Goal: Task Accomplishment & Management: Manage account settings

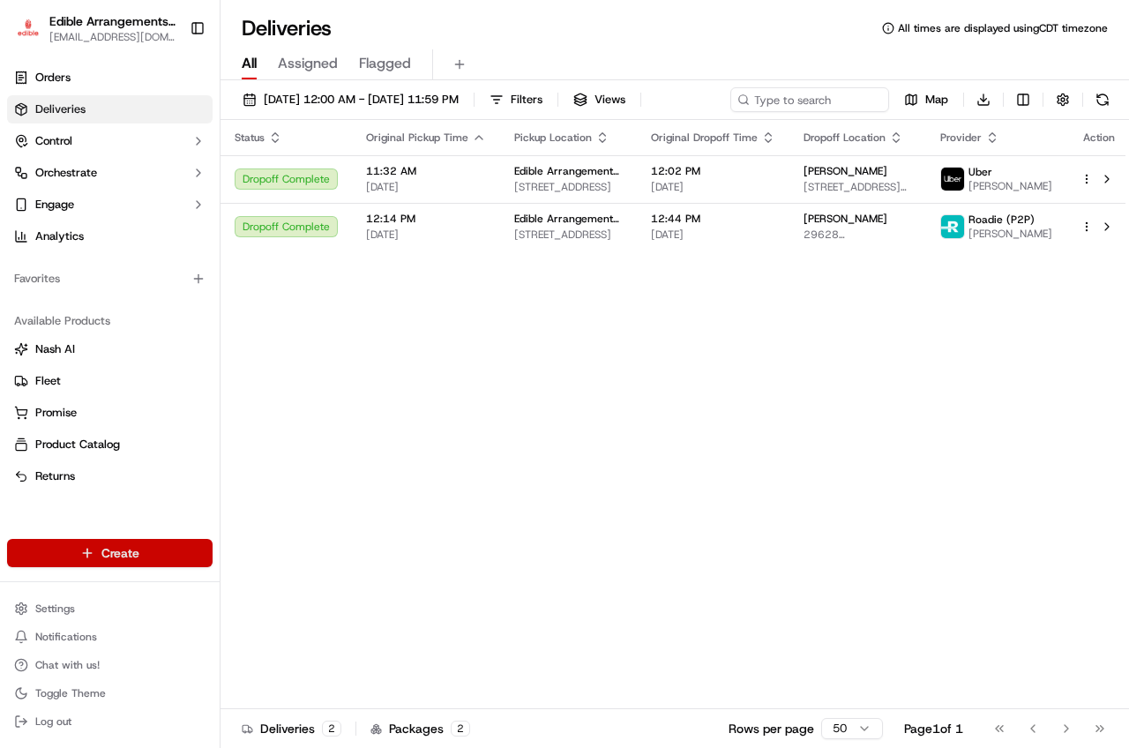
click at [115, 551] on html "Edible Arrangements - [GEOGRAPHIC_DATA][EMAIL_ADDRESS][DOMAIN_NAME] Toggle Side…" at bounding box center [564, 374] width 1129 height 748
click at [278, 610] on link "Order" at bounding box center [318, 619] width 197 height 32
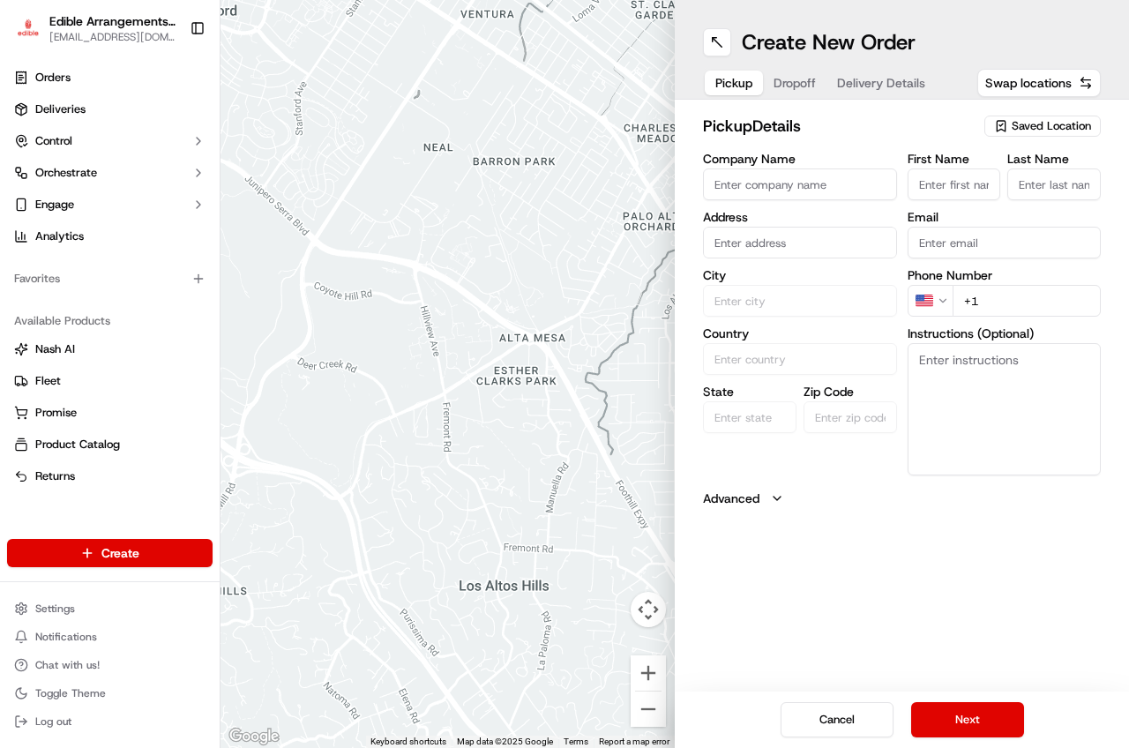
click at [1034, 122] on span "Saved Location" at bounding box center [1051, 126] width 79 height 16
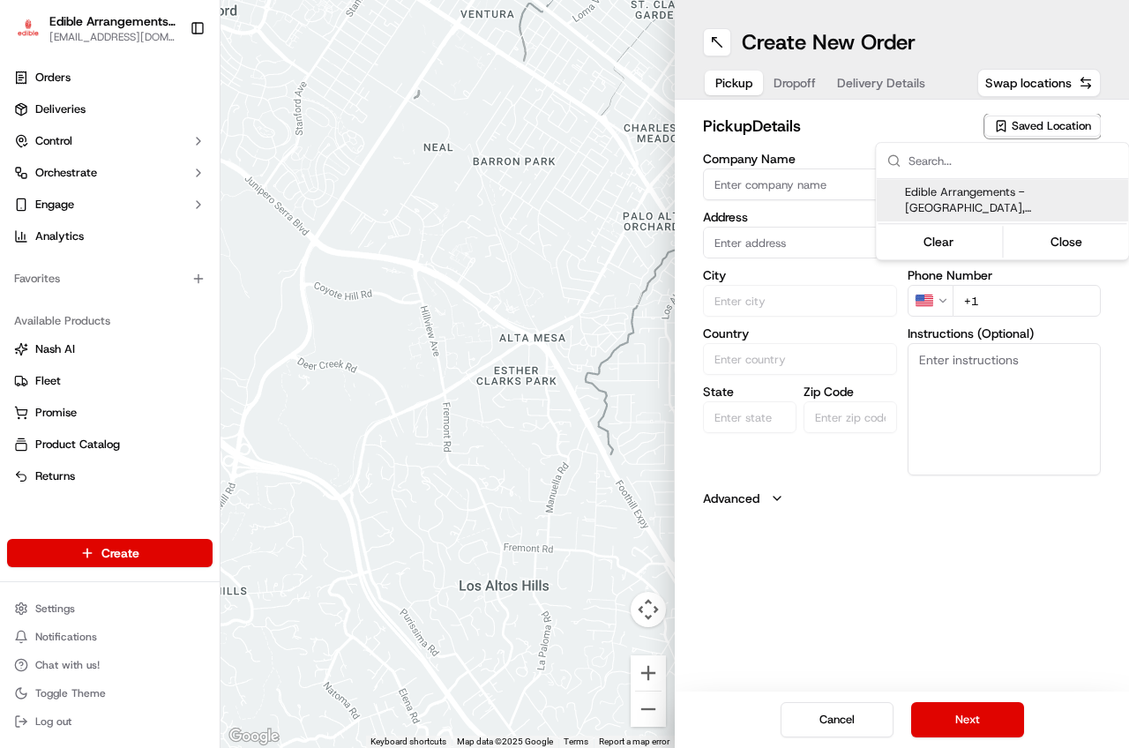
click at [982, 198] on span "Edible Arrangements - [GEOGRAPHIC_DATA], [GEOGRAPHIC_DATA] ([GEOGRAPHIC_DATA])" at bounding box center [1013, 200] width 217 height 32
type input "Edible Arrangements - [GEOGRAPHIC_DATA], [GEOGRAPHIC_DATA]"
type input "[STREET_ADDRESS]"
type input "San Antonio"
type input "US"
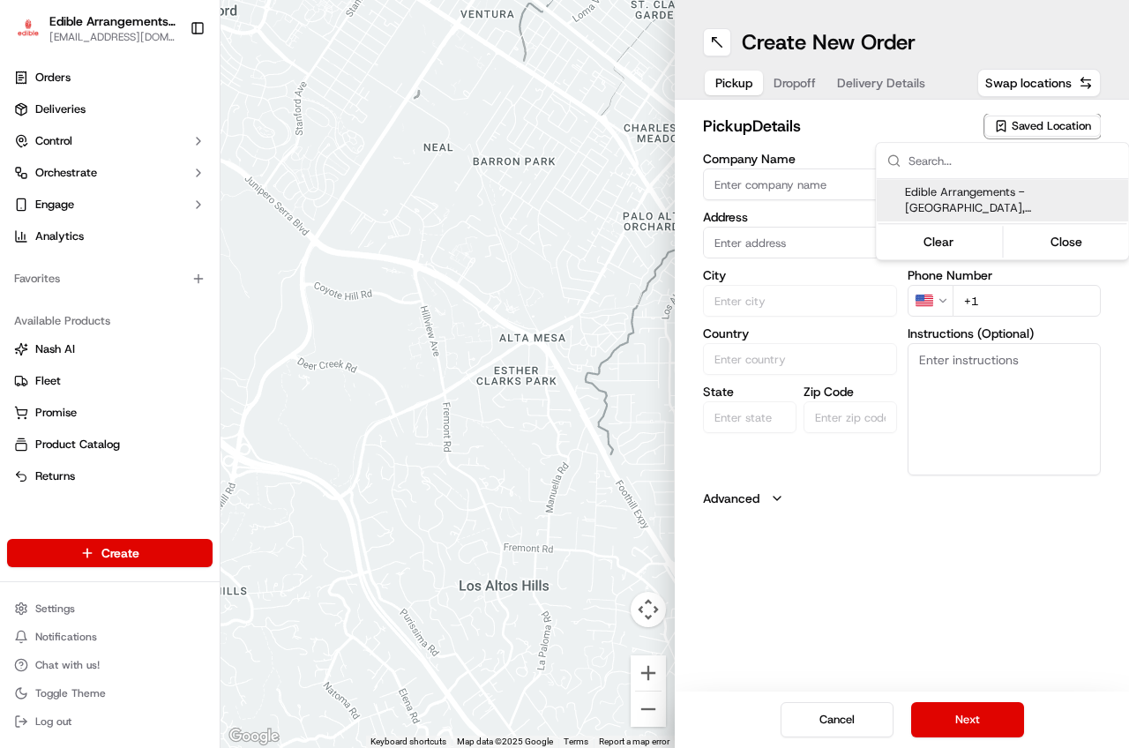
type input "[GEOGRAPHIC_DATA]"
type input "78224"
type input "[EMAIL_ADDRESS][DOMAIN_NAME]"
type input "[PHONE_NUMBER]"
type textarea "Please come inside the store to pick up the arrangement."
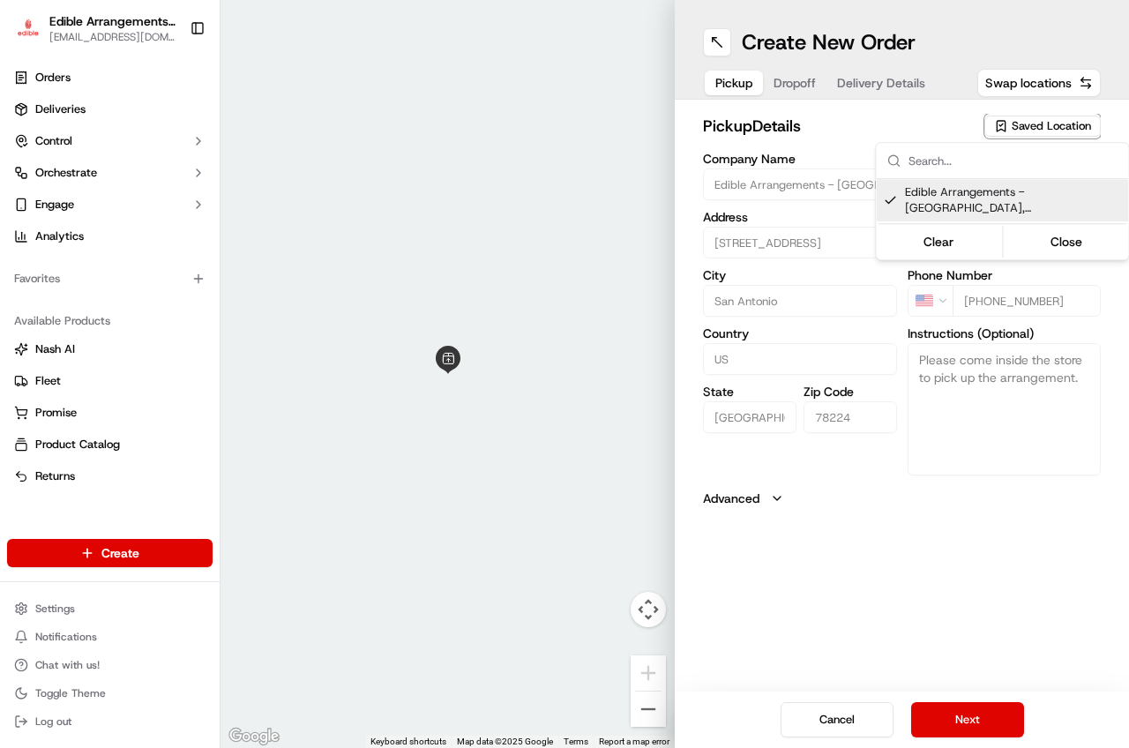
click at [974, 729] on html "Edible Arrangements - [GEOGRAPHIC_DATA][EMAIL_ADDRESS][DOMAIN_NAME] Toggle Side…" at bounding box center [564, 374] width 1129 height 748
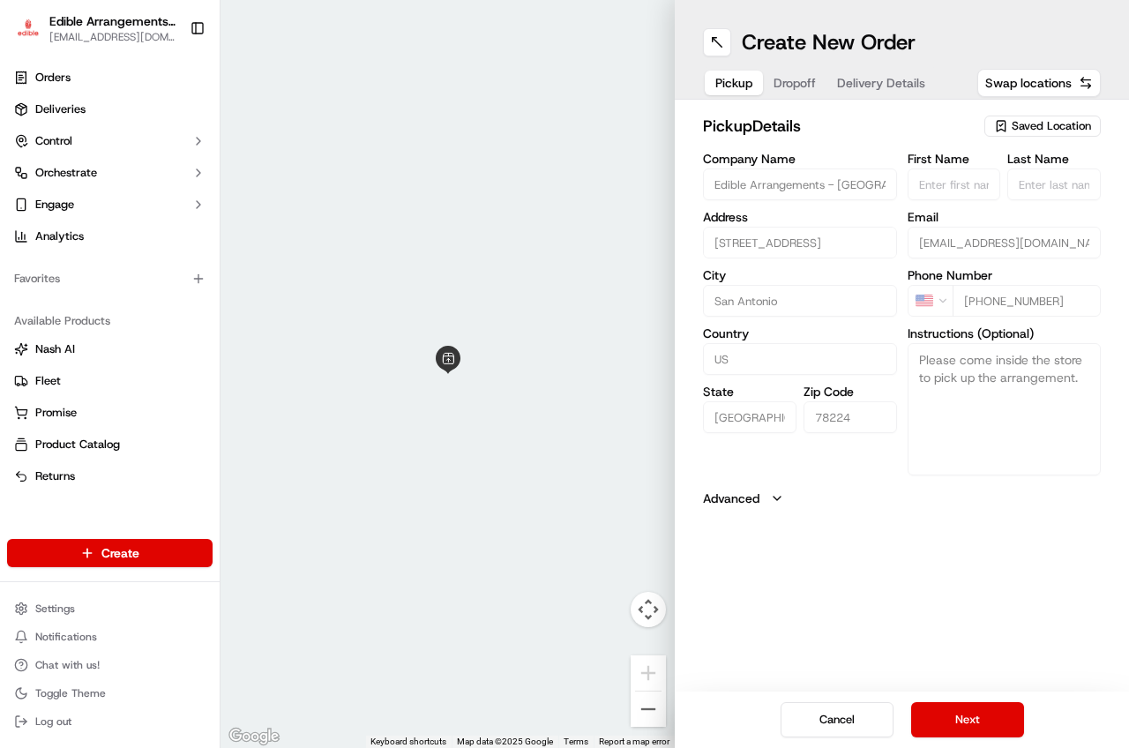
click at [974, 729] on button "Next" at bounding box center [967, 719] width 113 height 35
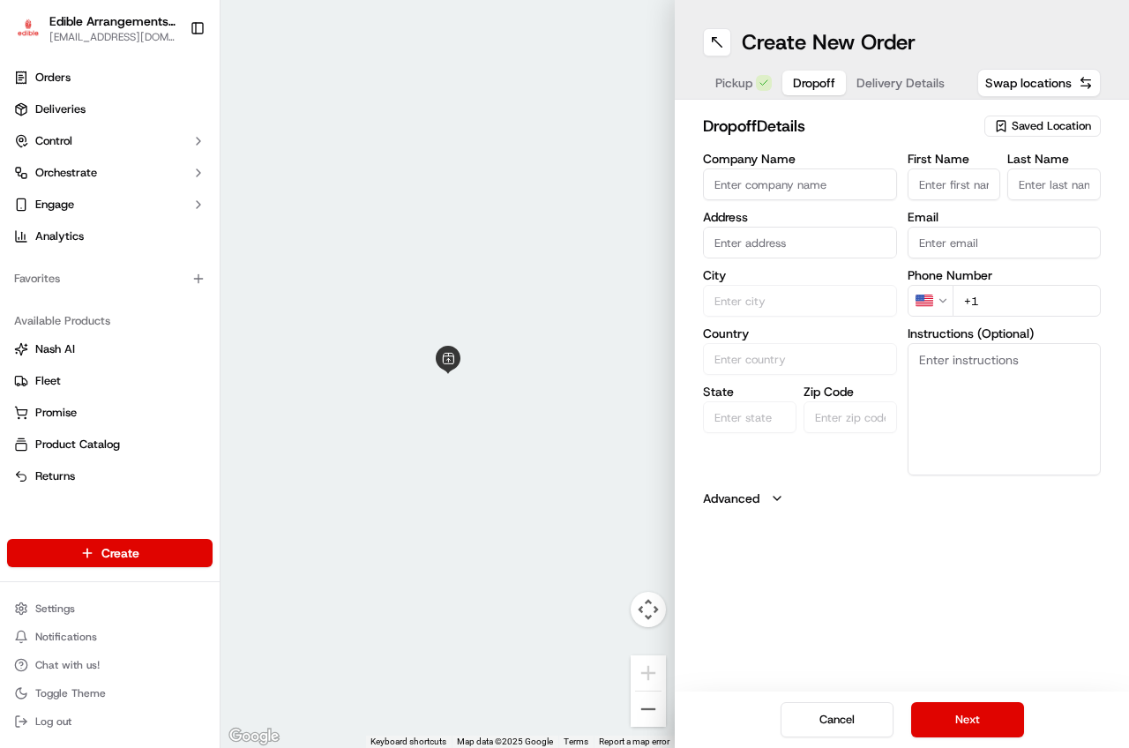
click at [972, 178] on input "First Name" at bounding box center [953, 184] width 93 height 32
type input "A"
type input "KaiRee"
click at [1072, 187] on input "Last Name" at bounding box center [1053, 184] width 93 height 32
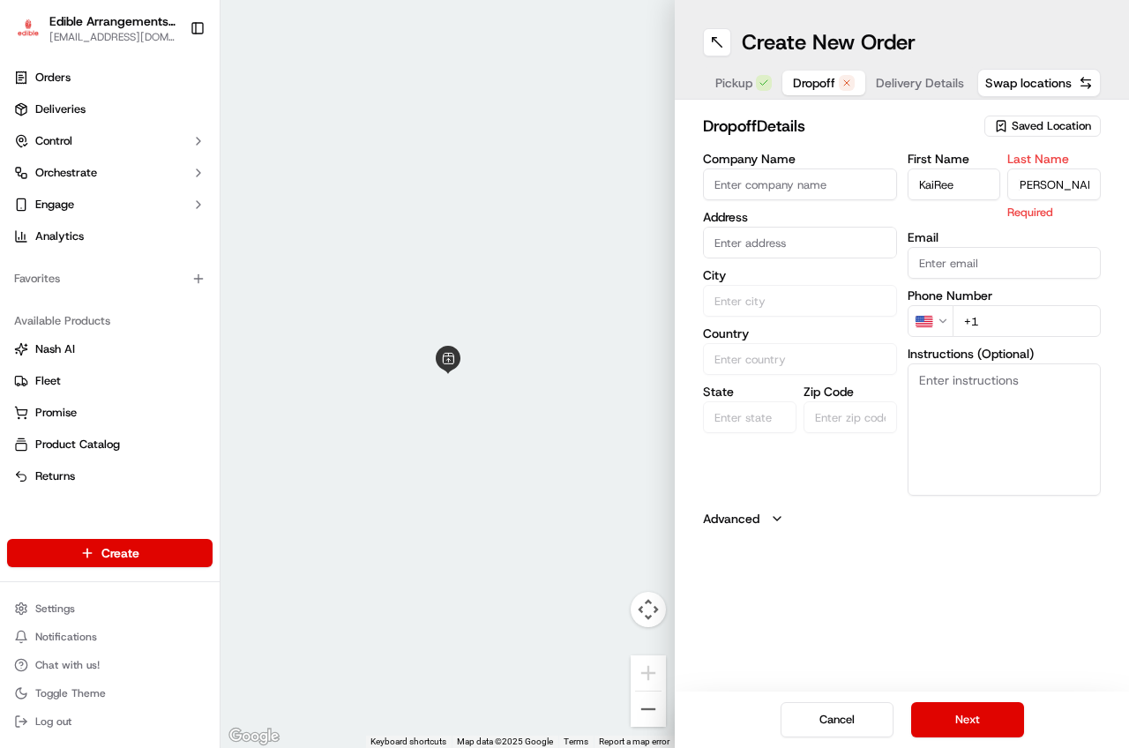
scroll to position [0, 20]
type input "D'[PERSON_NAME]"
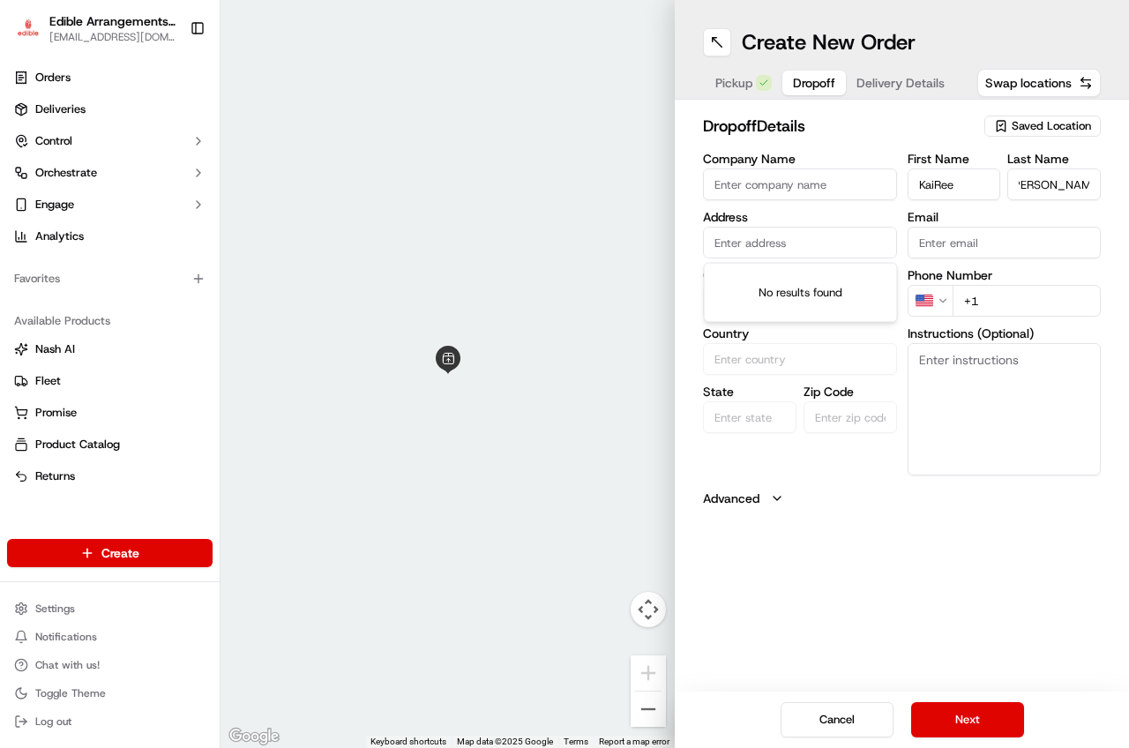
click at [825, 253] on input "text" at bounding box center [800, 243] width 194 height 32
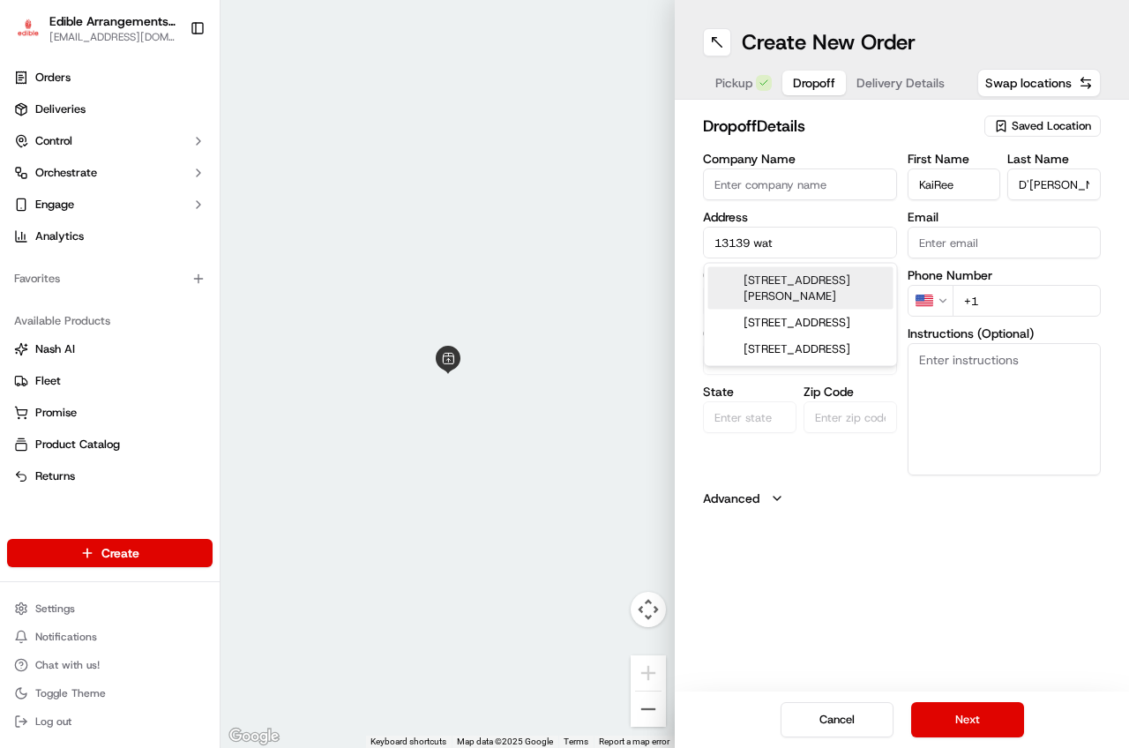
click at [817, 295] on div "[STREET_ADDRESS][PERSON_NAME]" at bounding box center [800, 288] width 185 height 42
type input "[STREET_ADDRESS][PERSON_NAME][PERSON_NAME]"
type input "Von Ormy"
type input "[GEOGRAPHIC_DATA]"
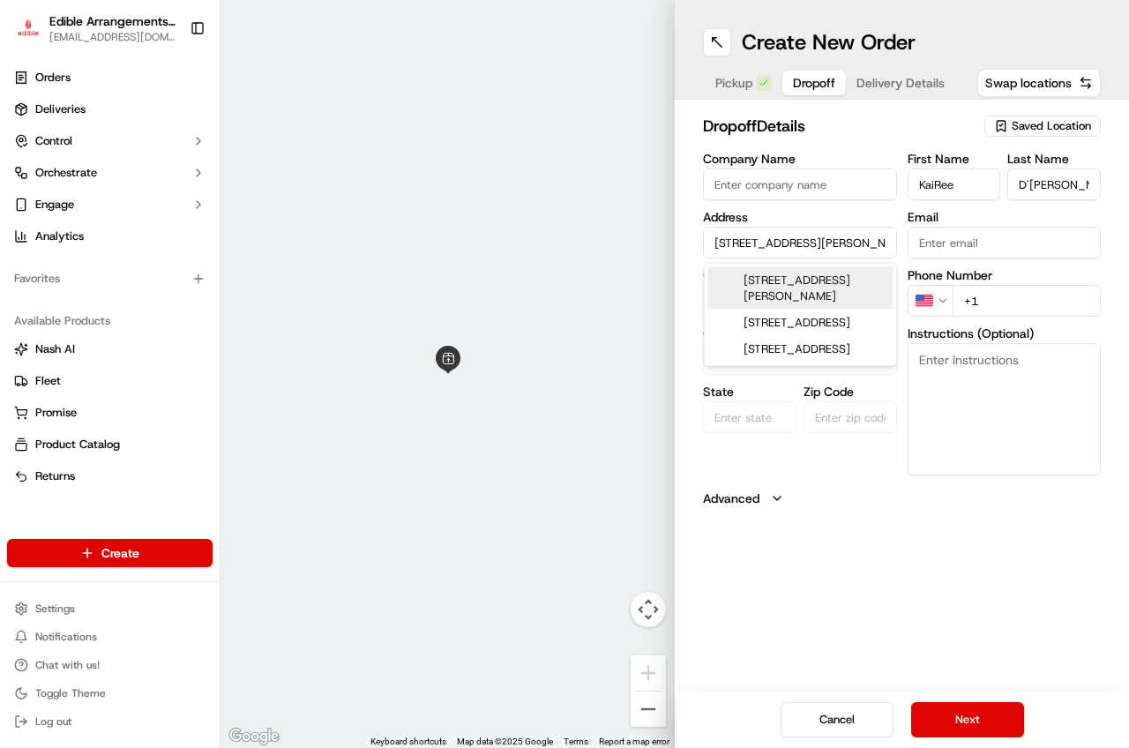
type input "78073"
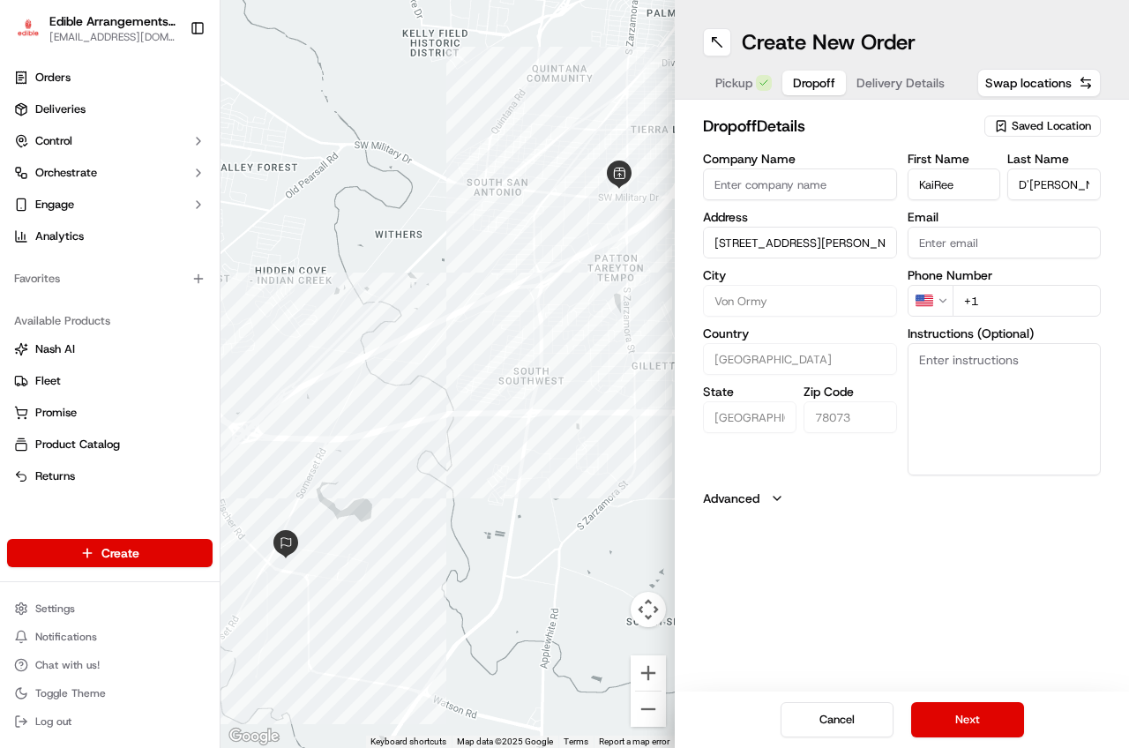
type input "[STREET_ADDRESS][PERSON_NAME][PERSON_NAME]"
click at [981, 388] on textarea "Instructions (Optional)" at bounding box center [1004, 409] width 194 height 132
type textarea "apt 12207"
click at [967, 256] on input "Email" at bounding box center [1004, 243] width 194 height 32
click at [860, 239] on input "[STREET_ADDRESS][PERSON_NAME][PERSON_NAME]" at bounding box center [800, 243] width 194 height 32
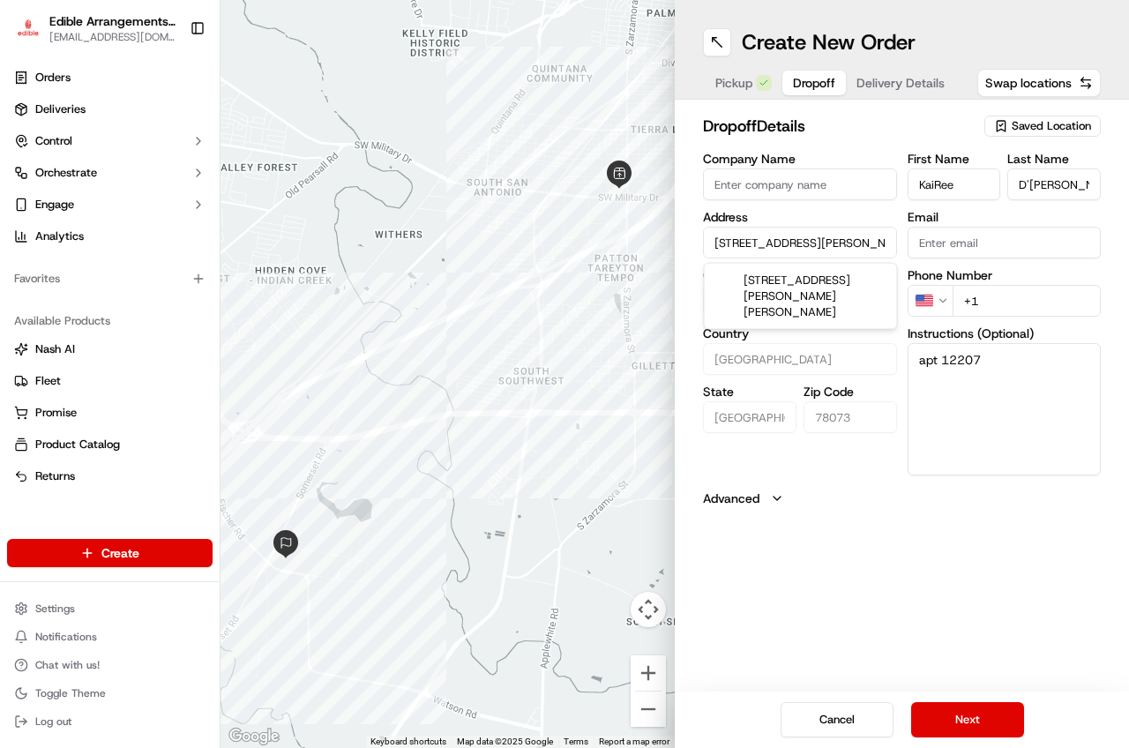
click at [1011, 298] on input "+1" at bounding box center [1026, 301] width 149 height 32
type input "[PHONE_NUMBER]"
click at [1039, 375] on textarea "apt 12207" at bounding box center [1004, 409] width 194 height 132
paste textarea "item must remain cold and hand deliver please knock or ring doorbell DO NOT LEA…"
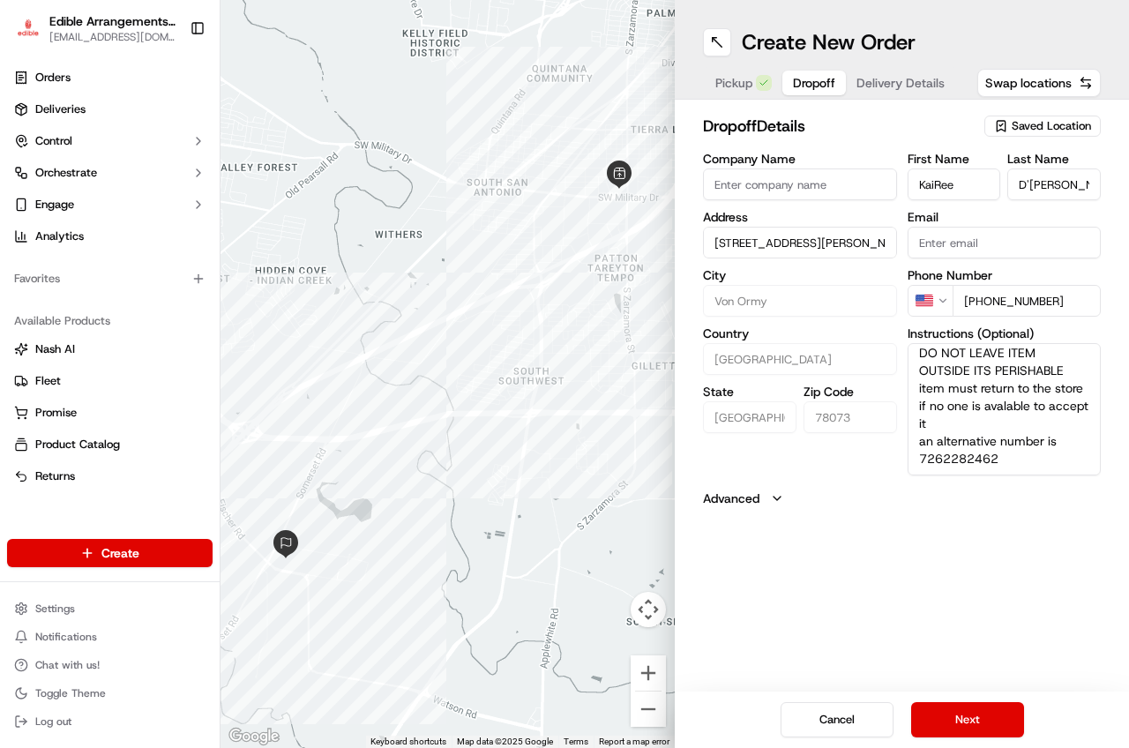
scroll to position [95, 0]
type textarea "apt 12207 item must remain cold and hand deliver please knock or ring doorbell …"
click at [1002, 738] on div "Cancel Next" at bounding box center [902, 719] width 454 height 56
click at [1002, 736] on button "Next" at bounding box center [967, 719] width 113 height 35
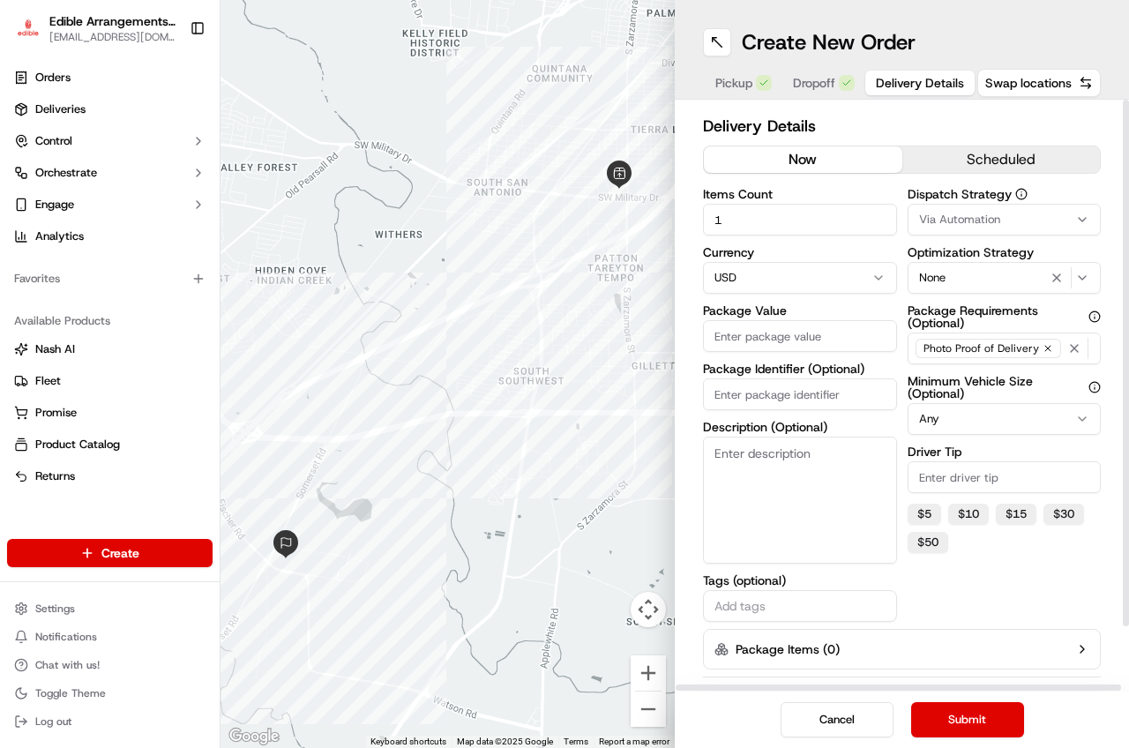
click at [781, 332] on input "Package Value" at bounding box center [800, 336] width 194 height 32
type input "98.47"
click at [825, 492] on textarea "Description (Optional)" at bounding box center [800, 500] width 194 height 127
type textarea "p"
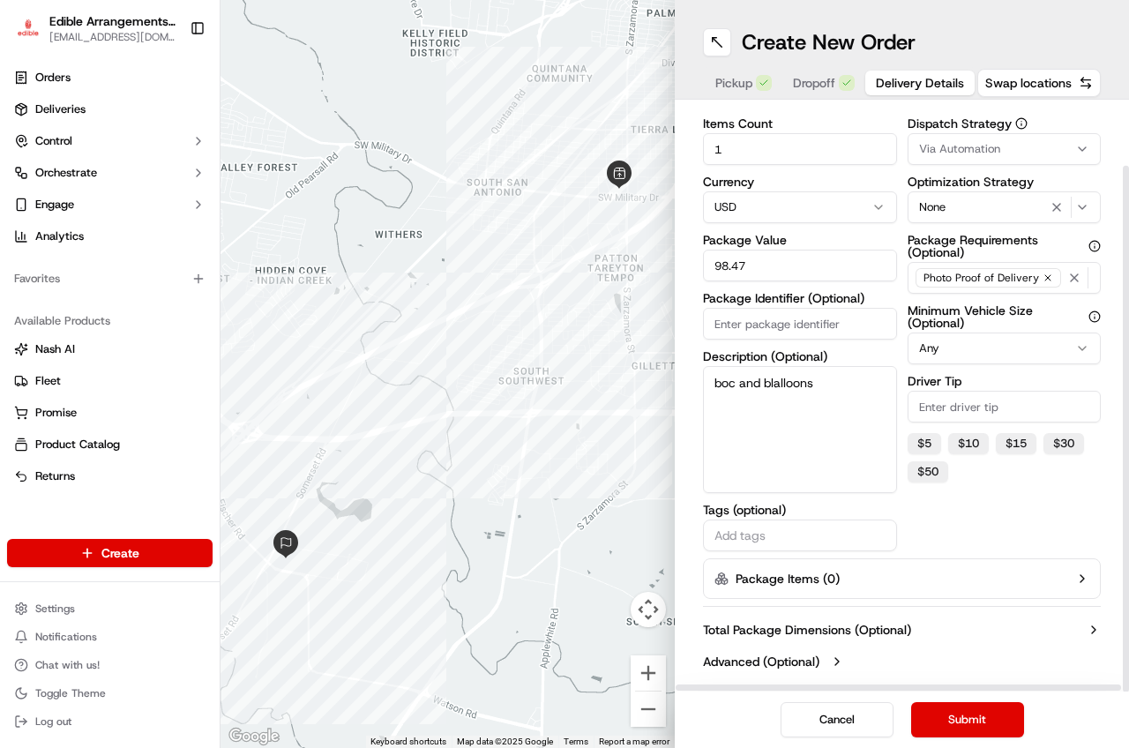
click at [733, 388] on textarea "boc and blalloons" at bounding box center [800, 429] width 194 height 127
type textarea "box and blalloons"
click at [963, 721] on button "Submit" at bounding box center [967, 719] width 113 height 35
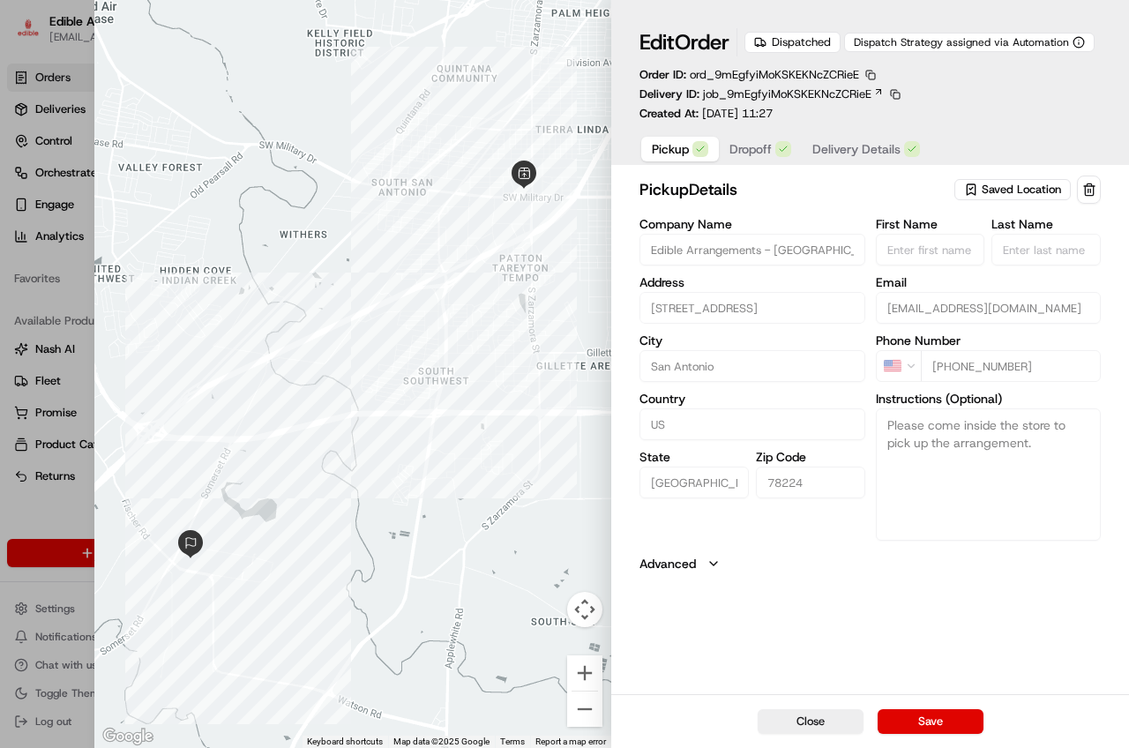
drag, startPoint x: 801, startPoint y: 716, endPoint x: 801, endPoint y: 743, distance: 26.5
click at [801, 741] on div "Close Save" at bounding box center [870, 721] width 518 height 54
click at [805, 725] on button "Close" at bounding box center [811, 721] width 106 height 25
type input "+1"
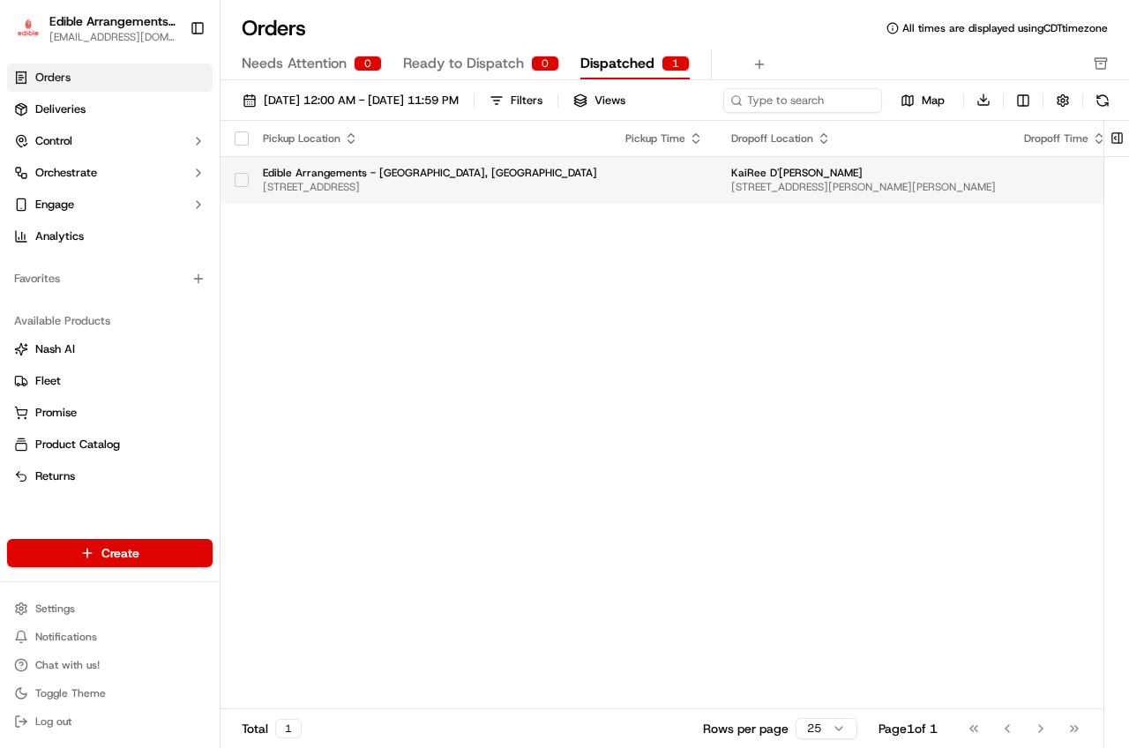
click at [741, 183] on span "[STREET_ADDRESS][PERSON_NAME][PERSON_NAME]" at bounding box center [863, 187] width 265 height 14
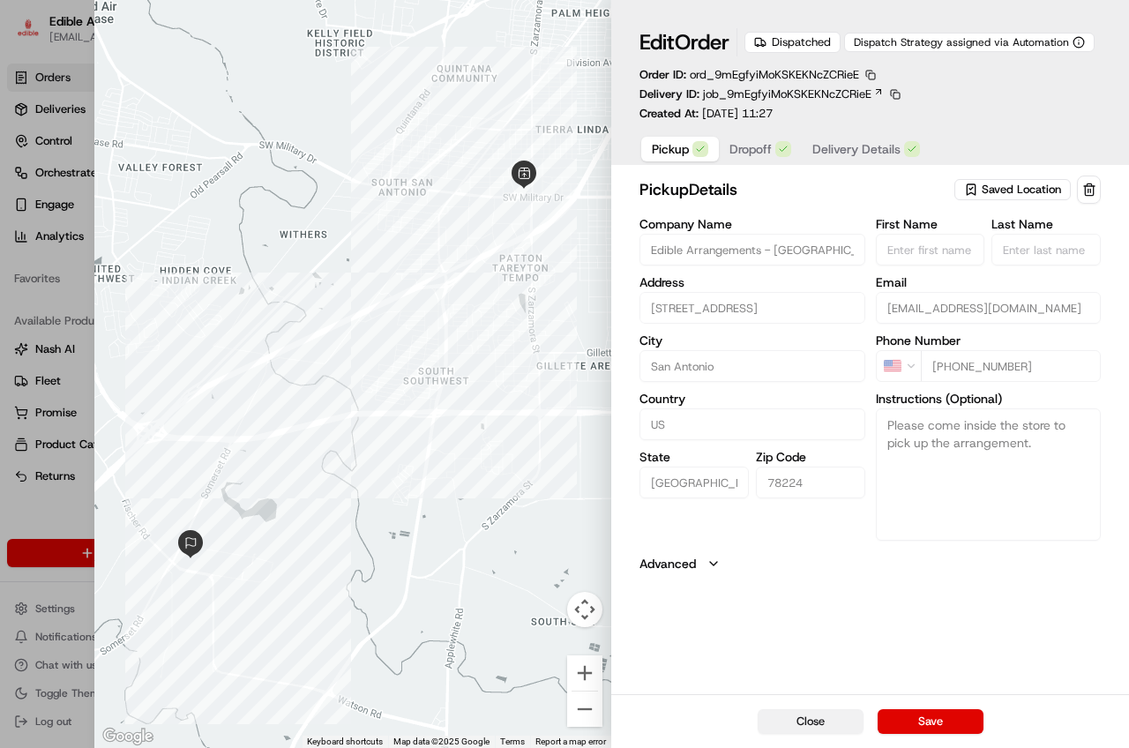
click at [795, 726] on button "Close" at bounding box center [811, 721] width 106 height 25
type input "+1"
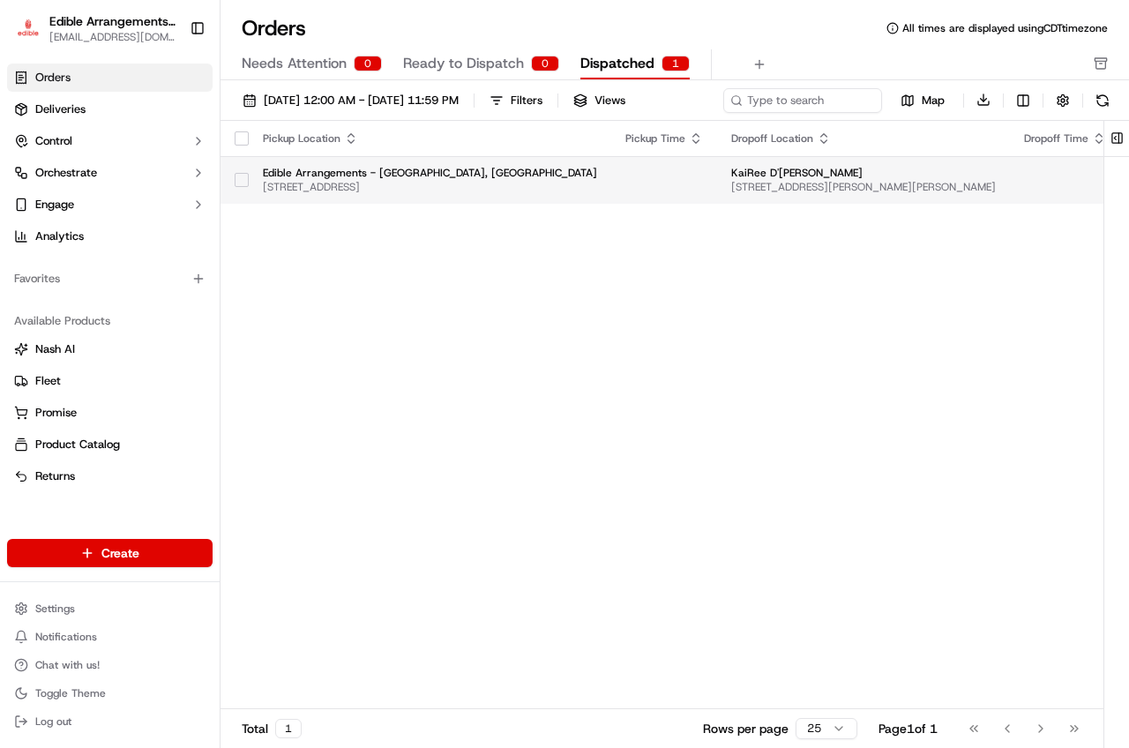
click at [235, 181] on button "button" at bounding box center [242, 180] width 14 height 14
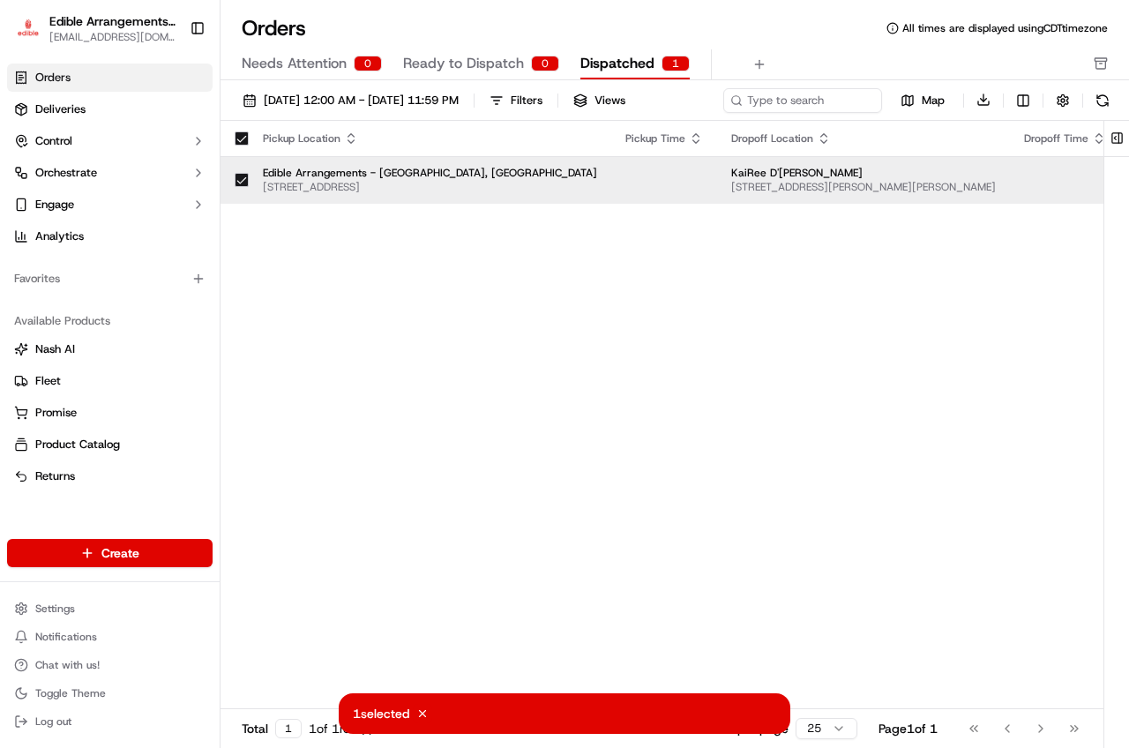
click at [614, 176] on td at bounding box center [664, 180] width 106 height 48
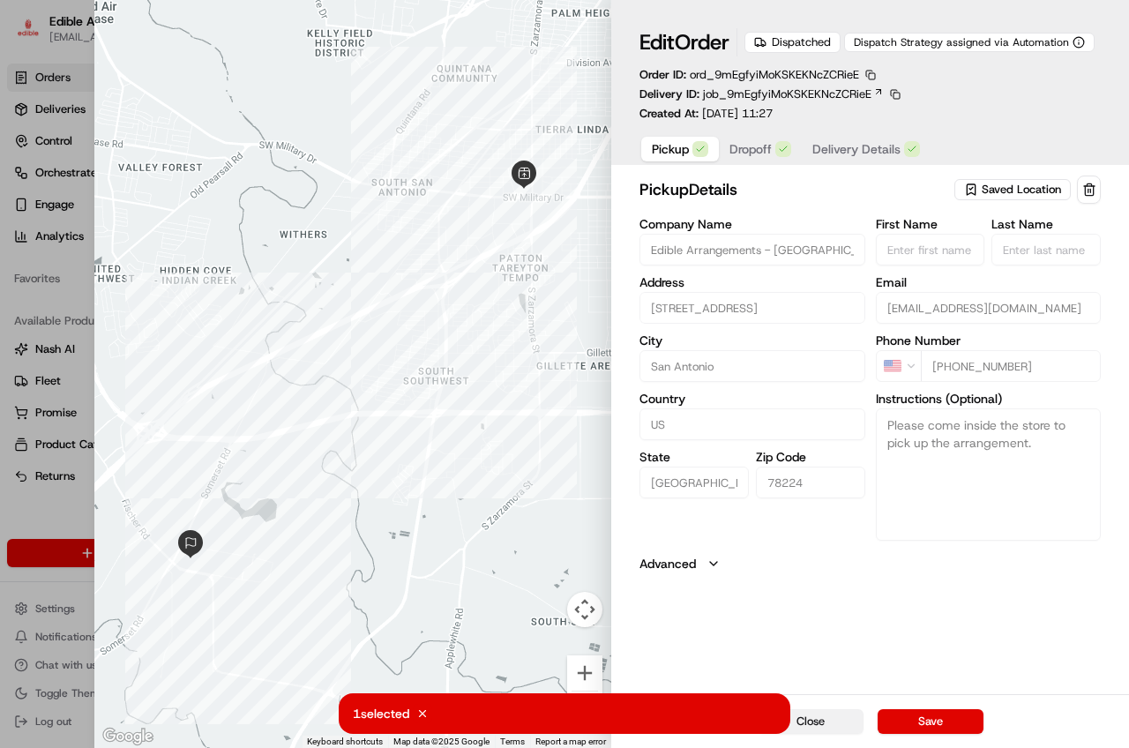
drag, startPoint x: 843, startPoint y: 723, endPoint x: 735, endPoint y: 632, distance: 141.5
click at [842, 721] on button "Close" at bounding box center [811, 721] width 106 height 25
type input "+1"
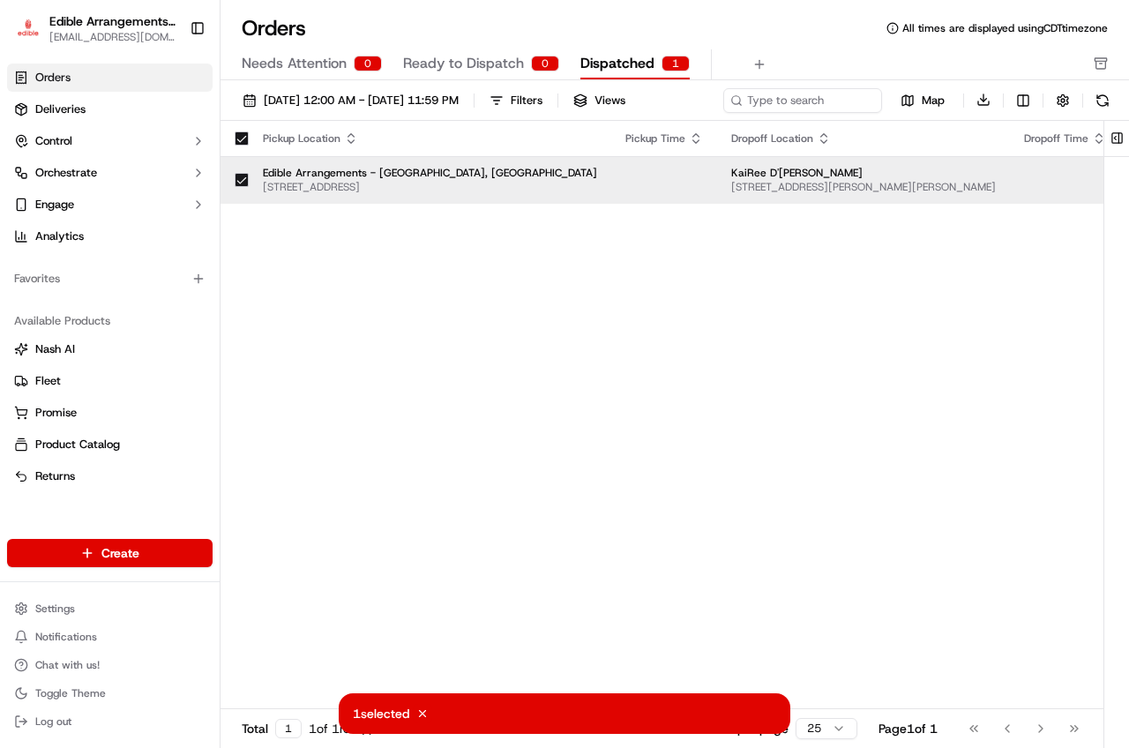
click at [243, 185] on button "button" at bounding box center [242, 180] width 14 height 14
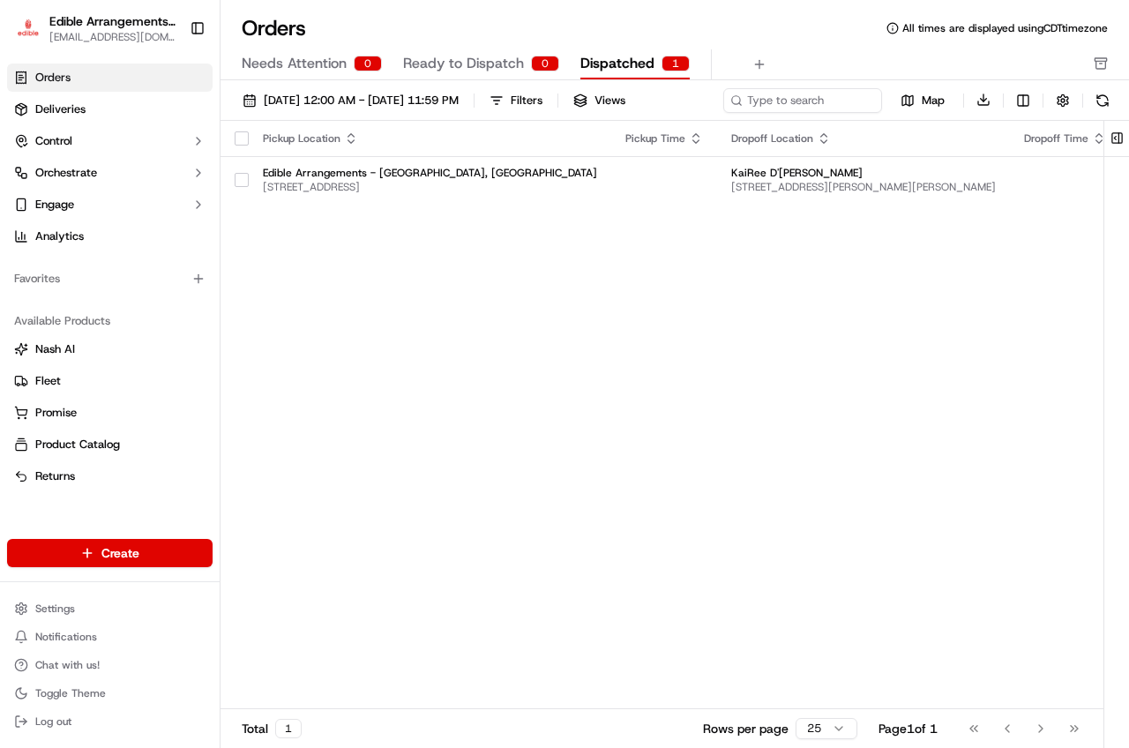
click at [543, 547] on div "Pickup Location Pickup Time Dropoff Location Dropoff Time Order Value Order Det…" at bounding box center [869, 415] width 1299 height 589
click at [1074, 732] on div "Go to first page Go to previous page Go to next page Go to last page" at bounding box center [1024, 728] width 131 height 25
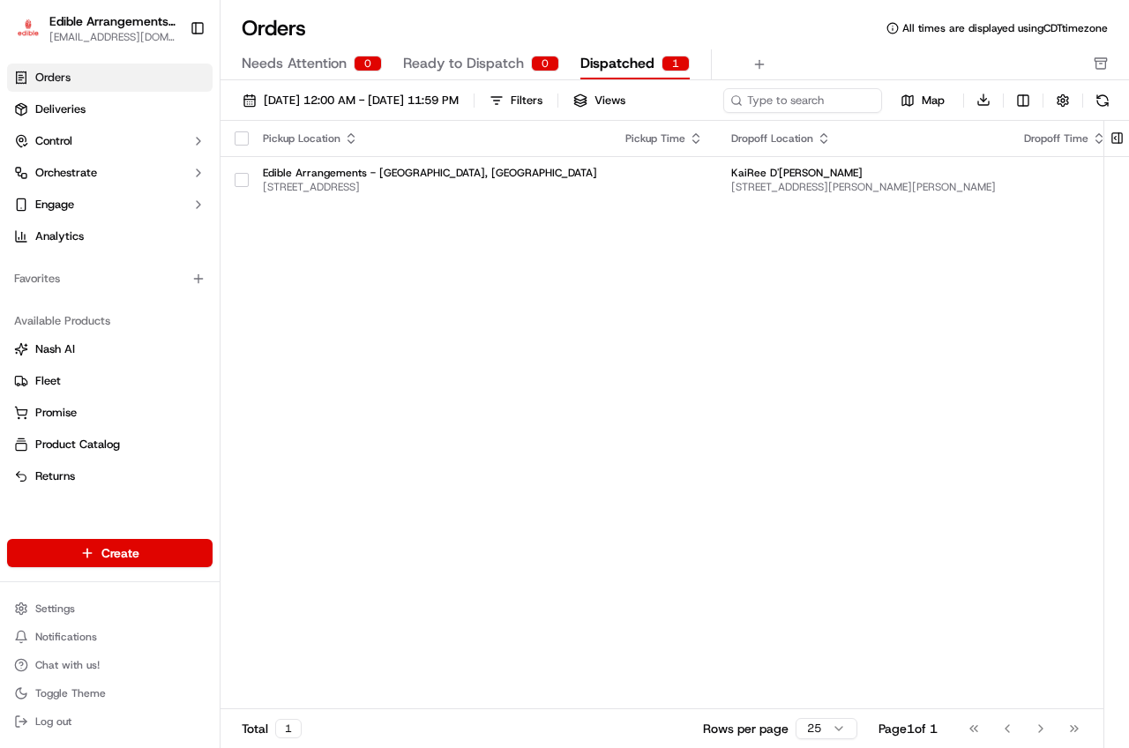
click at [1045, 730] on div "Go to first page Go to previous page Go to next page Go to last page" at bounding box center [1024, 728] width 131 height 25
click at [1034, 726] on div "Go to first page Go to previous page Go to next page Go to last page" at bounding box center [1024, 728] width 131 height 25
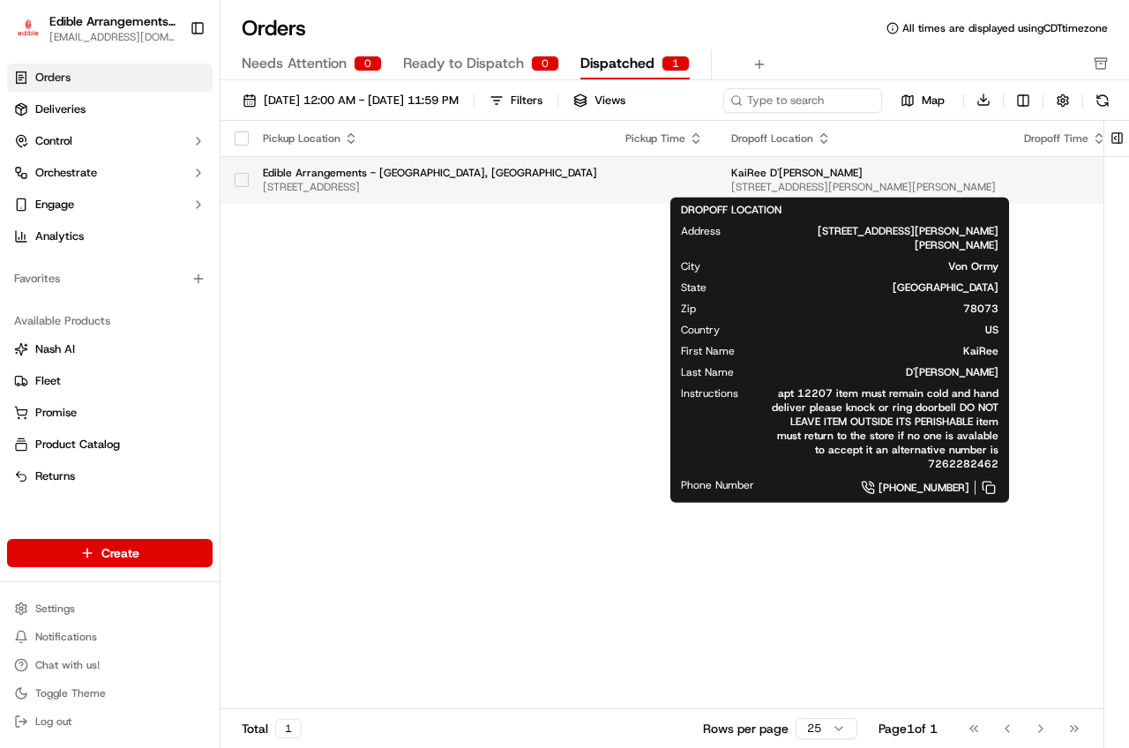
click at [922, 190] on span "[STREET_ADDRESS][PERSON_NAME][PERSON_NAME]" at bounding box center [863, 187] width 265 height 14
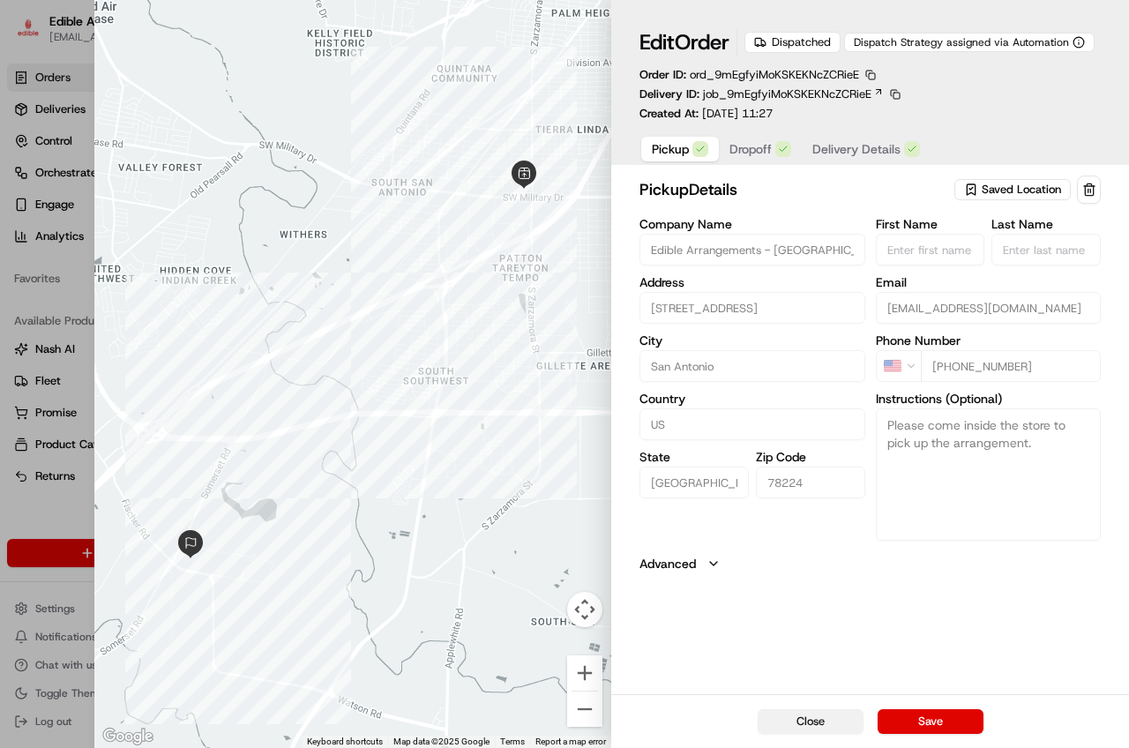
click at [791, 724] on button "Close" at bounding box center [811, 721] width 106 height 25
type input "+1"
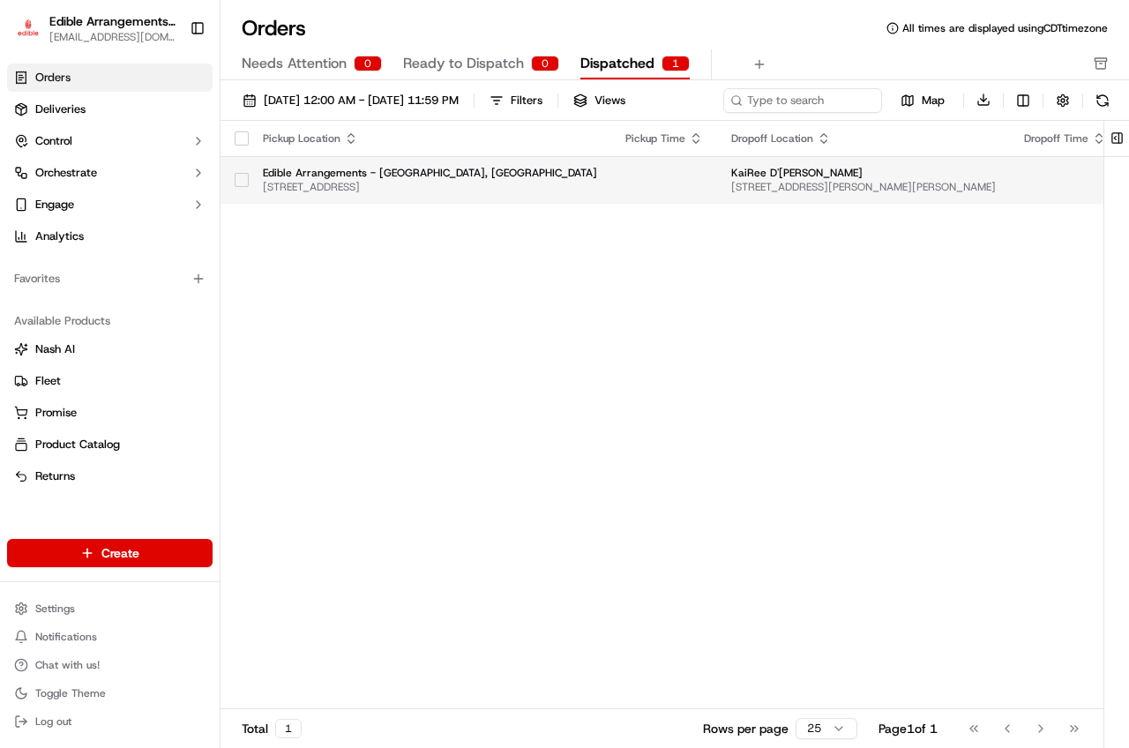
drag, startPoint x: 827, startPoint y: 174, endPoint x: 845, endPoint y: 175, distance: 17.7
click at [845, 175] on span "KaiRee D'[PERSON_NAME]" at bounding box center [863, 173] width 265 height 14
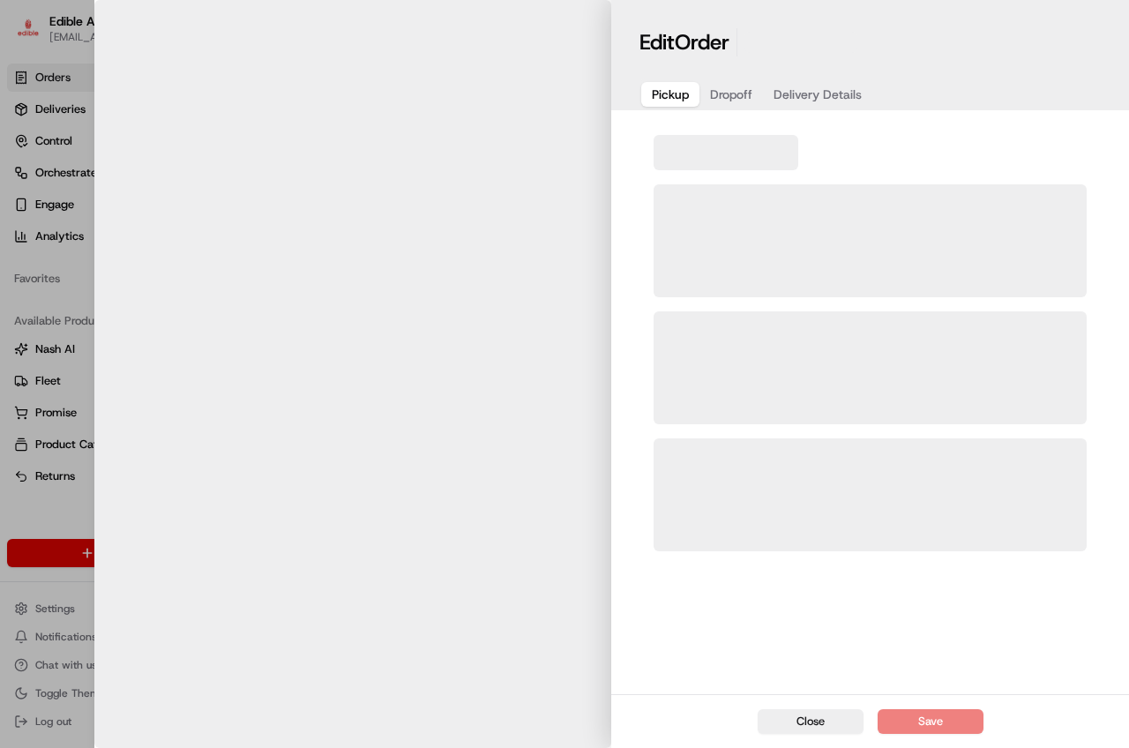
click at [845, 175] on body "Edible Arrangements - [GEOGRAPHIC_DATA][EMAIL_ADDRESS][DOMAIN_NAME] Toggle Side…" at bounding box center [564, 374] width 1129 height 748
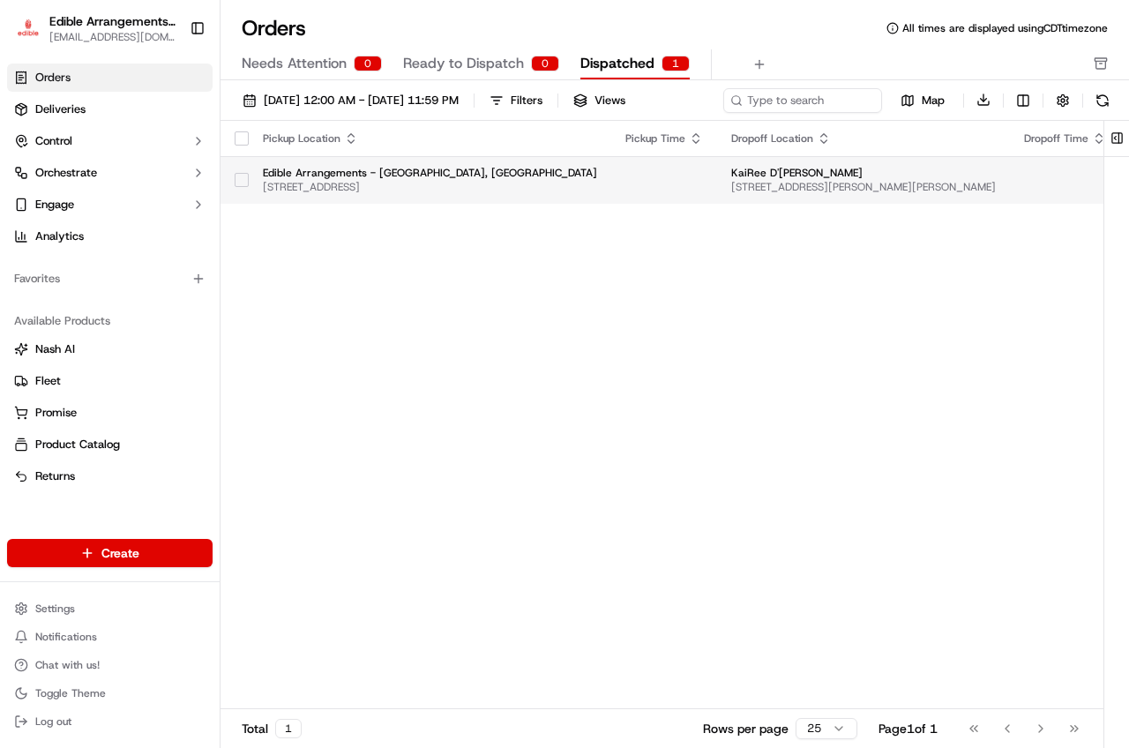
click at [845, 175] on span "KaiRee D'[PERSON_NAME]" at bounding box center [863, 173] width 265 height 14
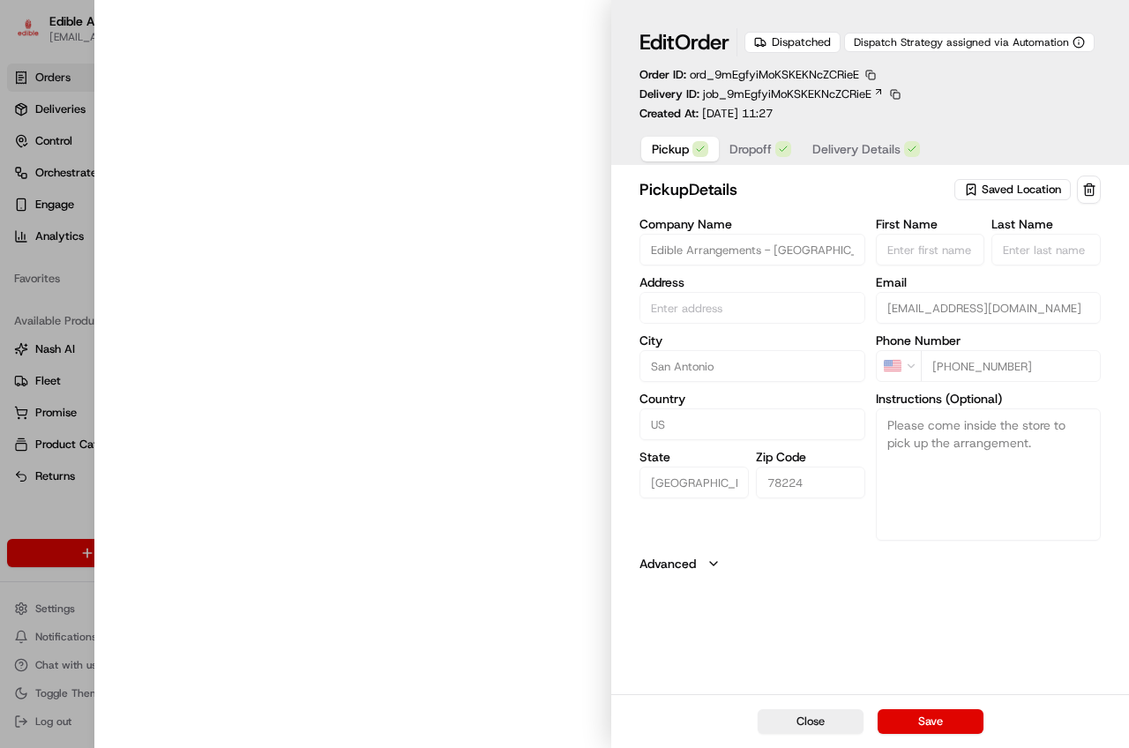
type input "[STREET_ADDRESS]"
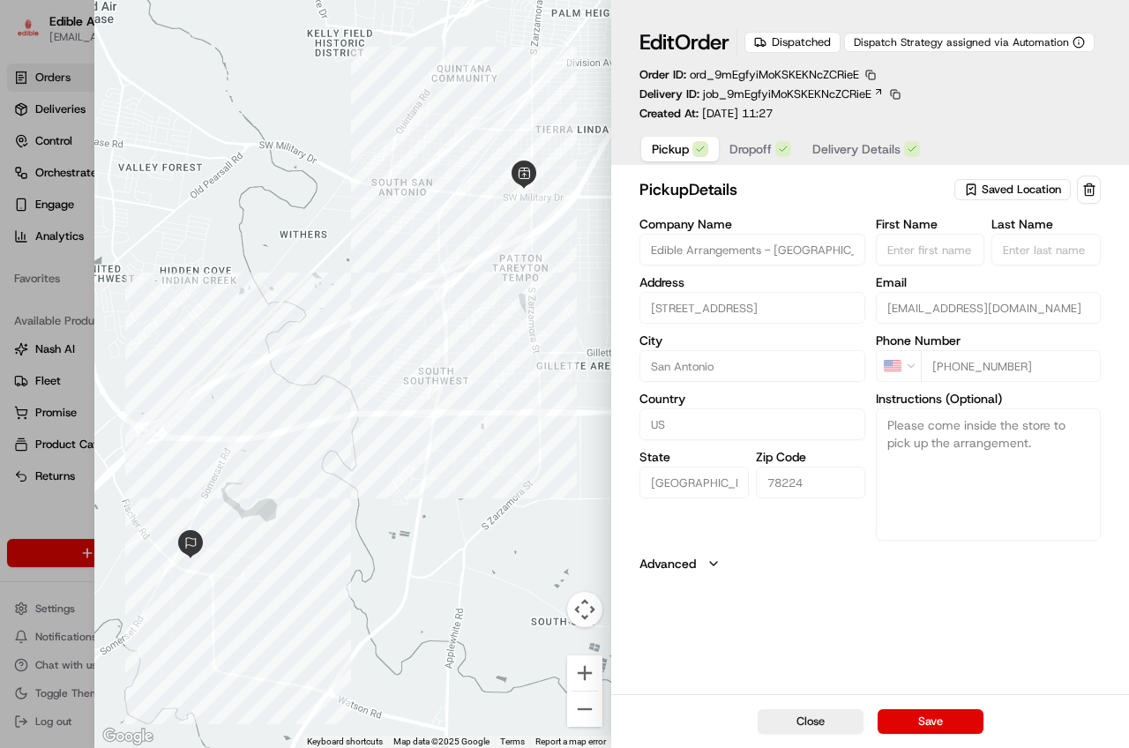
click at [532, 413] on div at bounding box center [353, 374] width 518 height 748
click at [783, 729] on button "Close" at bounding box center [811, 721] width 106 height 25
type input "+1"
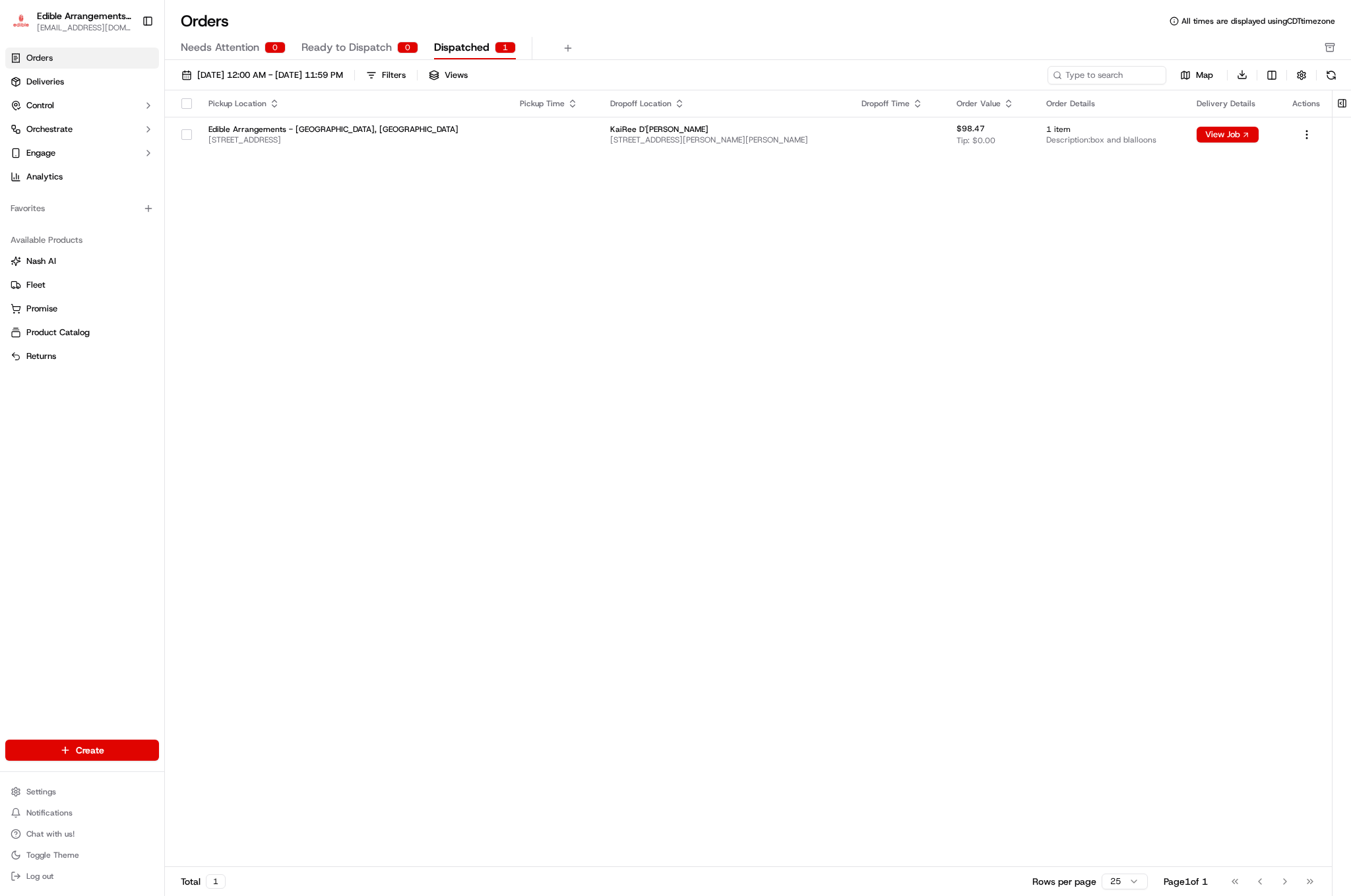
drag, startPoint x: 823, startPoint y: 1, endPoint x: 527, endPoint y: 567, distance: 638.7
click at [522, 559] on div "Pickup Location Pickup Time Dropoff Location Dropoff Time Order Value Order Det…" at bounding box center [748, 479] width 1167 height 777
click at [844, 138] on button "View Job" at bounding box center [1228, 134] width 62 height 16
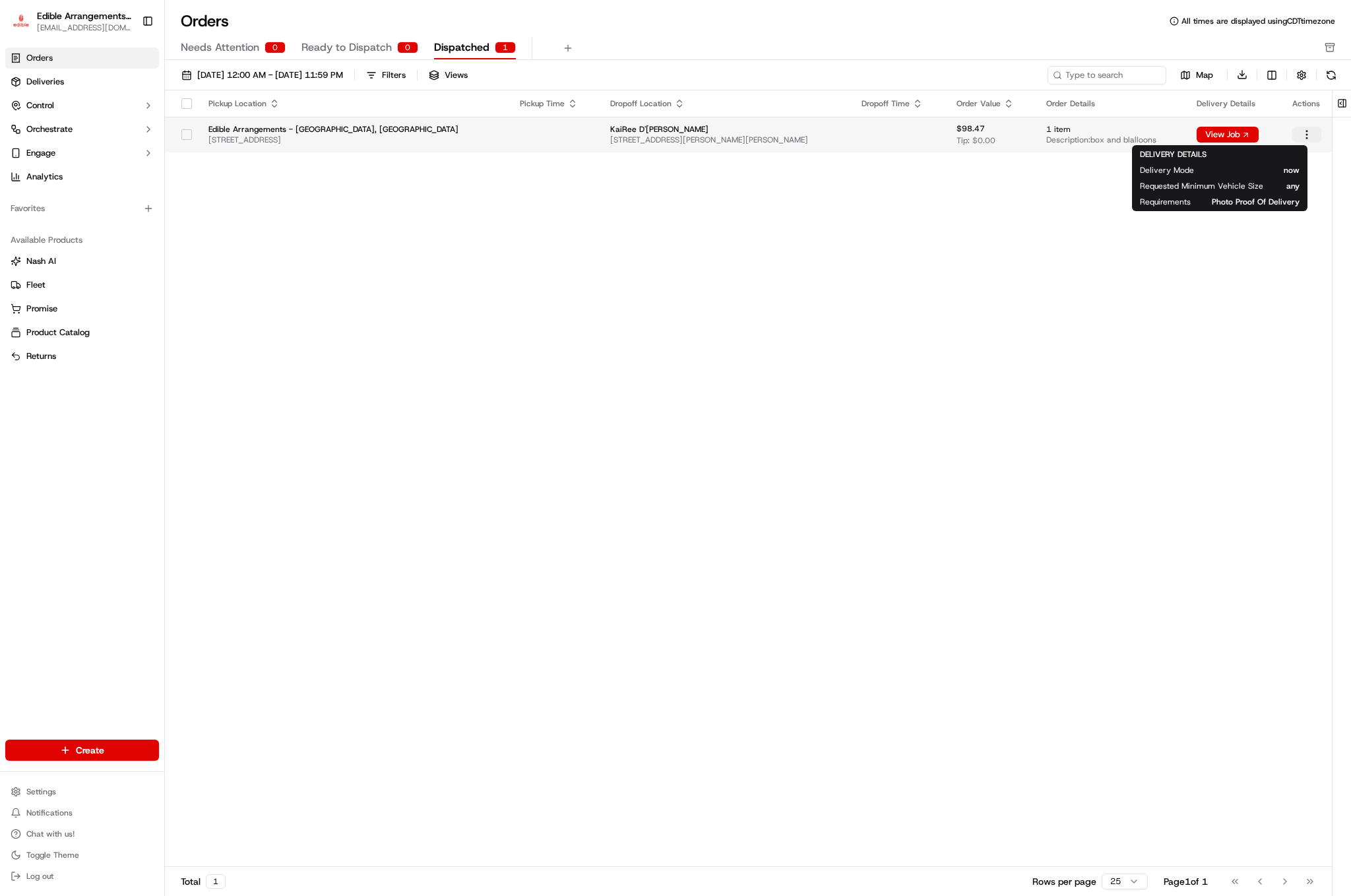
click at [844, 135] on html "Edible Arrangements - [GEOGRAPHIC_DATA][EMAIL_ADDRESS][DOMAIN_NAME] Toggle Side…" at bounding box center [676, 448] width 1351 height 896
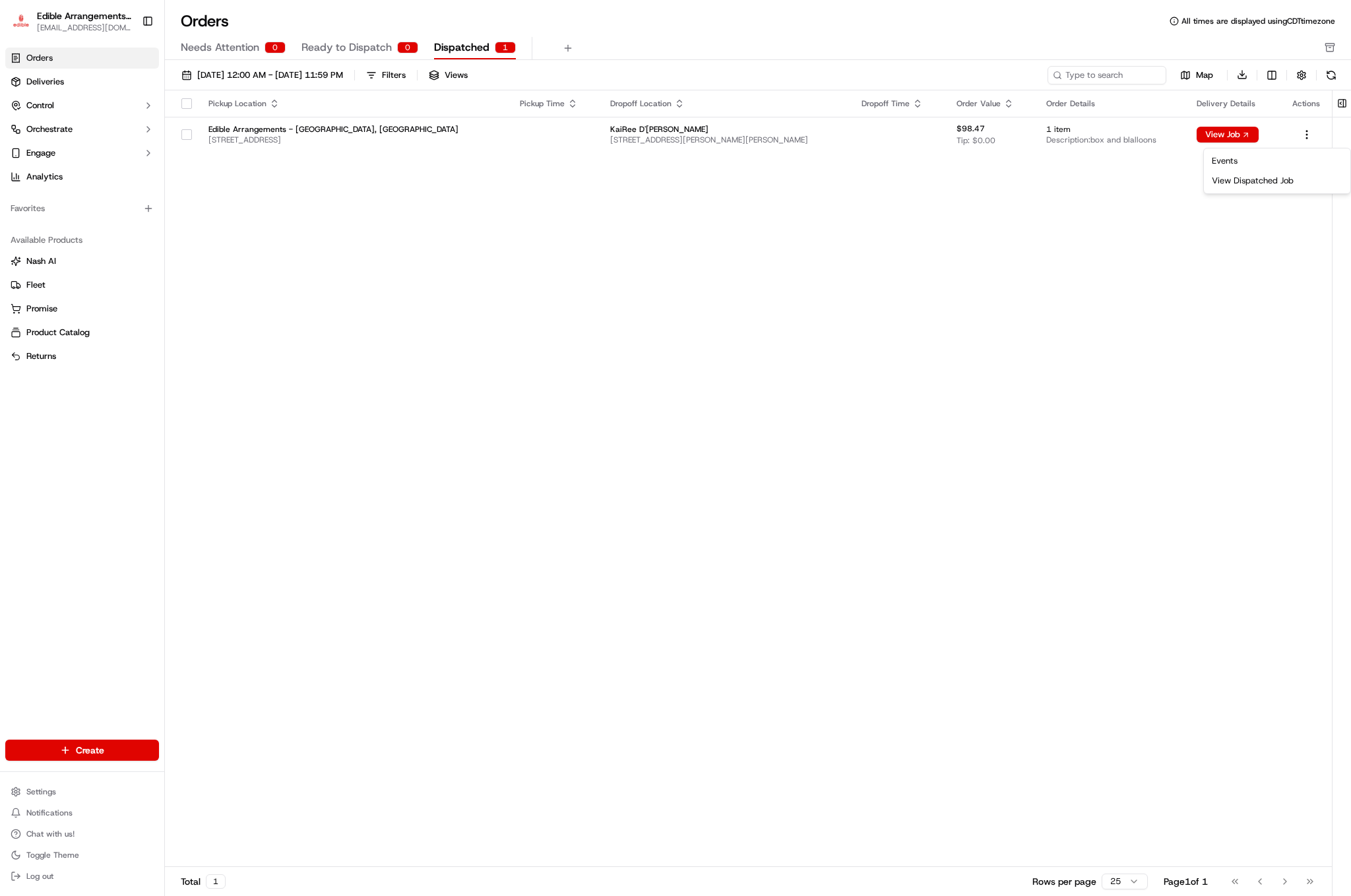
click at [844, 141] on html "Edible Arrangements - [GEOGRAPHIC_DATA][EMAIL_ADDRESS][DOMAIN_NAME] Toggle Side…" at bounding box center [676, 448] width 1351 height 896
click at [844, 178] on div "View Dispatched Job" at bounding box center [1277, 180] width 141 height 19
click at [73, 85] on link "Deliveries" at bounding box center [82, 82] width 153 height 21
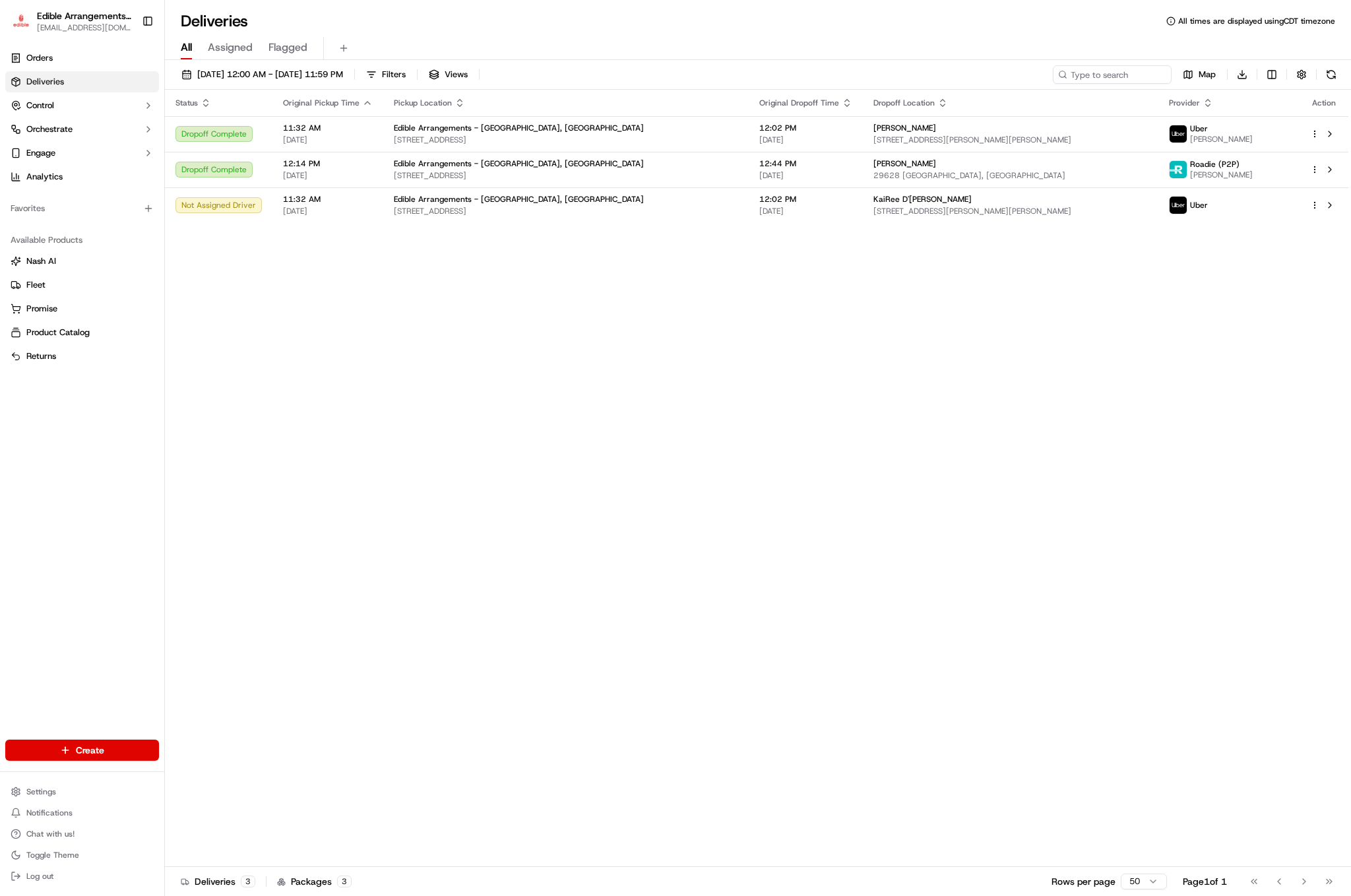
drag, startPoint x: 1325, startPoint y: 1, endPoint x: 793, endPoint y: 437, distance: 687.8
click at [793, 438] on div "Status Original Pickup Time Pickup Location Original Dropoff Time Dropoff Locat…" at bounding box center [756, 478] width 1183 height 777
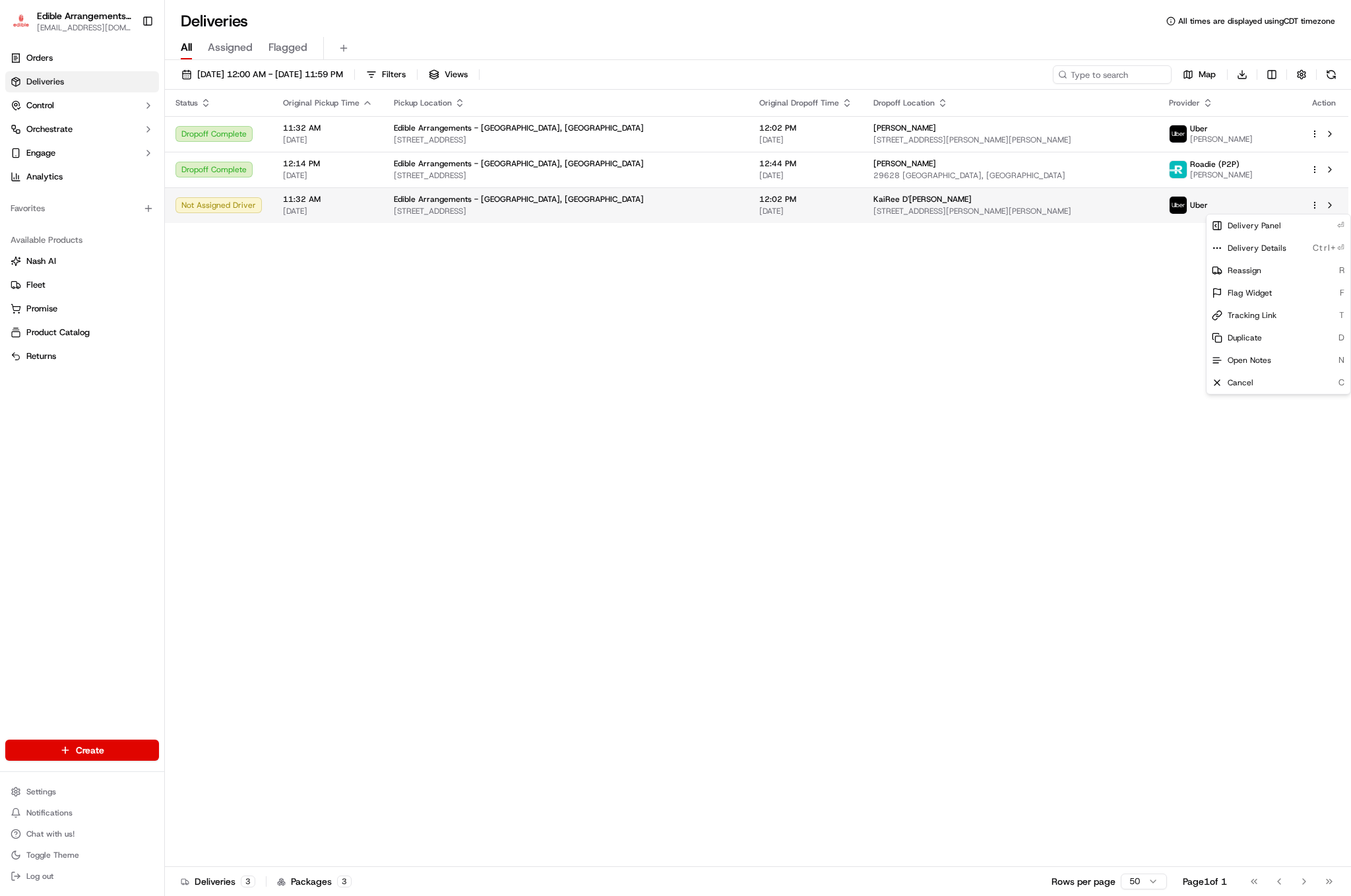
click at [844, 206] on html "Edible Arrangements - [GEOGRAPHIC_DATA][EMAIL_ADDRESS][DOMAIN_NAME] Toggle Side…" at bounding box center [676, 448] width 1351 height 896
click at [844, 446] on html "Edible Arrangements - [GEOGRAPHIC_DATA][EMAIL_ADDRESS][DOMAIN_NAME] Toggle Side…" at bounding box center [676, 448] width 1351 height 896
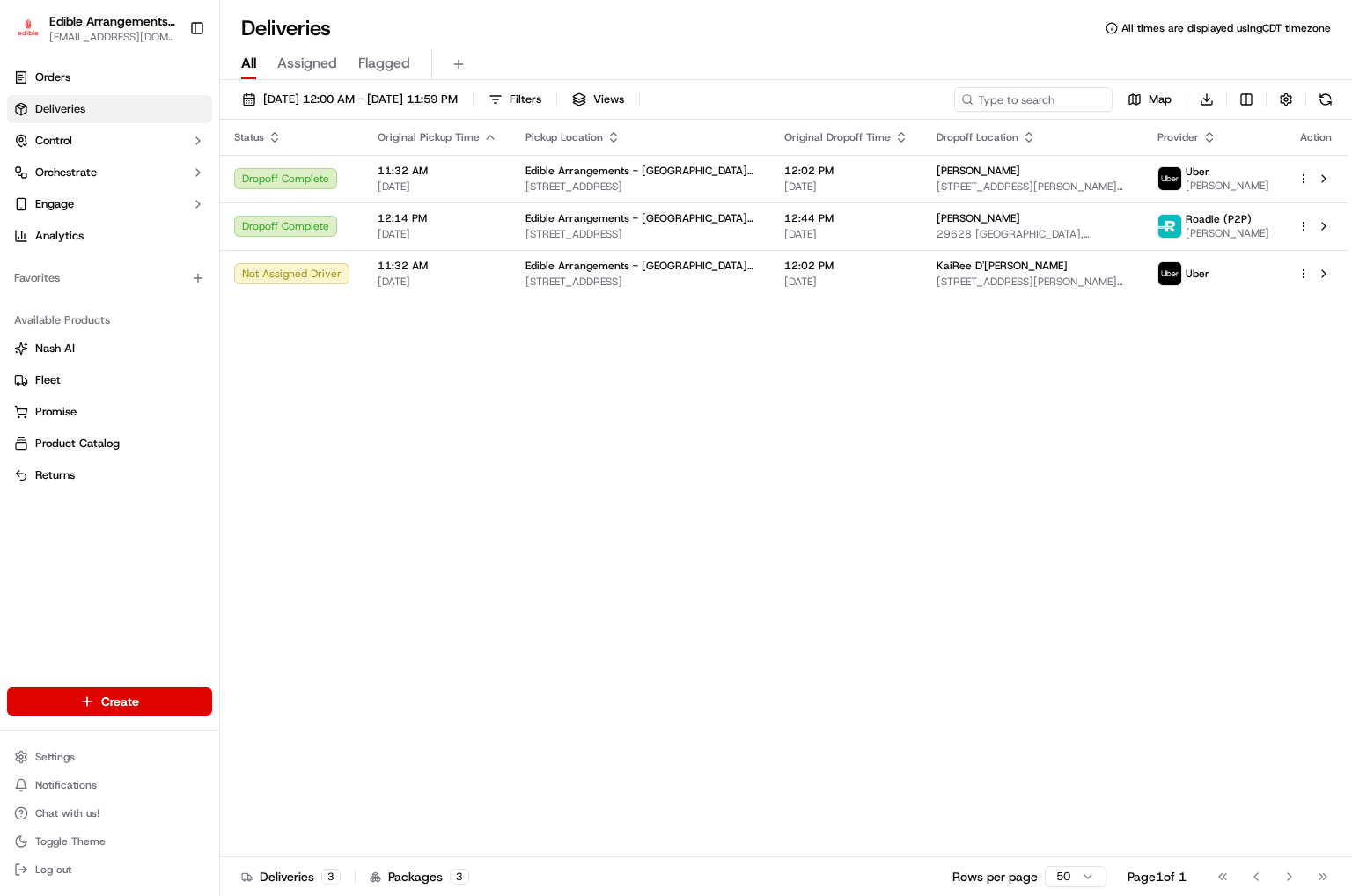
drag, startPoint x: 1776, startPoint y: 0, endPoint x: 610, endPoint y: 452, distance: 1250.5
click at [610, 452] on div "Status Original Pickup Time Pickup Location Original Dropoff Time Dropoff Locat…" at bounding box center [783, 488] width 1128 height 737
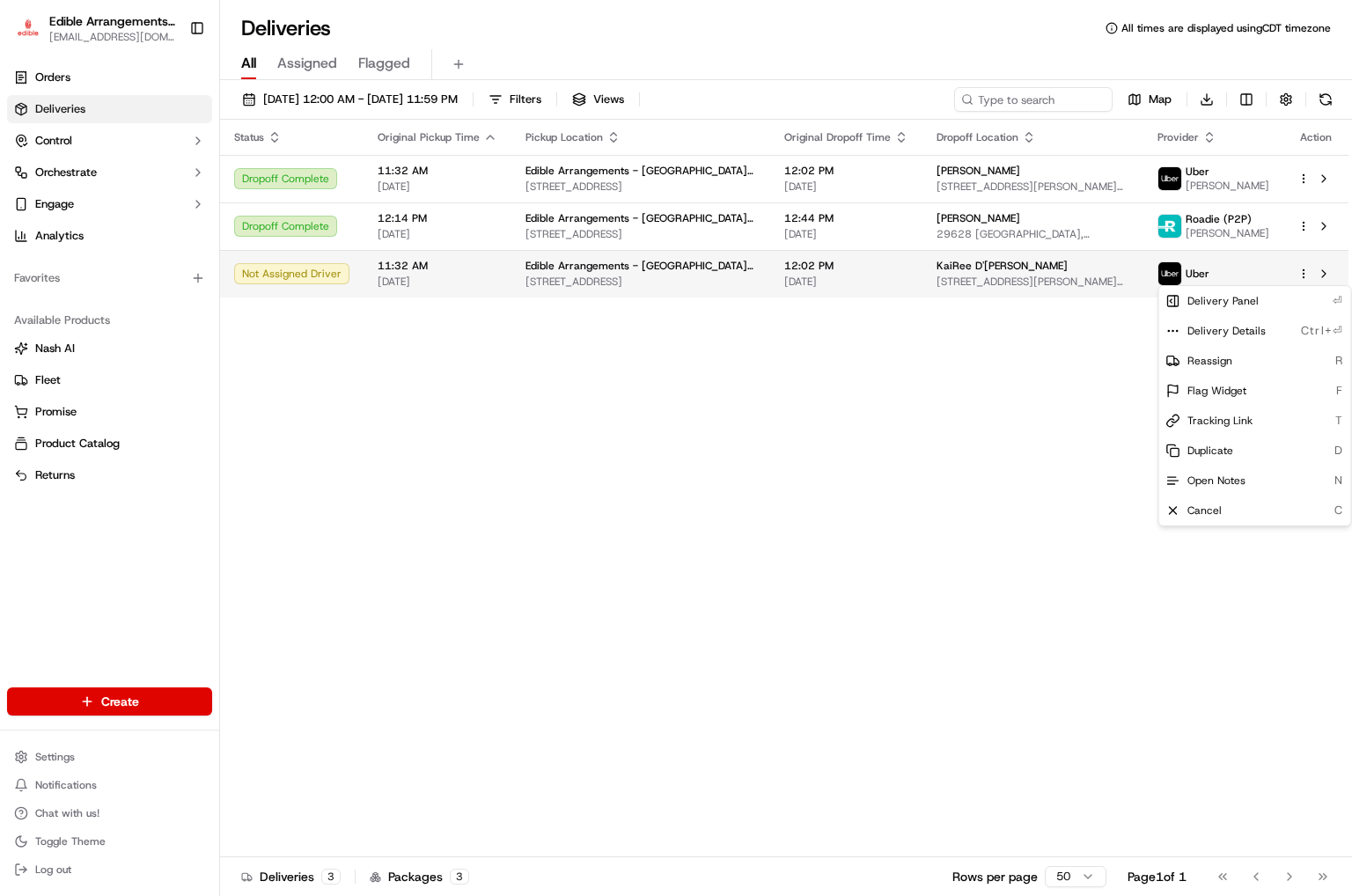
click at [1126, 278] on html "Edible Arrangements - [GEOGRAPHIC_DATA][EMAIL_ADDRESS][DOMAIN_NAME] Toggle Side…" at bounding box center [676, 448] width 1352 height 896
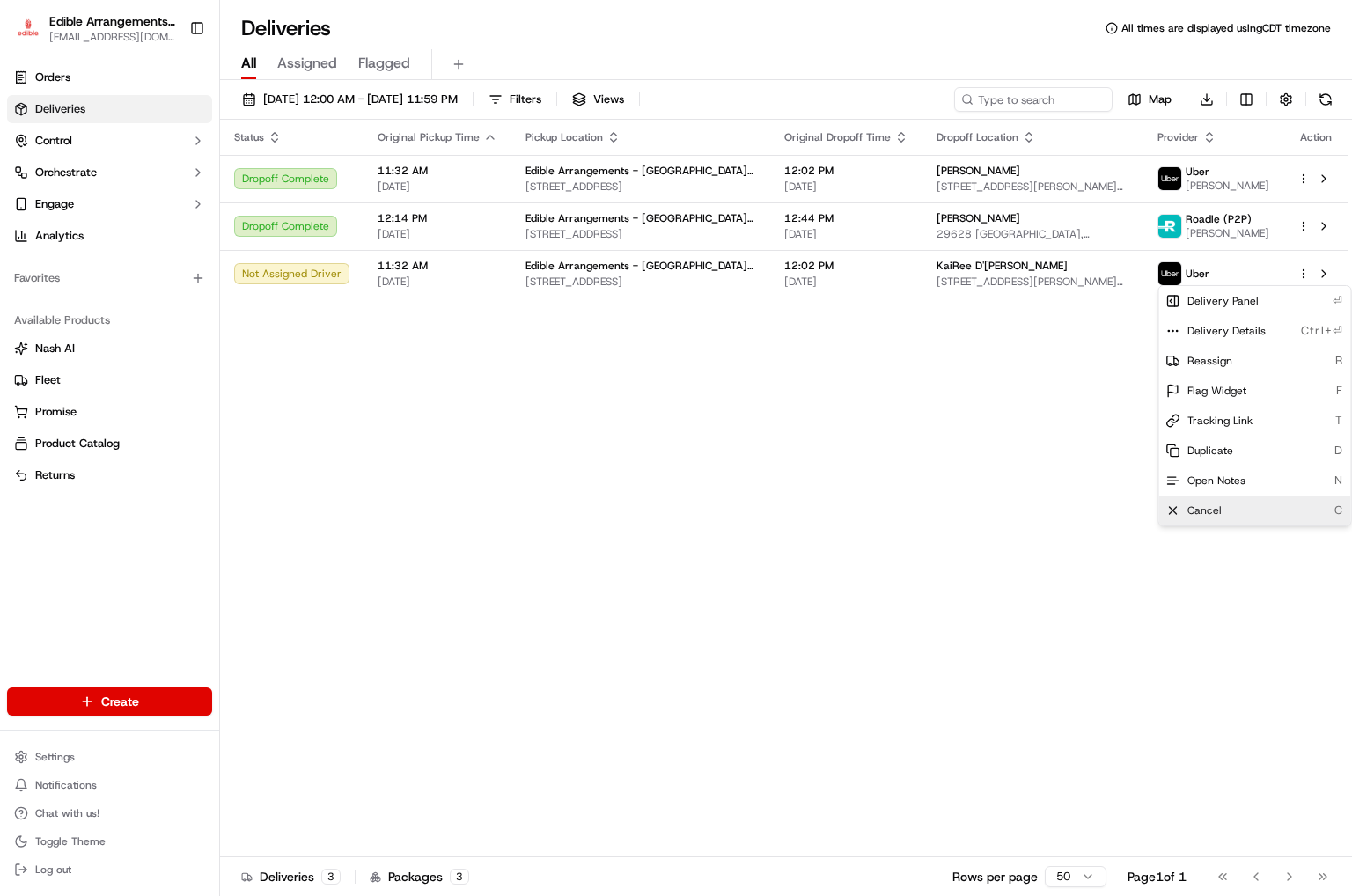
click at [1126, 502] on div "Cancel C" at bounding box center [1254, 511] width 192 height 30
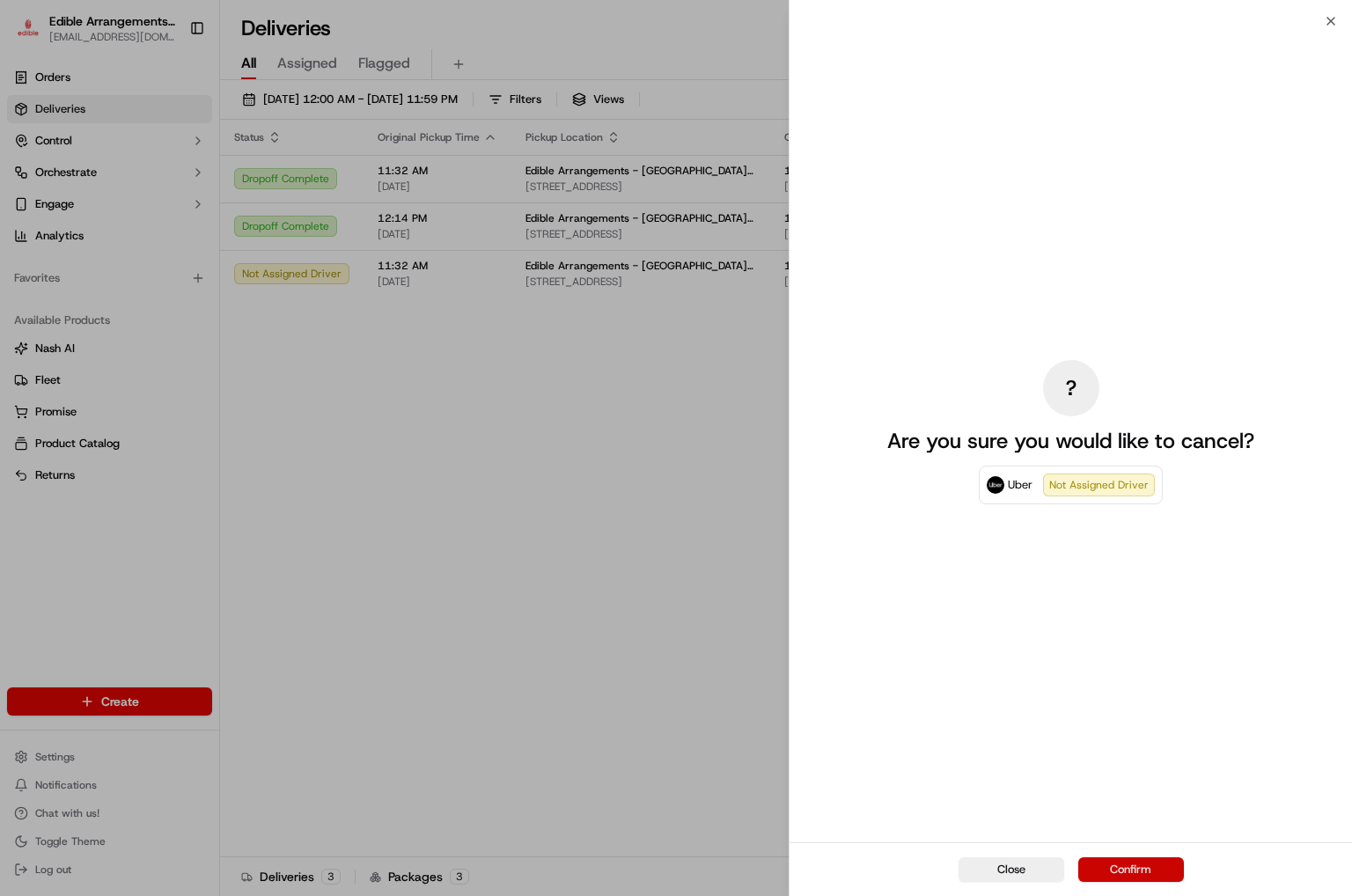
click at [1126, 745] on button "Confirm" at bounding box center [1130, 869] width 106 height 25
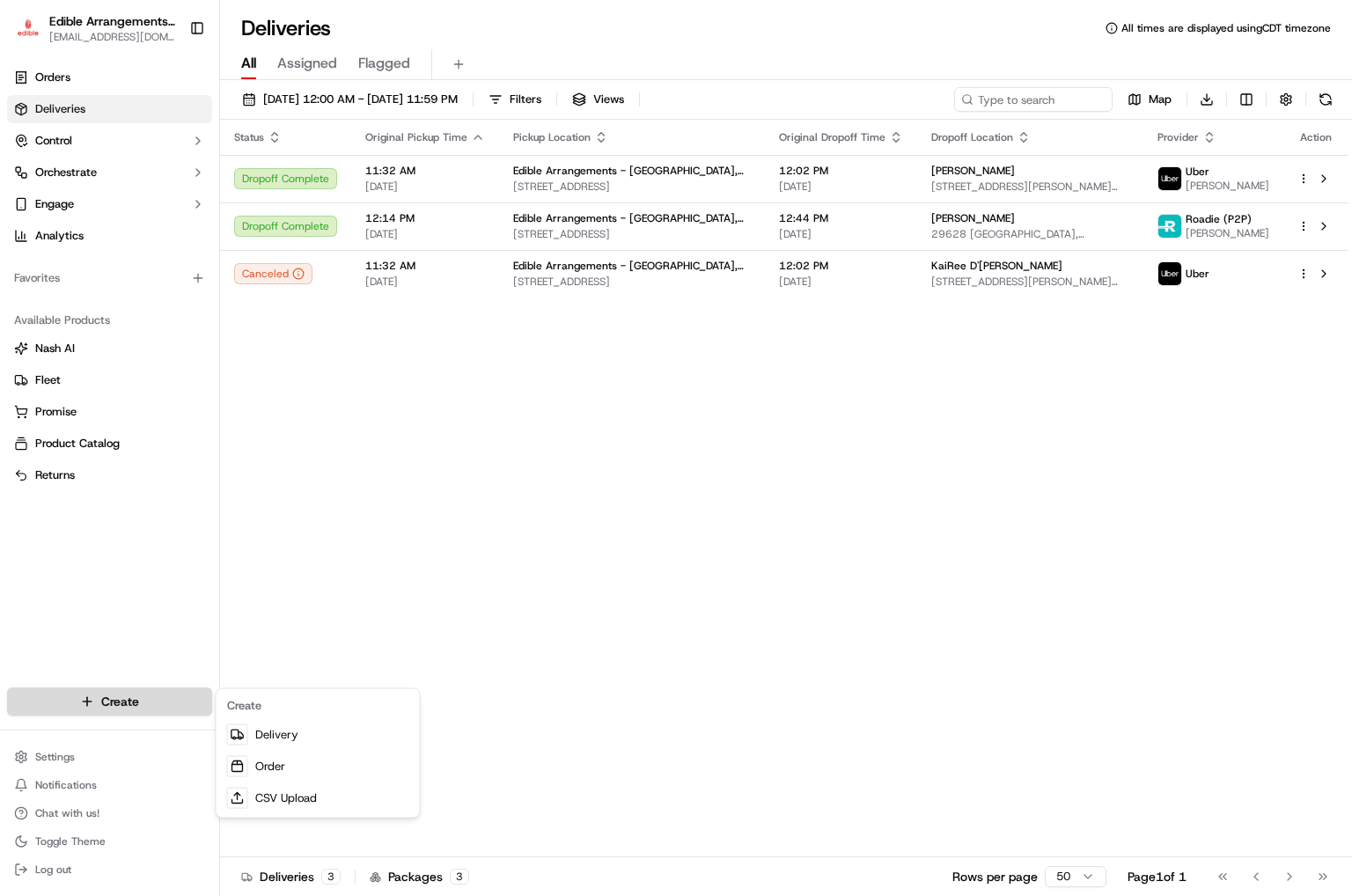
click at [132, 700] on html "Edible Arrangements - [GEOGRAPHIC_DATA][EMAIL_ADDRESS][DOMAIN_NAME] Toggle Side…" at bounding box center [676, 448] width 1352 height 896
click at [267, 745] on link "Order" at bounding box center [317, 766] width 197 height 32
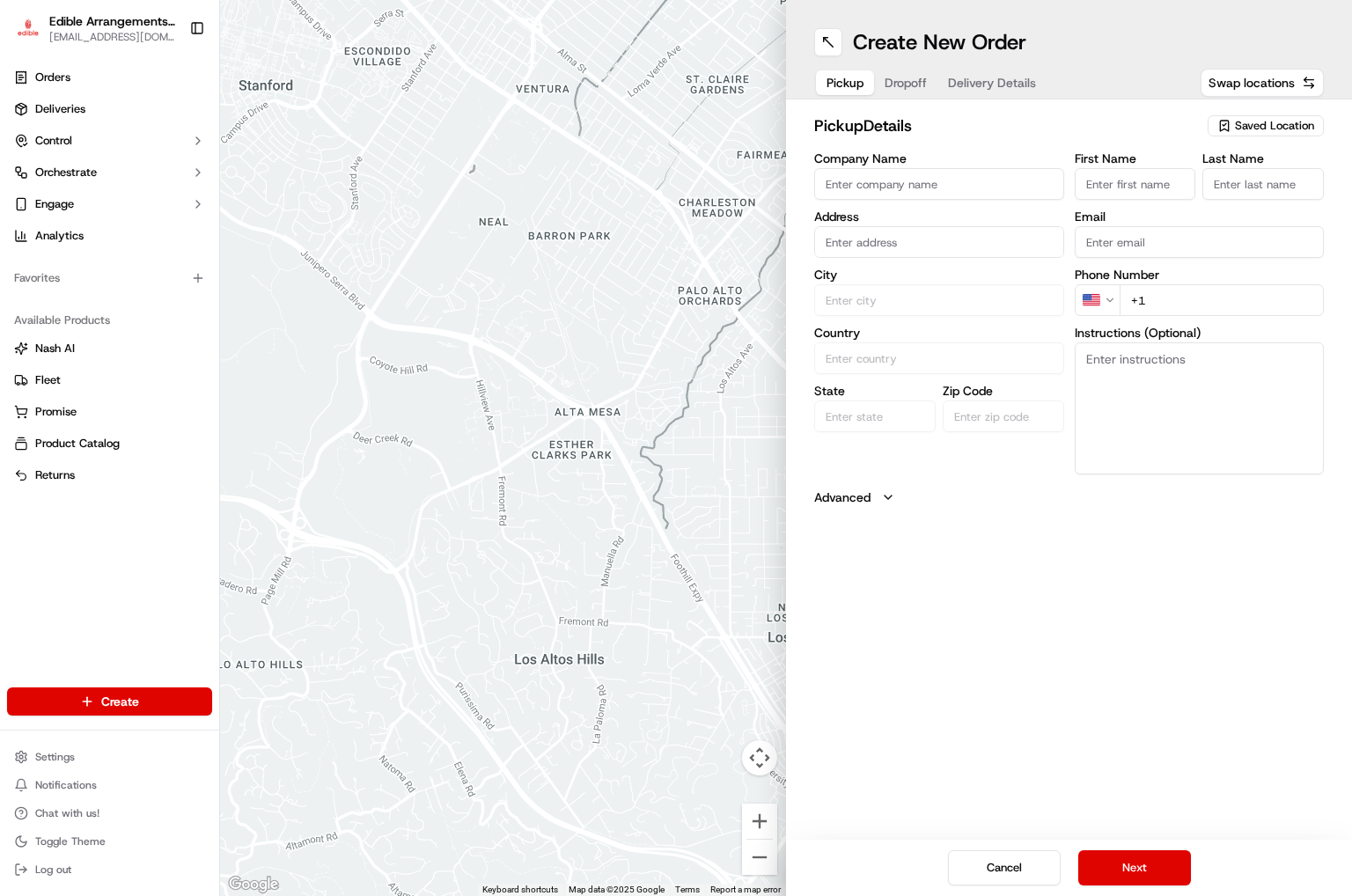
click at [1126, 124] on span "Saved Location" at bounding box center [1273, 126] width 79 height 16
click at [1126, 209] on span "Edible Arrangements - [GEOGRAPHIC_DATA], [GEOGRAPHIC_DATA] ([GEOGRAPHIC_DATA])" at bounding box center [1235, 201] width 217 height 32
type input "Edible Arrangements - [GEOGRAPHIC_DATA], [GEOGRAPHIC_DATA]"
type input "[STREET_ADDRESS]"
type input "San Antonio"
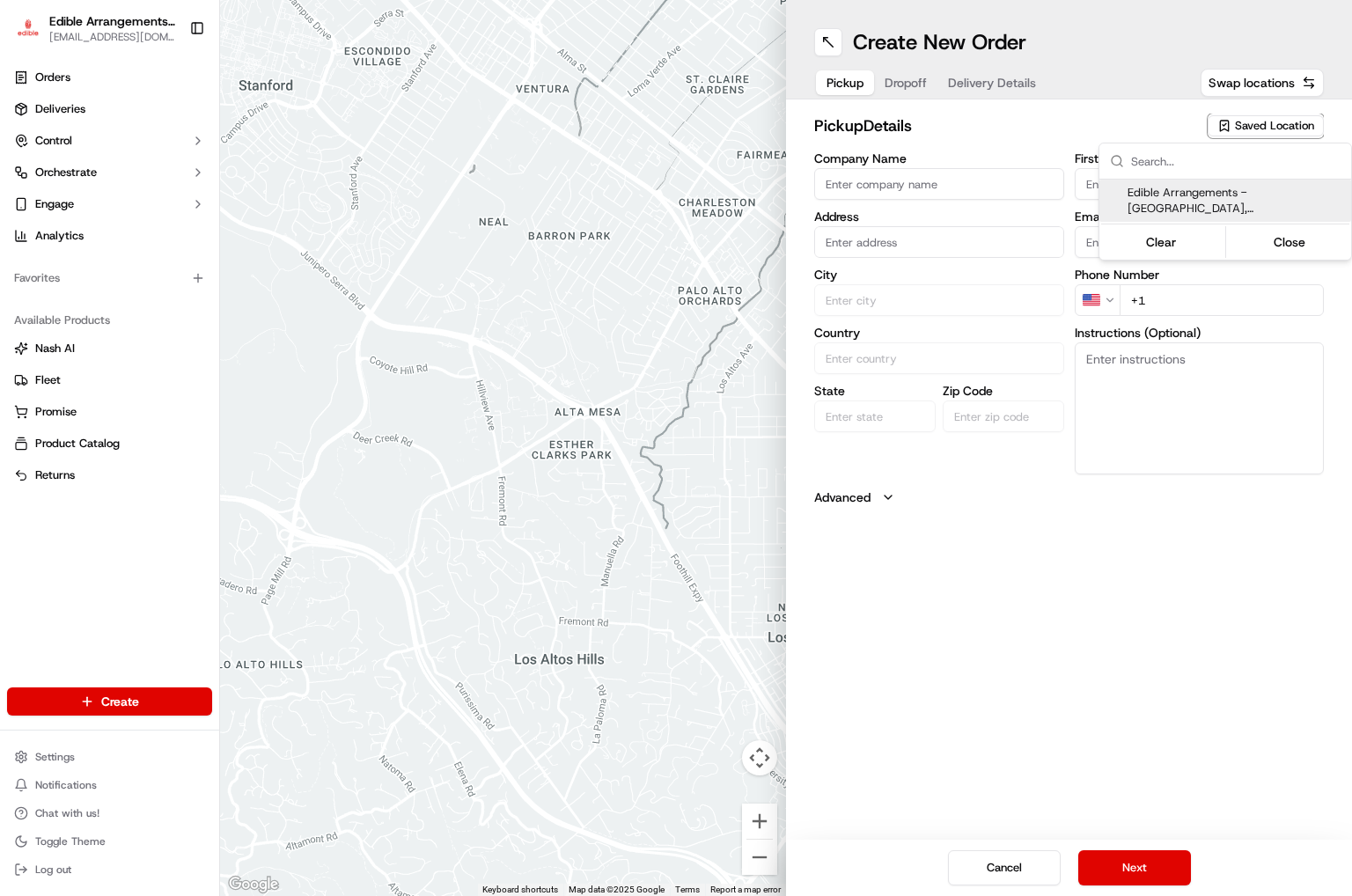
type input "US"
type input "[GEOGRAPHIC_DATA]"
type input "78224"
type input "[EMAIL_ADDRESS][DOMAIN_NAME]"
type input "[PHONE_NUMBER]"
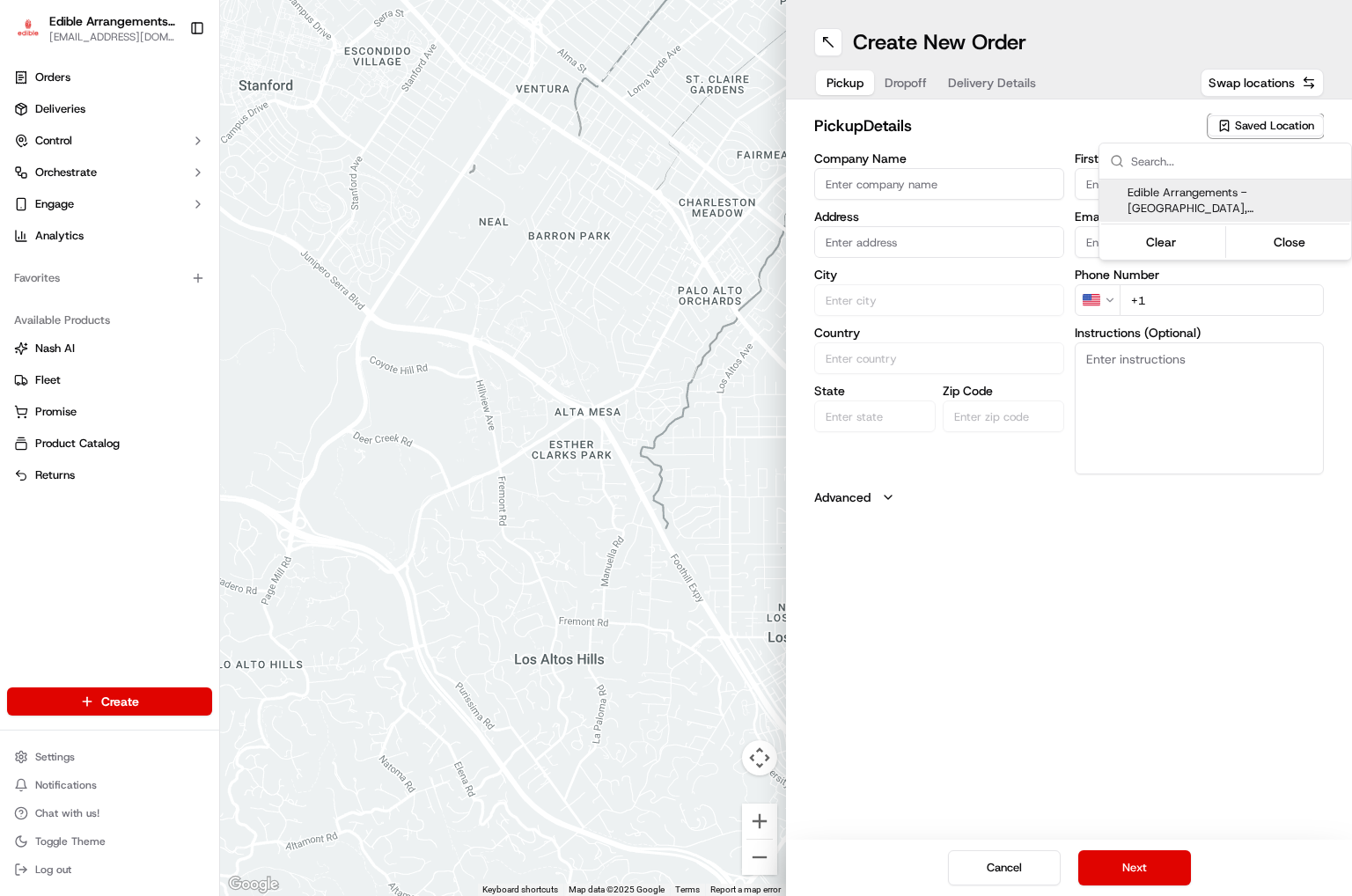
type textarea "Please come inside the store to pick up the arrangement."
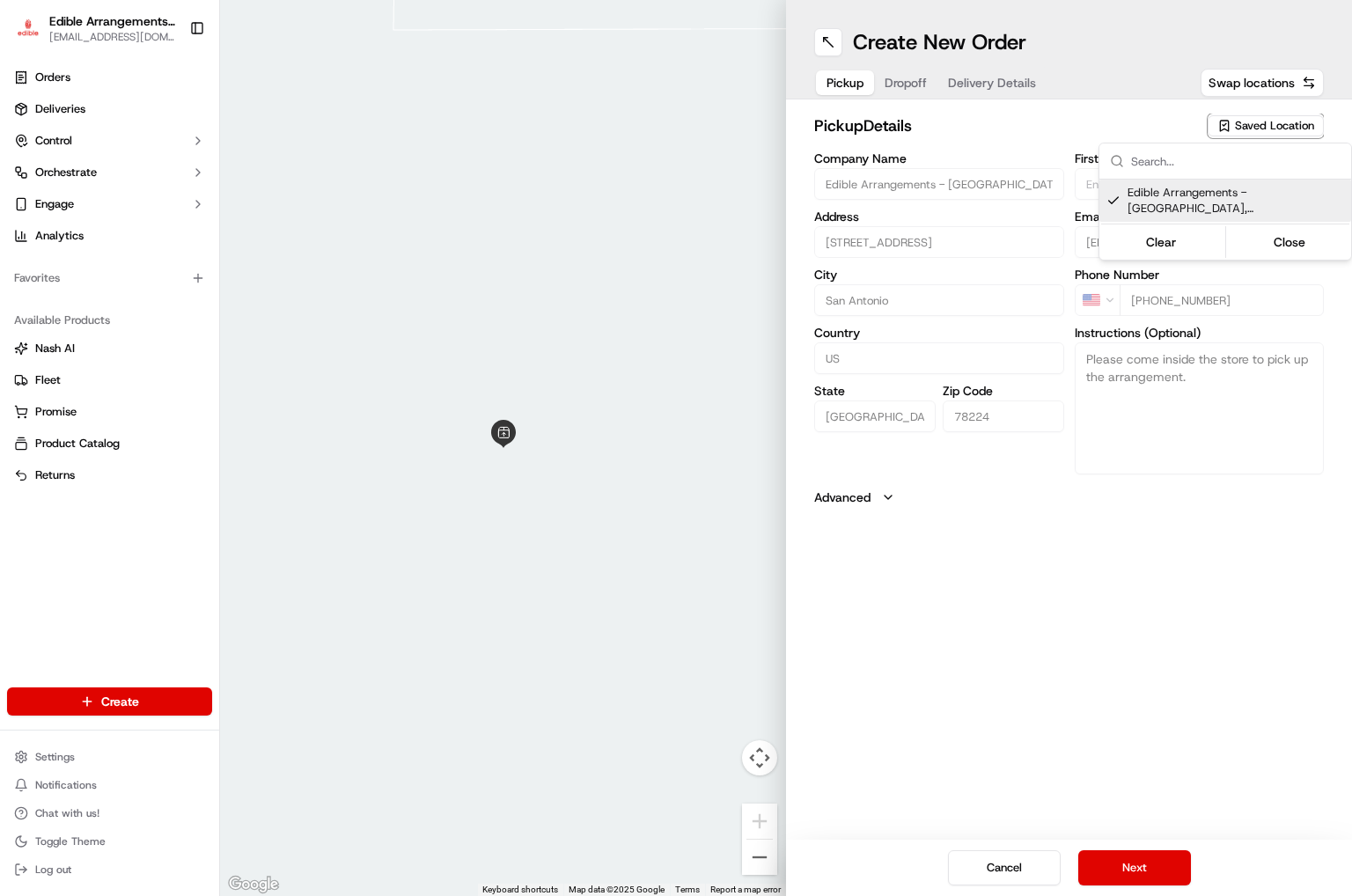
click at [1114, 745] on html "Edible Arrangements - [GEOGRAPHIC_DATA][EMAIL_ADDRESS][DOMAIN_NAME] Toggle Side…" at bounding box center [676, 448] width 1352 height 896
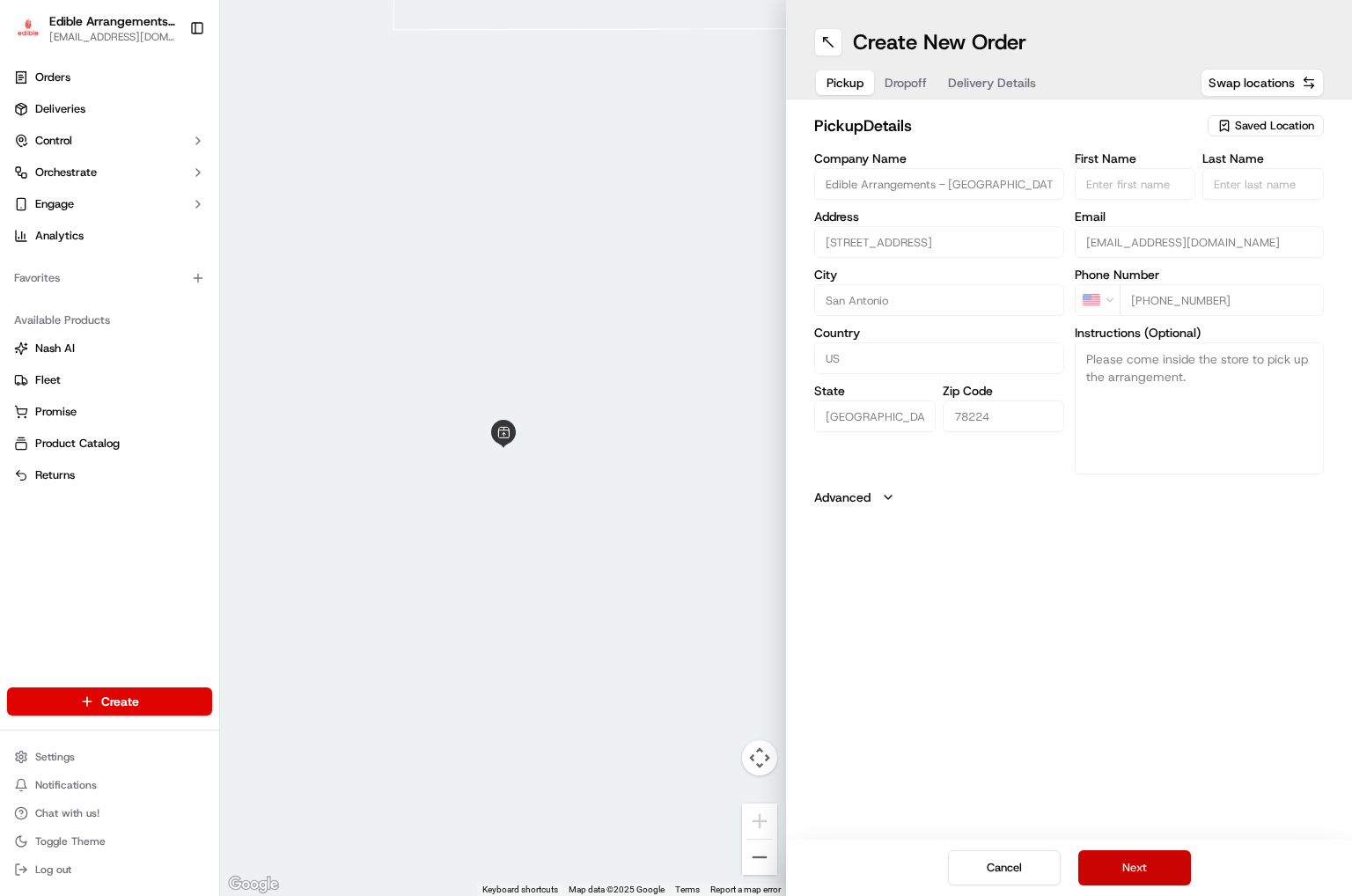
click at [1114, 745] on button "Next" at bounding box center [1133, 867] width 113 height 35
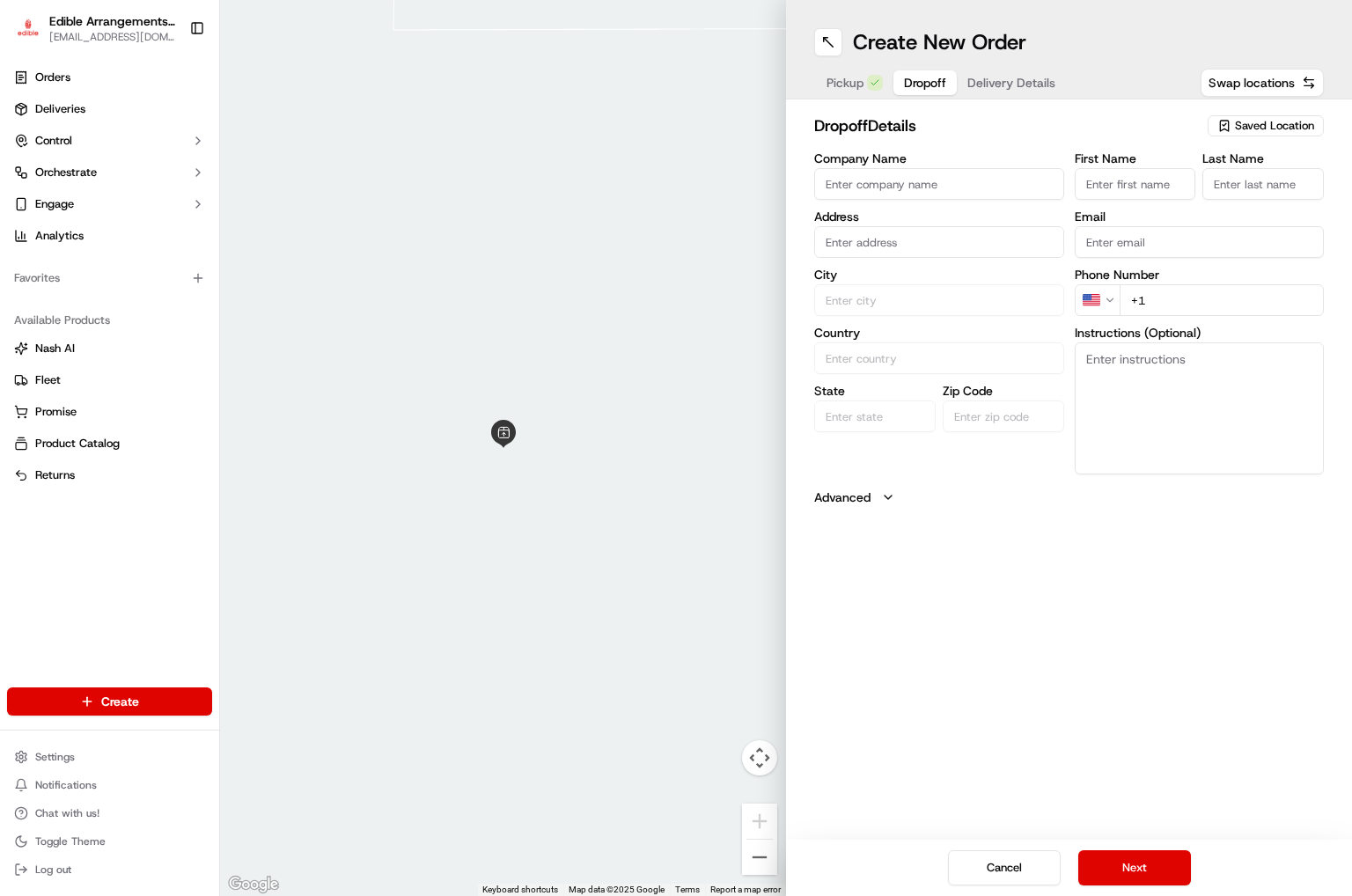
click at [1126, 193] on input "First Name" at bounding box center [1135, 184] width 122 height 32
type input "jacky"
click at [1126, 199] on input "Last Name" at bounding box center [1263, 184] width 122 height 32
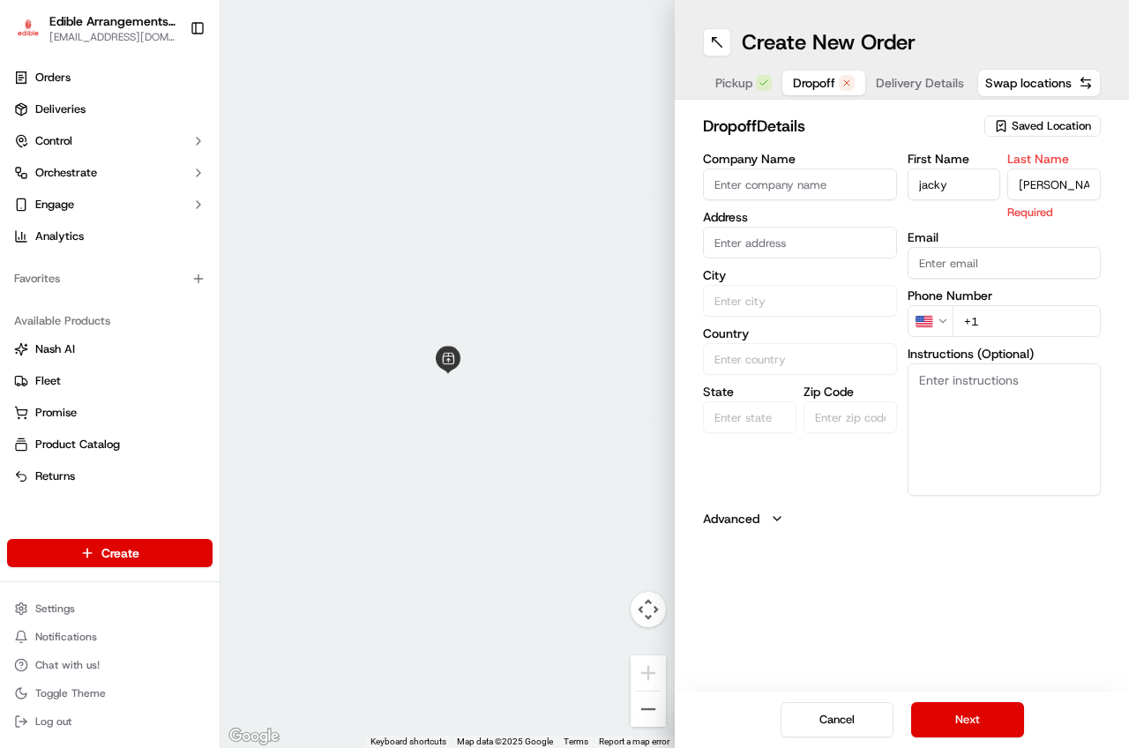
type input "[PERSON_NAME]"
drag, startPoint x: 1318, startPoint y: 0, endPoint x: 443, endPoint y: 428, distance: 974.6
click at [443, 433] on div at bounding box center [447, 374] width 454 height 748
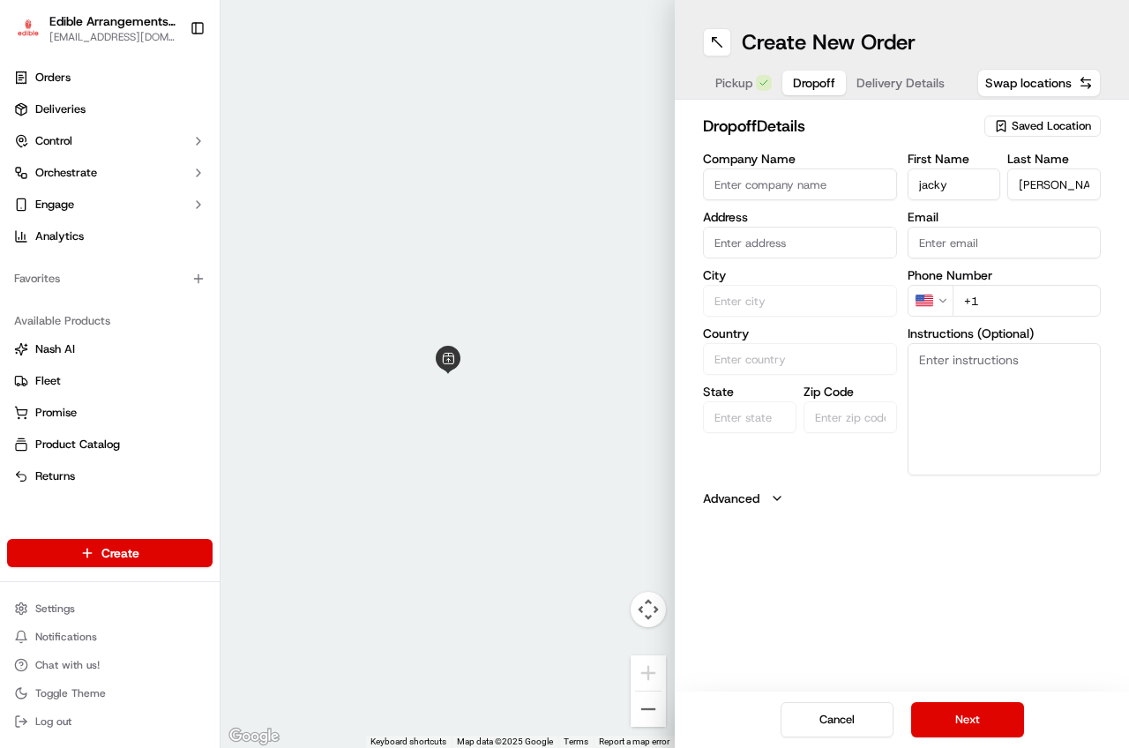
click at [769, 247] on input "text" at bounding box center [800, 243] width 194 height 32
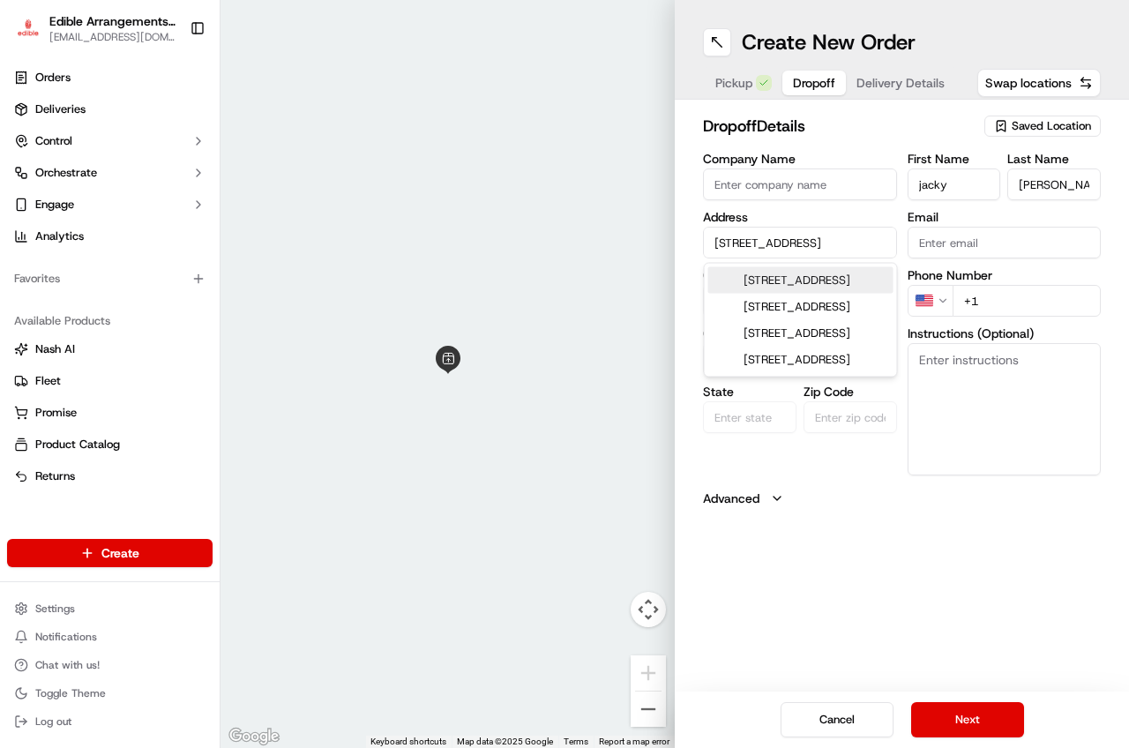
click at [789, 289] on div "[STREET_ADDRESS]" at bounding box center [800, 280] width 185 height 26
type input "[STREET_ADDRESS]"
type input "[GEOGRAPHIC_DATA]"
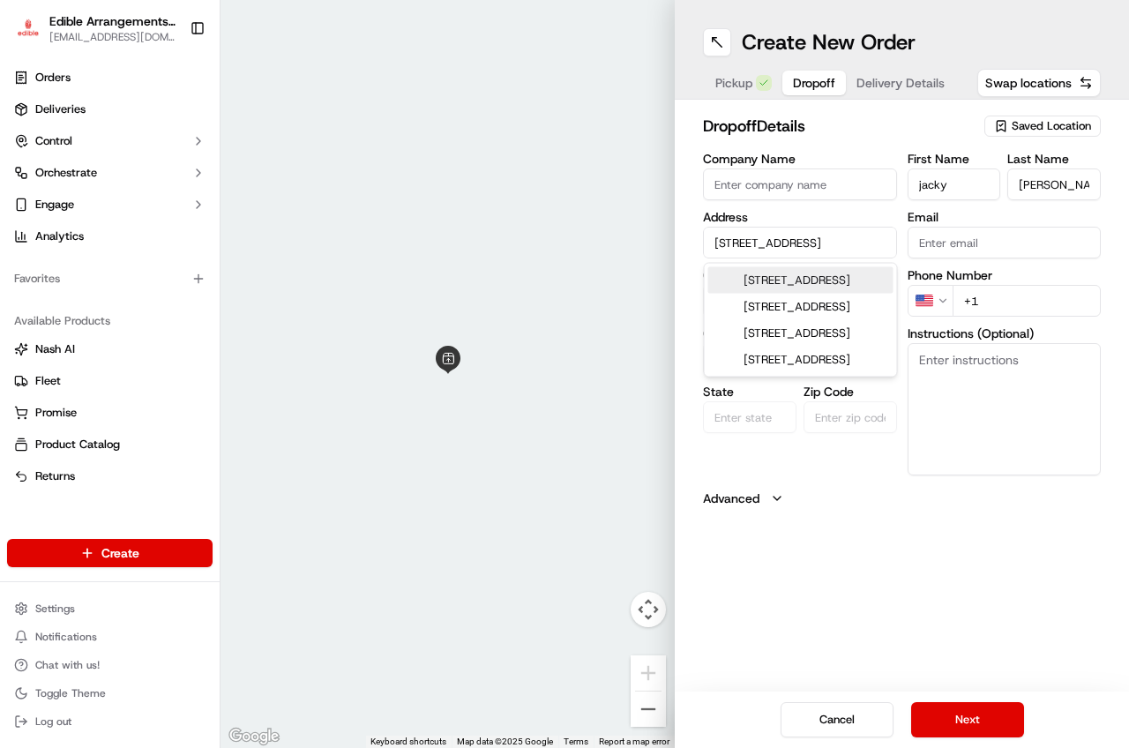
type input "78112"
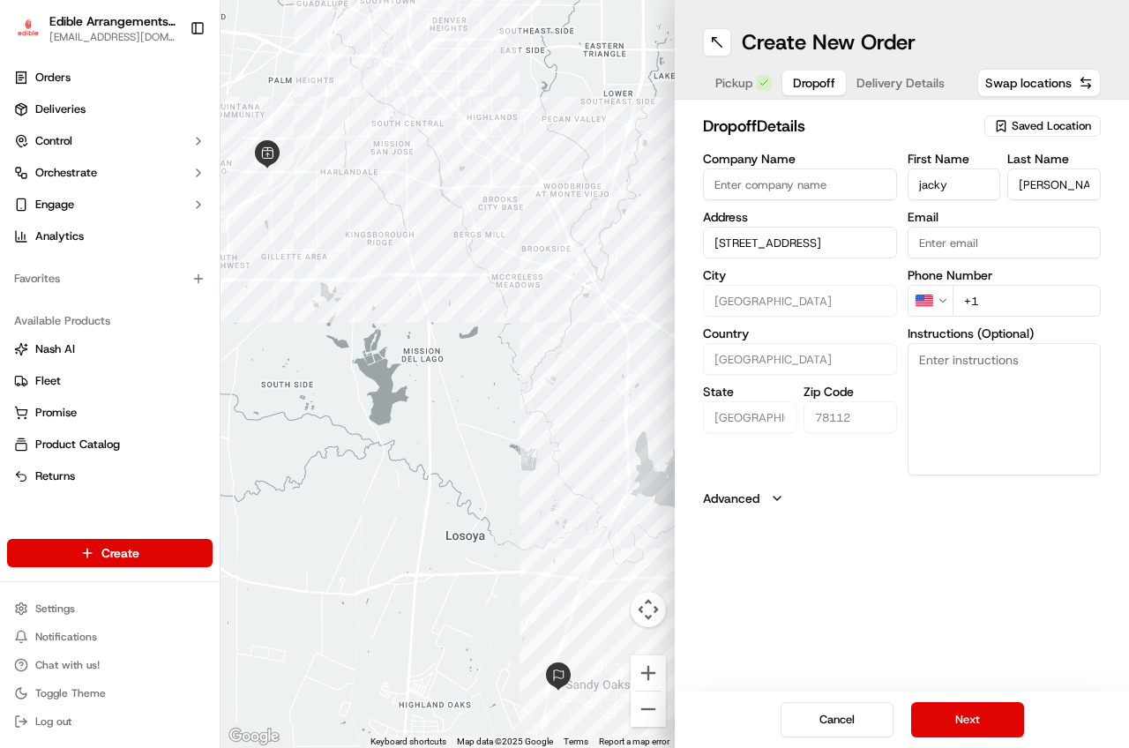
type input "[STREET_ADDRESS]"
click at [1021, 307] on input "+1" at bounding box center [1026, 301] width 149 height 32
type input "[PHONE_NUMBER]"
click at [1021, 426] on textarea "Instructions (Optional)" at bounding box center [1004, 409] width 194 height 132
paste textarea "item must remain cold and hand deliver please knock or ring doorbell DO NOT LEA…"
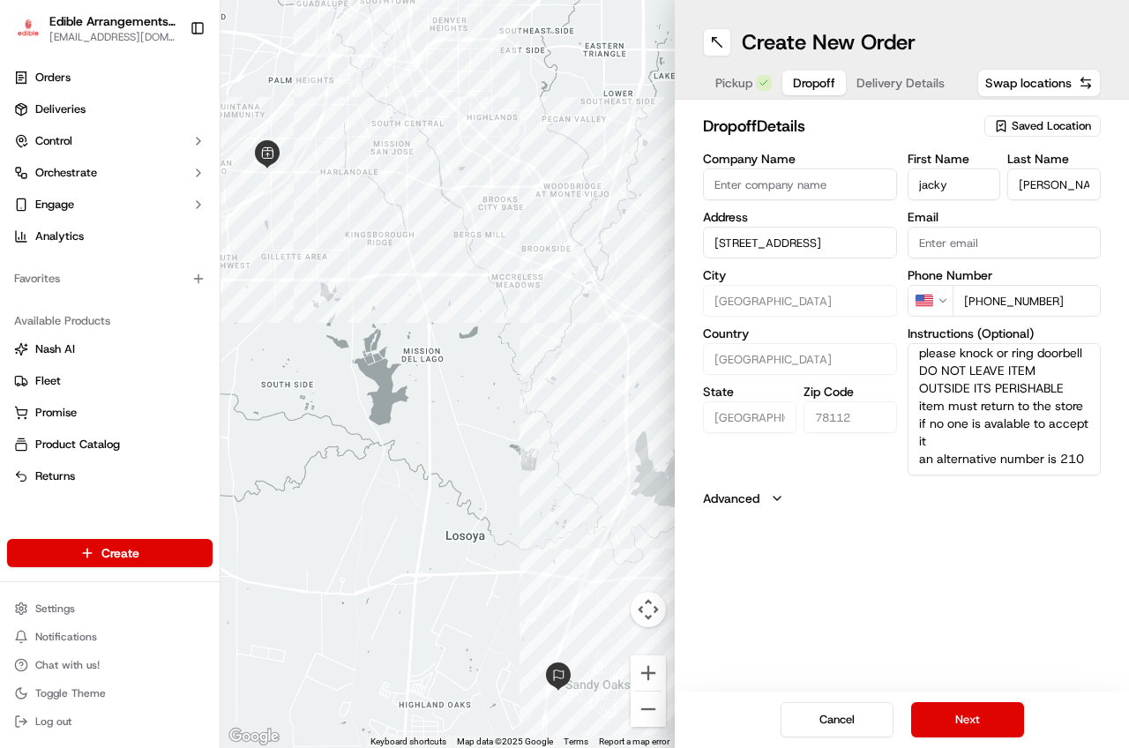
scroll to position [71, 0]
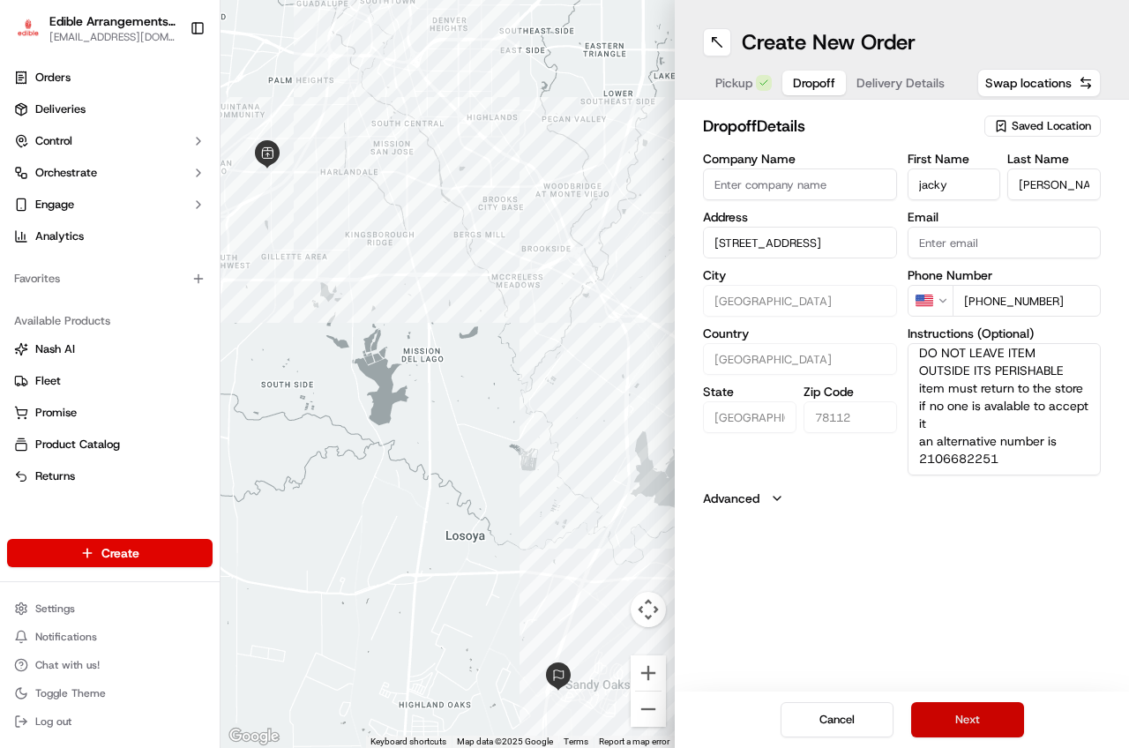
type textarea "item must remain cold and hand deliver please knock or ring doorbell DO NOT LEA…"
click at [993, 723] on button "Next" at bounding box center [967, 719] width 113 height 35
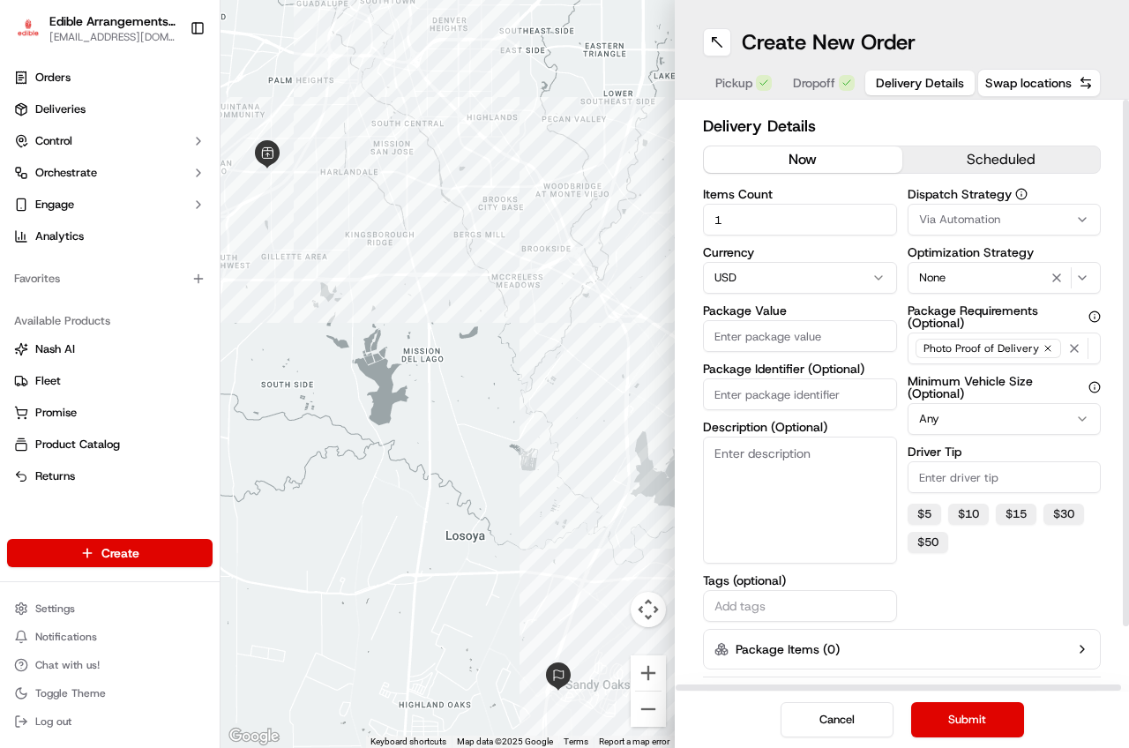
click at [795, 327] on input "Package Value" at bounding box center [800, 336] width 194 height 32
type input "76.82"
click at [765, 495] on textarea "Description (Optional)" at bounding box center [800, 500] width 194 height 127
type textarea "box and balloons"
click at [953, 721] on button "Submit" at bounding box center [967, 719] width 113 height 35
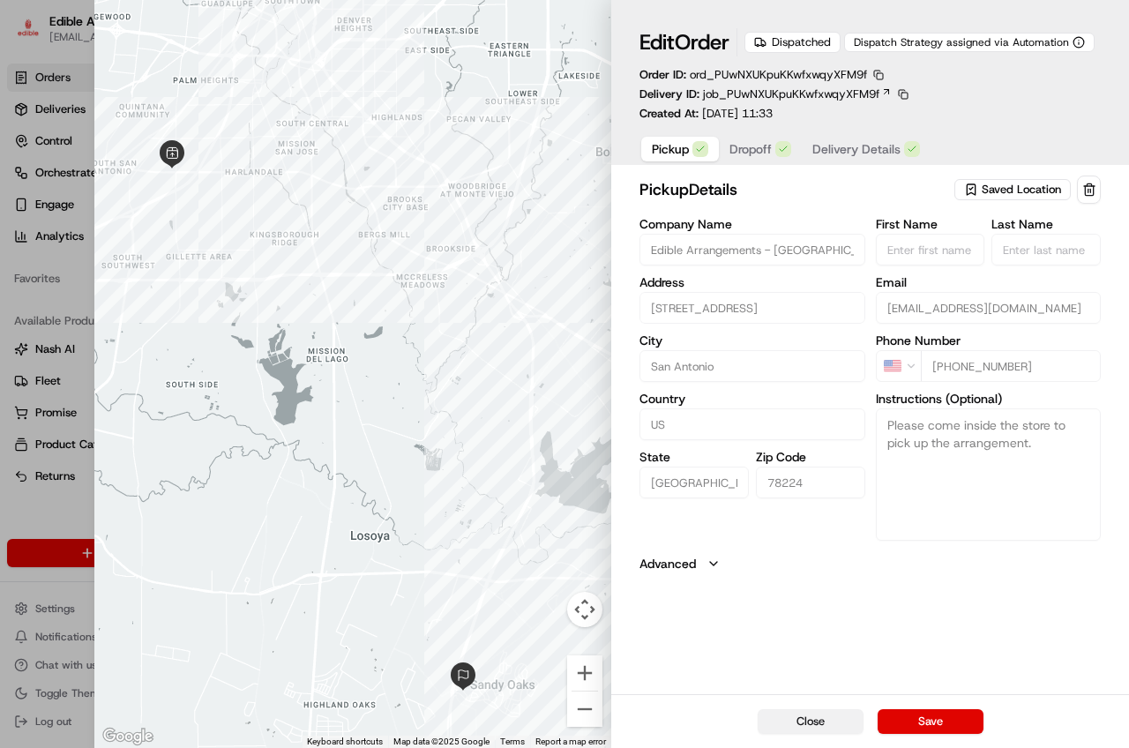
click at [817, 728] on button "Close" at bounding box center [811, 721] width 106 height 25
type input "+1"
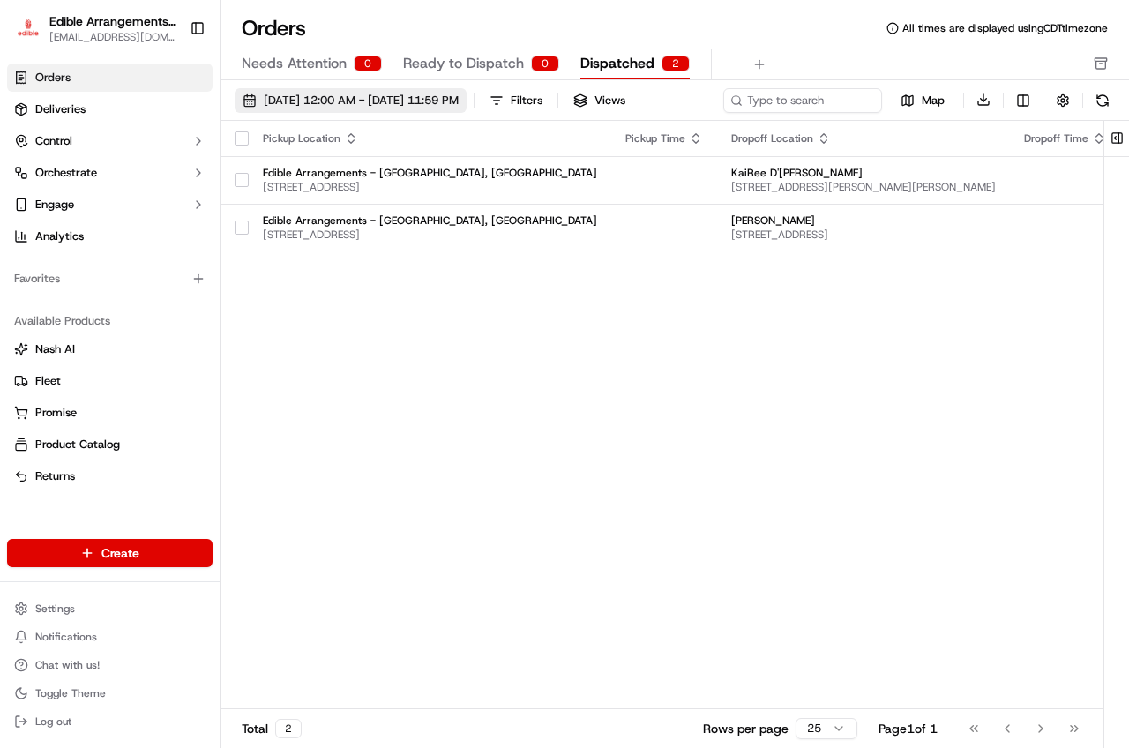
click at [301, 100] on span "[DATE] 12:00 AM - [DATE] 11:59 PM" at bounding box center [361, 101] width 195 height 16
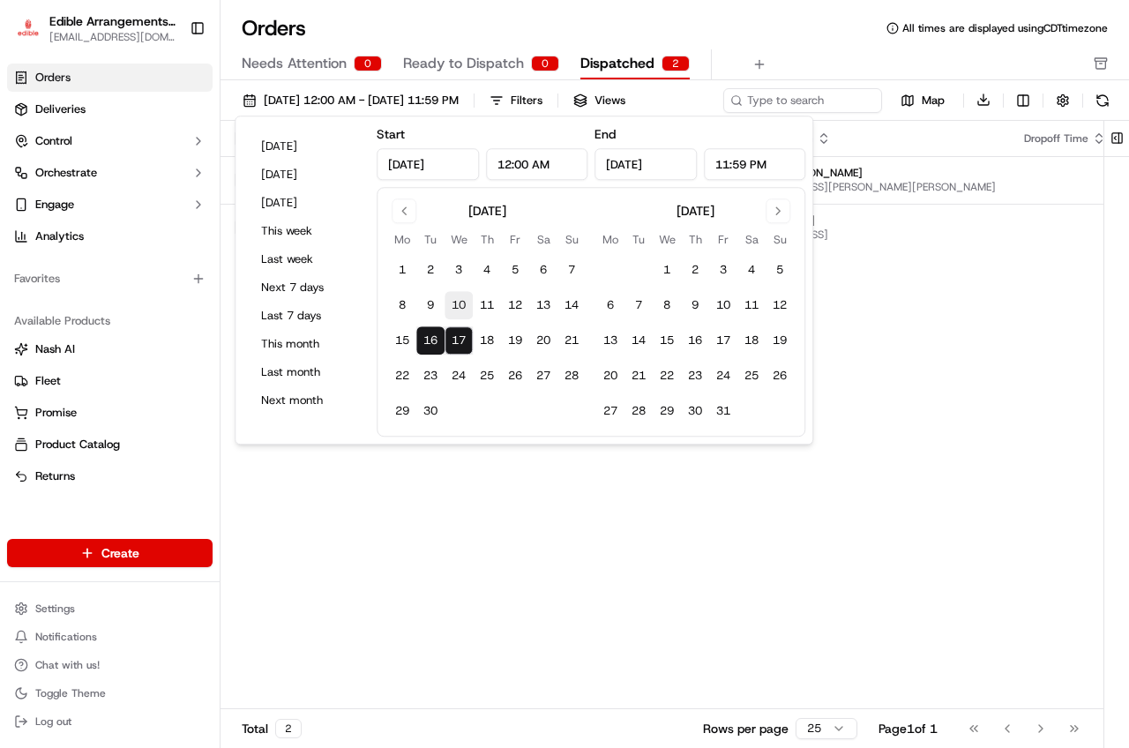
click at [459, 310] on button "10" at bounding box center [458, 305] width 28 height 28
type input "[DATE]"
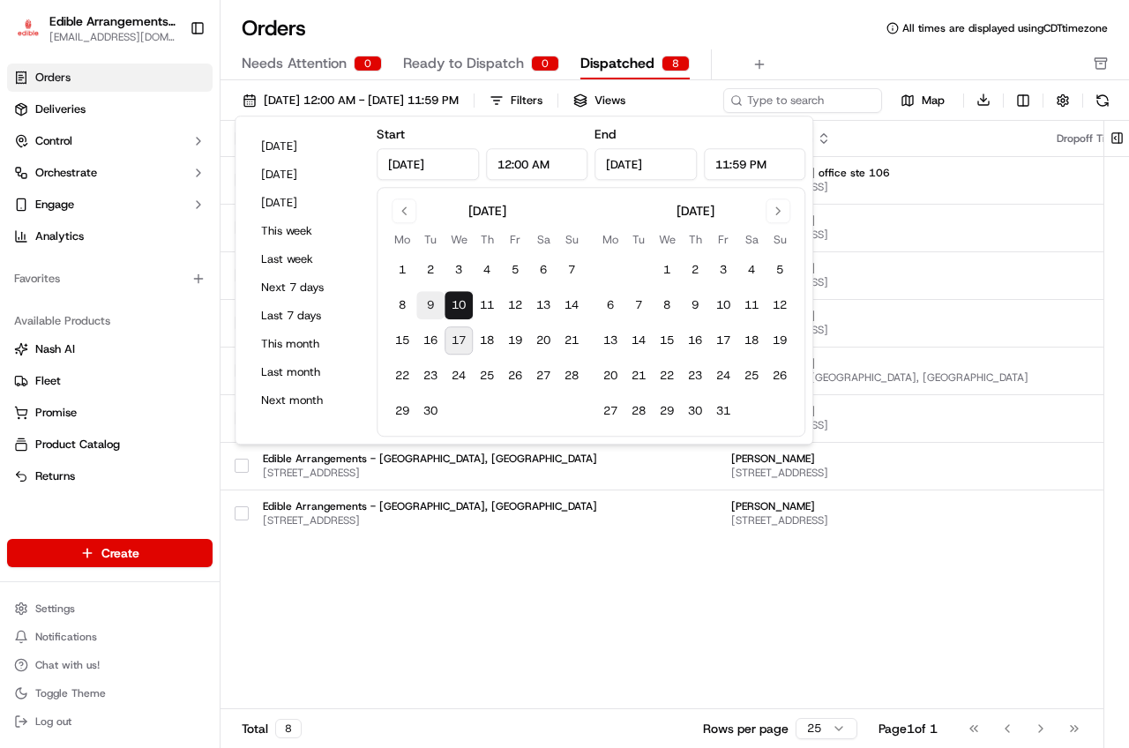
click at [420, 306] on button "9" at bounding box center [430, 305] width 28 height 28
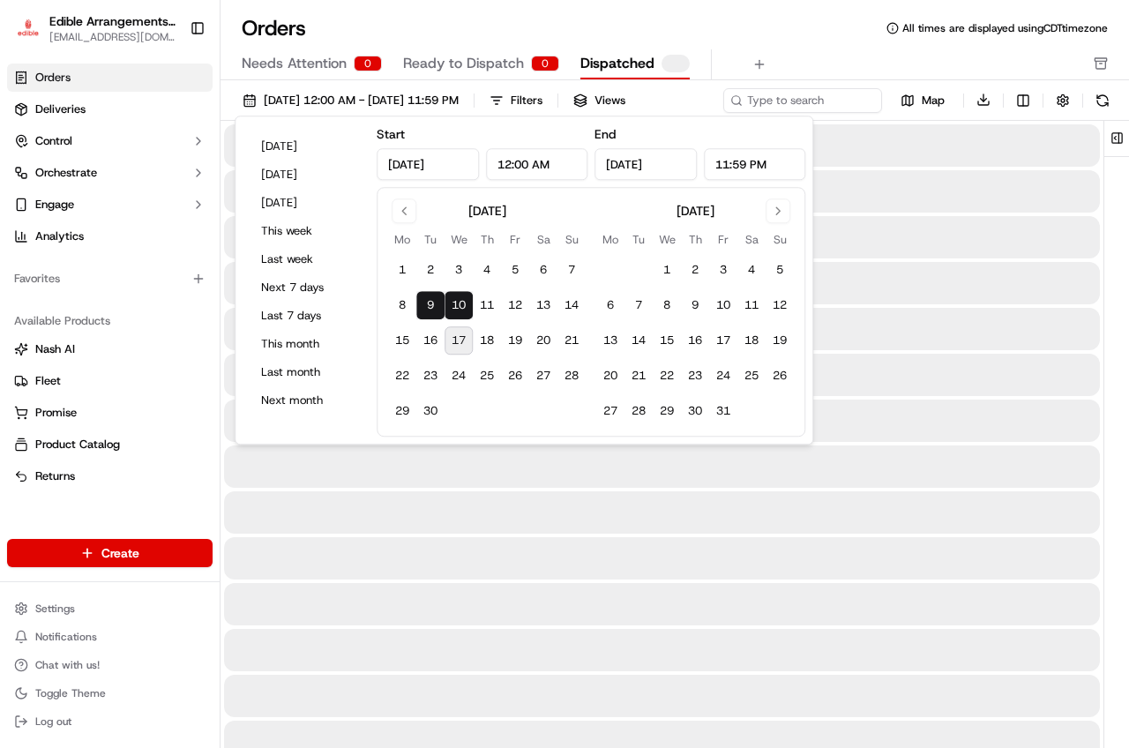
type input "[DATE]"
click at [420, 306] on button "9" at bounding box center [430, 305] width 28 height 28
type input "[DATE]"
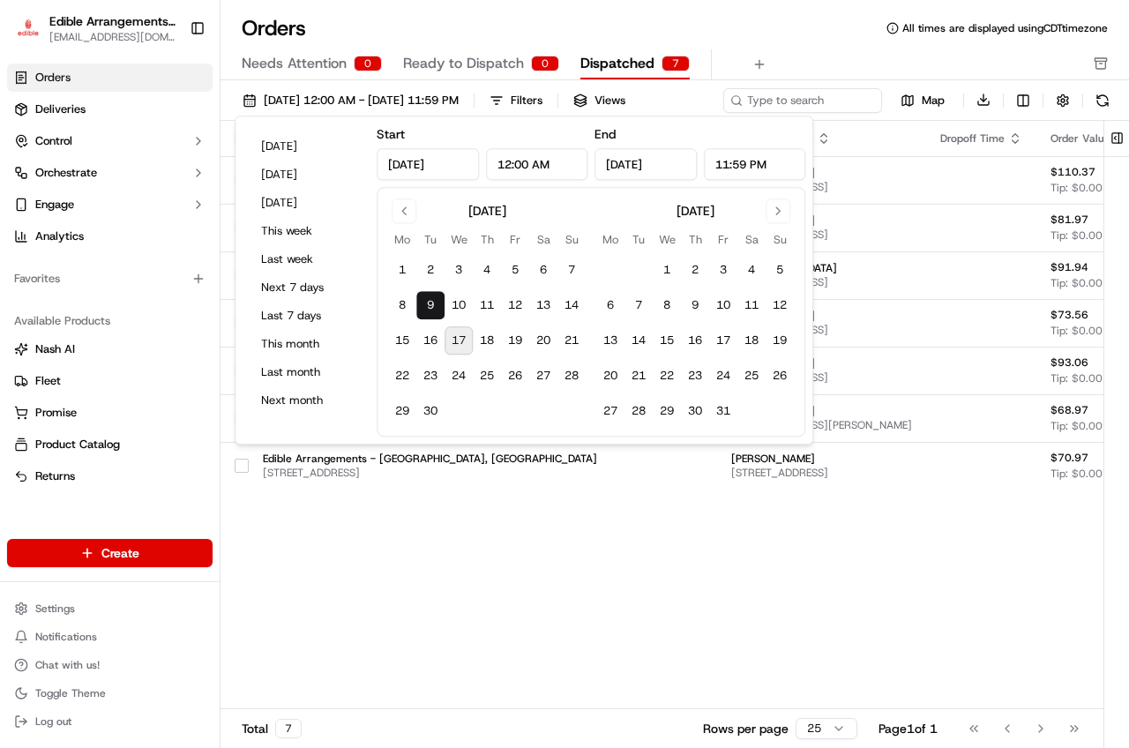
click at [429, 302] on button "9" at bounding box center [430, 305] width 28 height 28
click at [538, 565] on div "Pickup Location Pickup Time Dropoff Location Dropoff Time Order Value Order Det…" at bounding box center [849, 415] width 1258 height 589
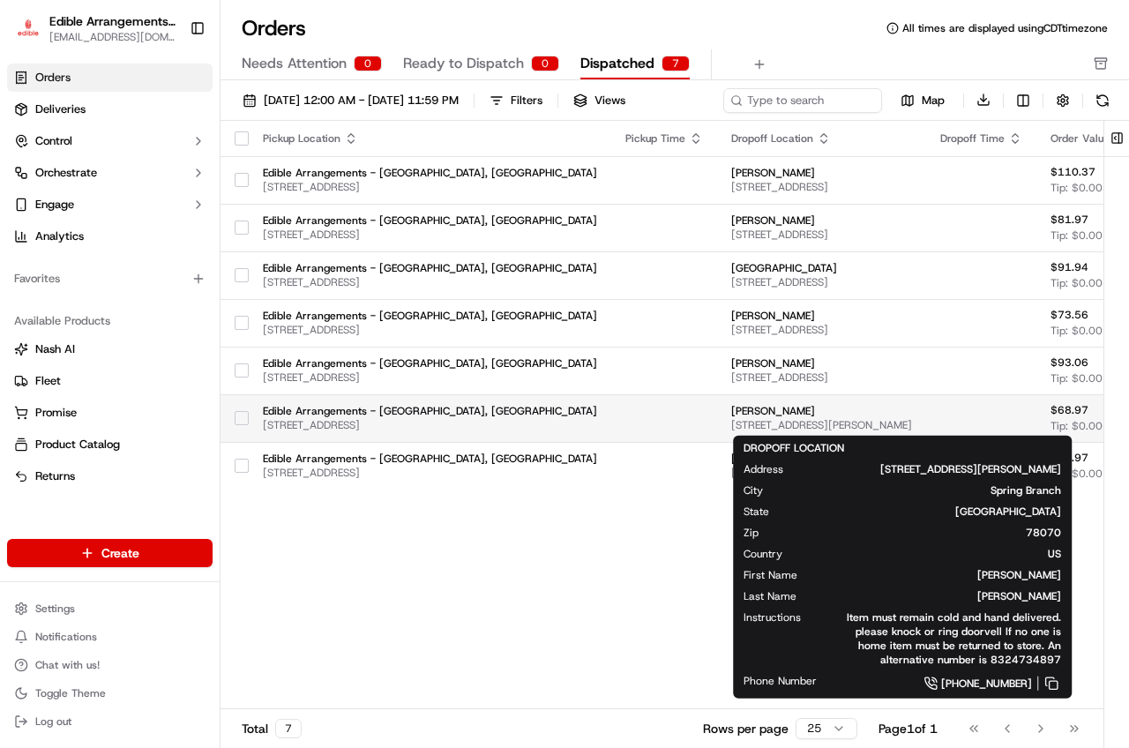
click at [731, 418] on span "[STREET_ADDRESS][PERSON_NAME]" at bounding box center [821, 425] width 181 height 14
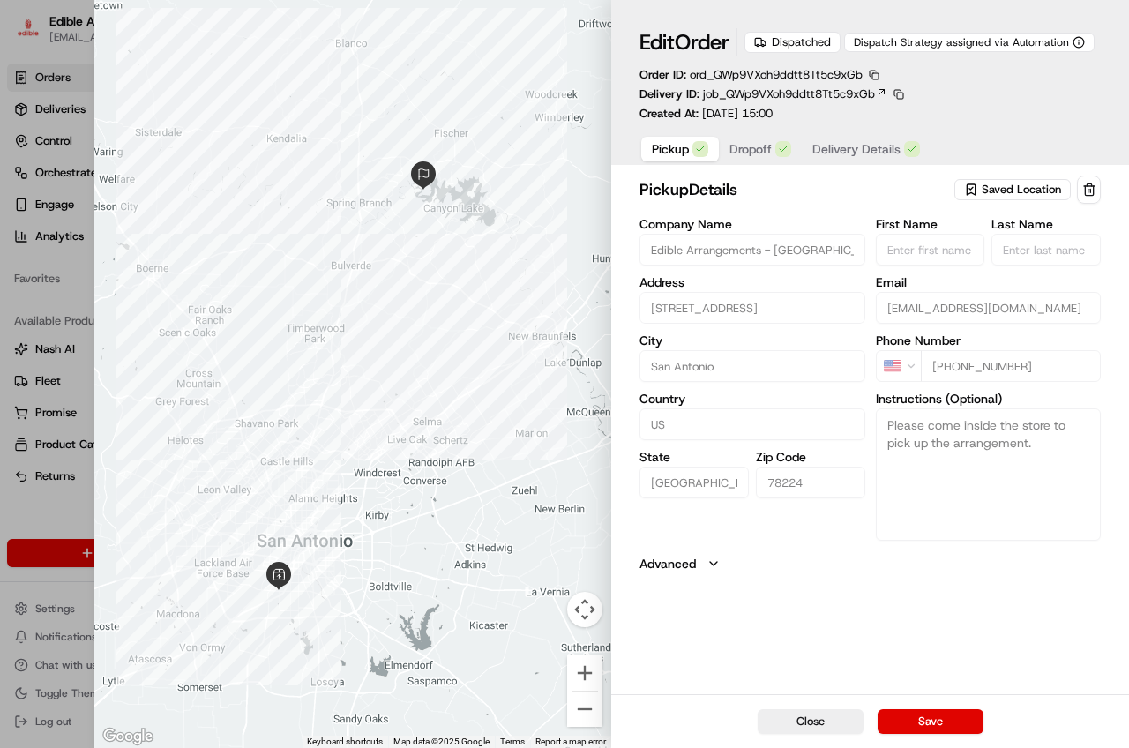
click at [773, 161] on button "Dropoff" at bounding box center [760, 149] width 83 height 25
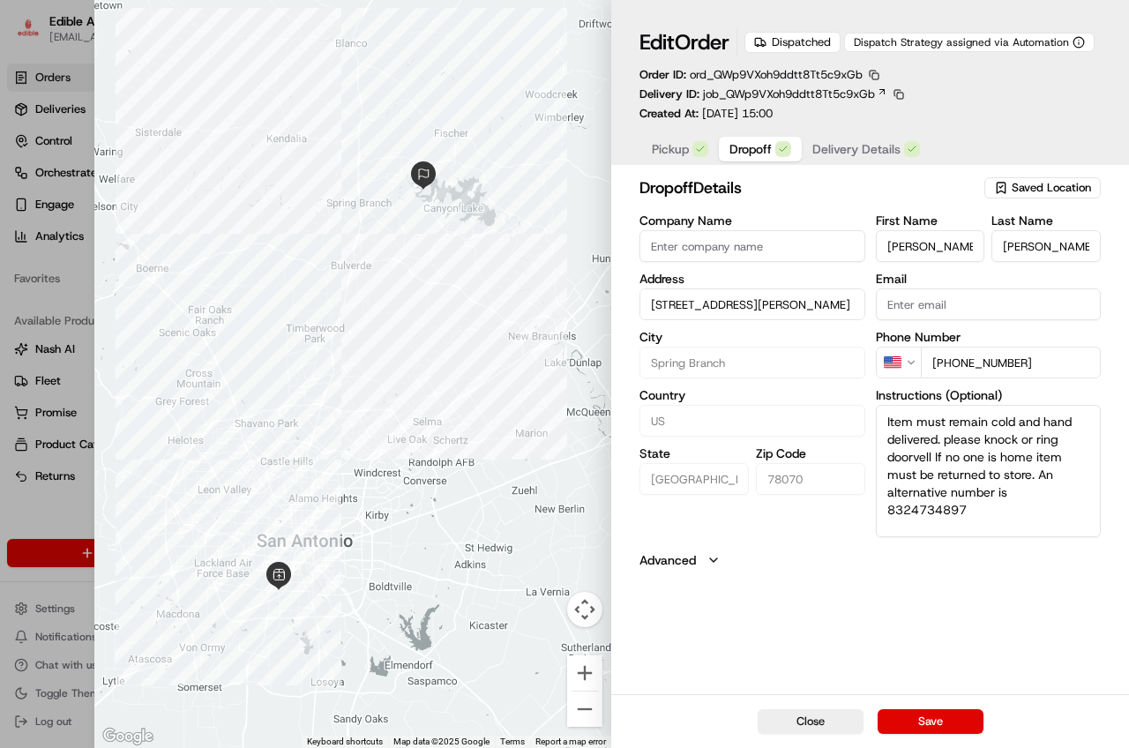
click at [852, 158] on span "Delivery Details" at bounding box center [856, 149] width 88 height 18
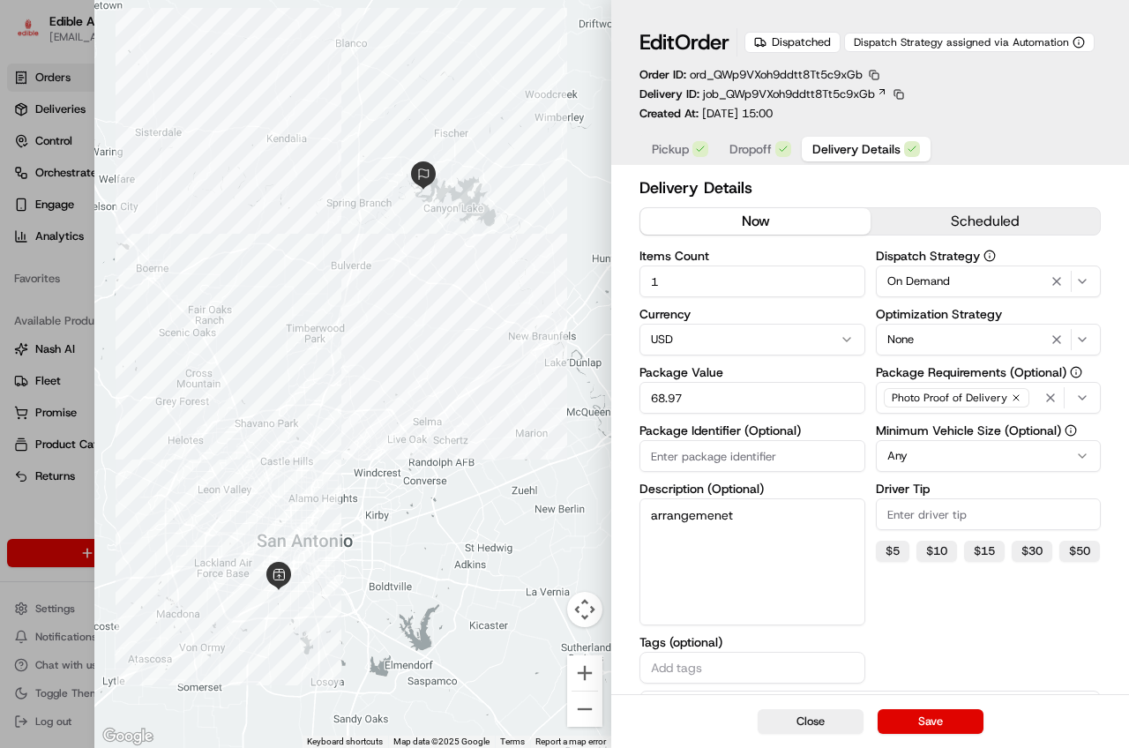
click at [746, 158] on span "Dropoff" at bounding box center [750, 149] width 42 height 18
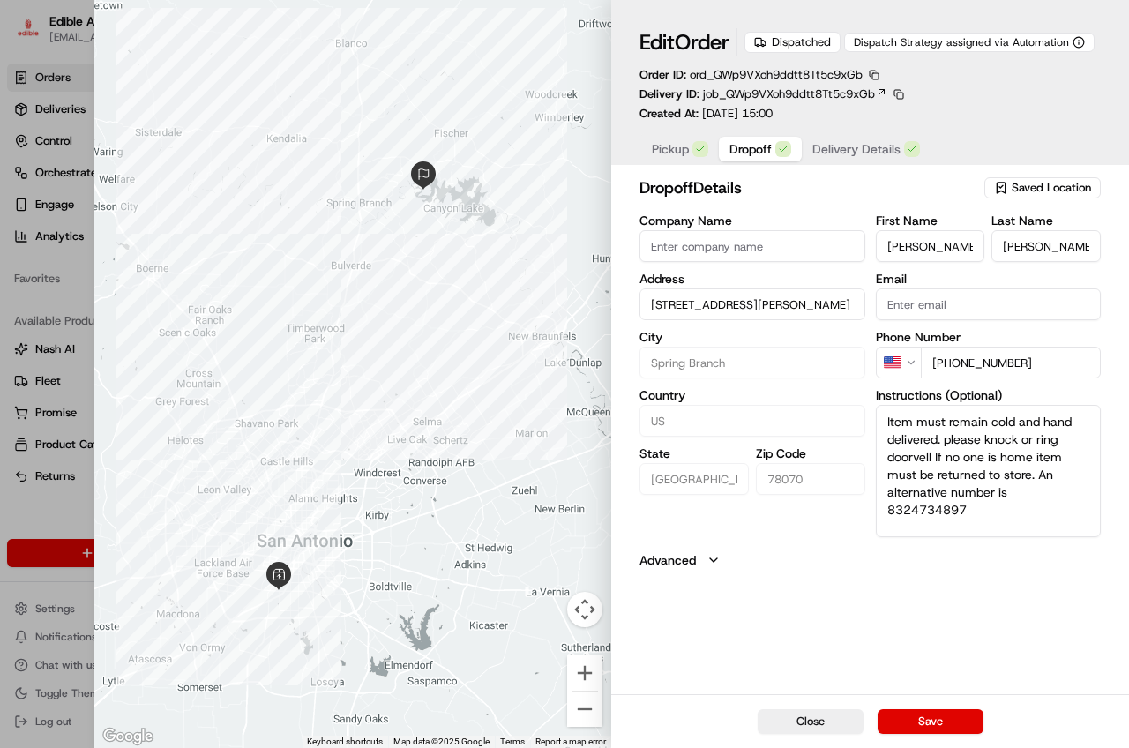
click at [57, 188] on div at bounding box center [564, 374] width 1129 height 748
type input "+1"
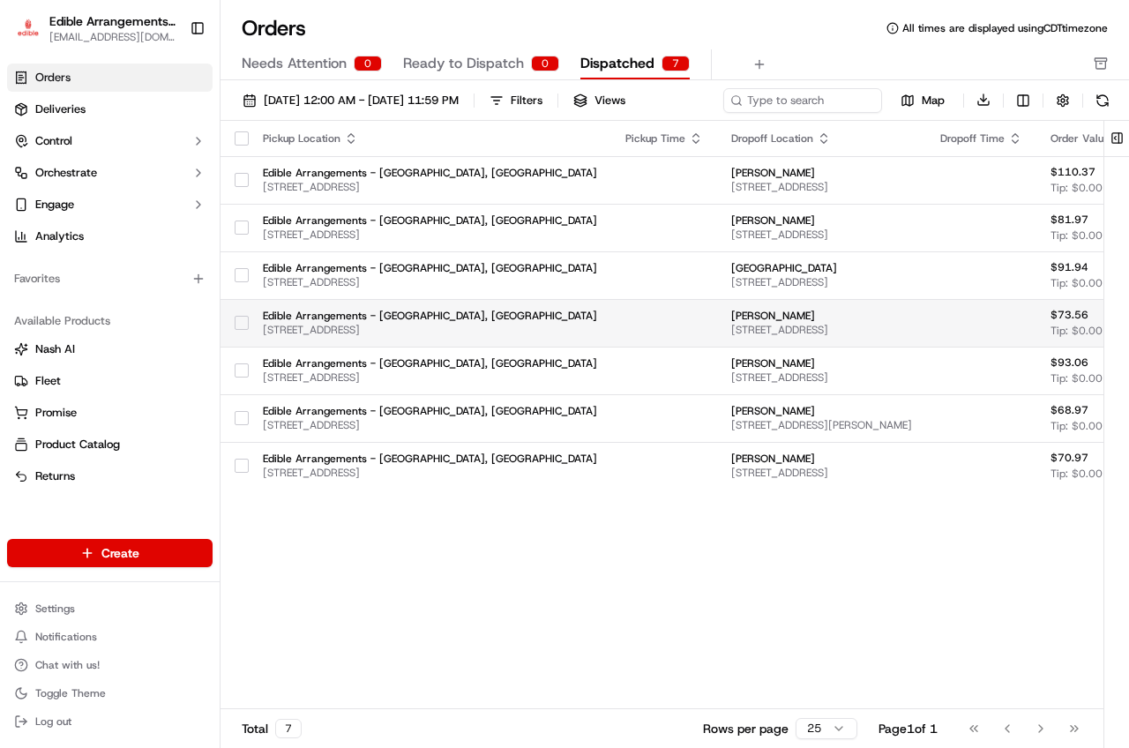
click at [731, 325] on span "[STREET_ADDRESS]" at bounding box center [821, 330] width 181 height 14
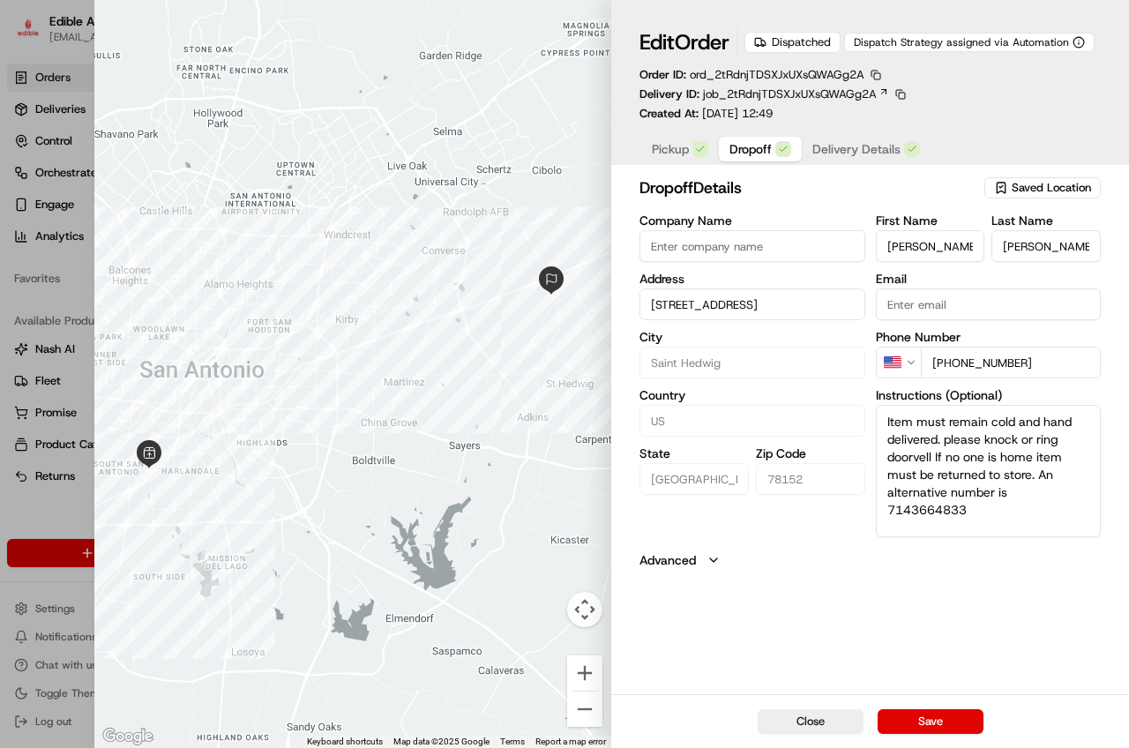
click at [839, 158] on span "Delivery Details" at bounding box center [856, 149] width 88 height 18
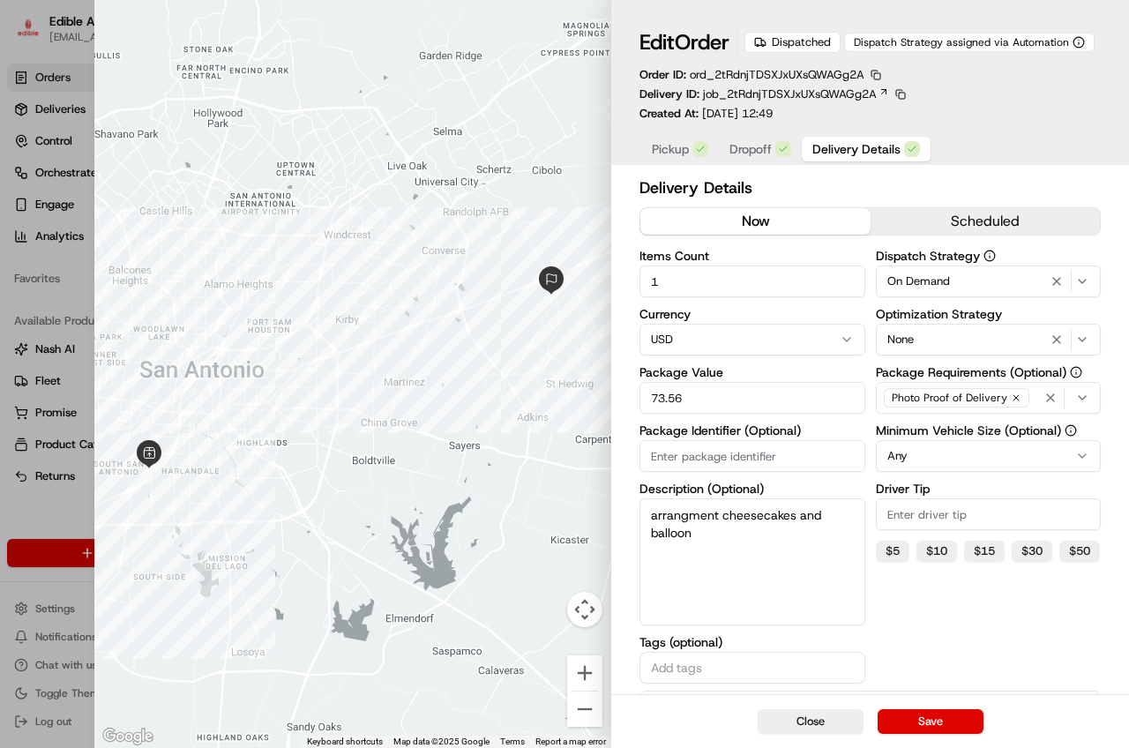
scroll to position [138, 0]
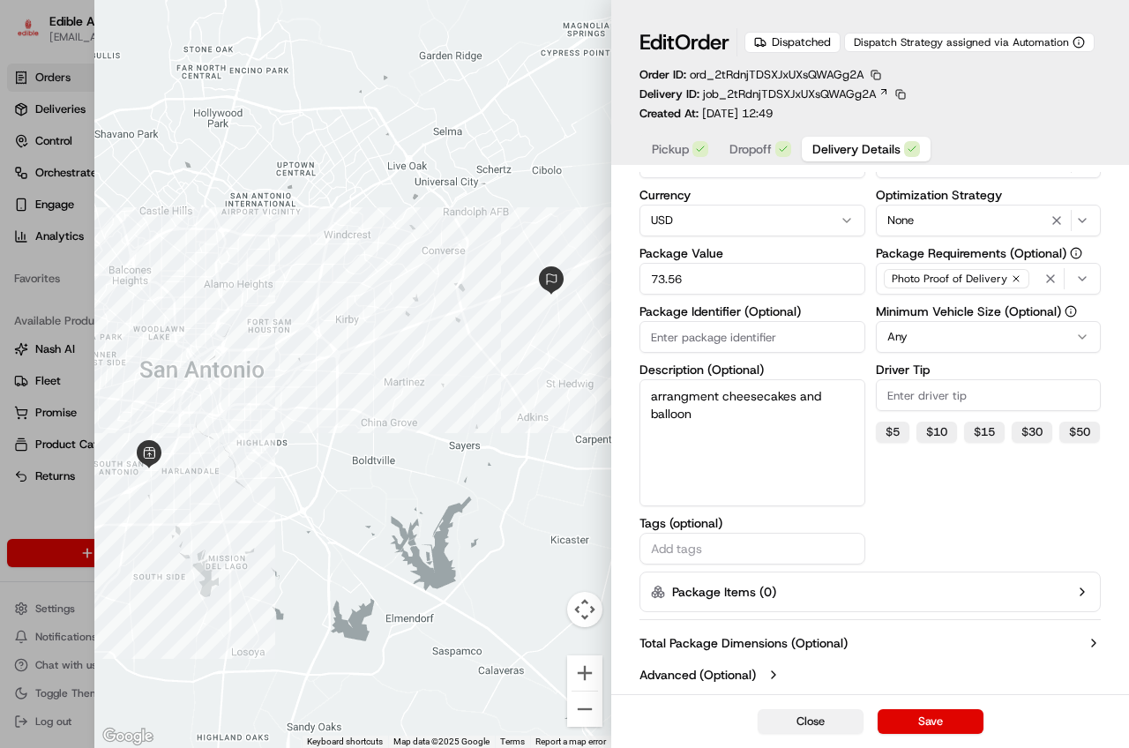
click at [777, 734] on button "Close" at bounding box center [811, 721] width 106 height 25
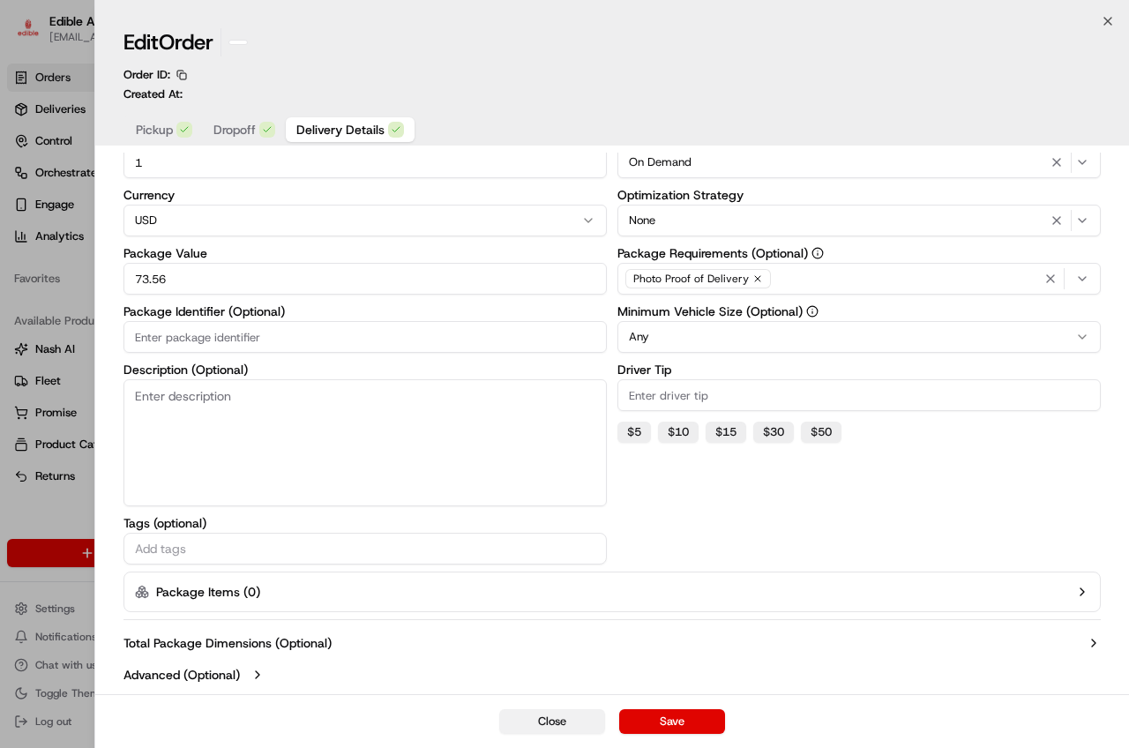
scroll to position [100, 0]
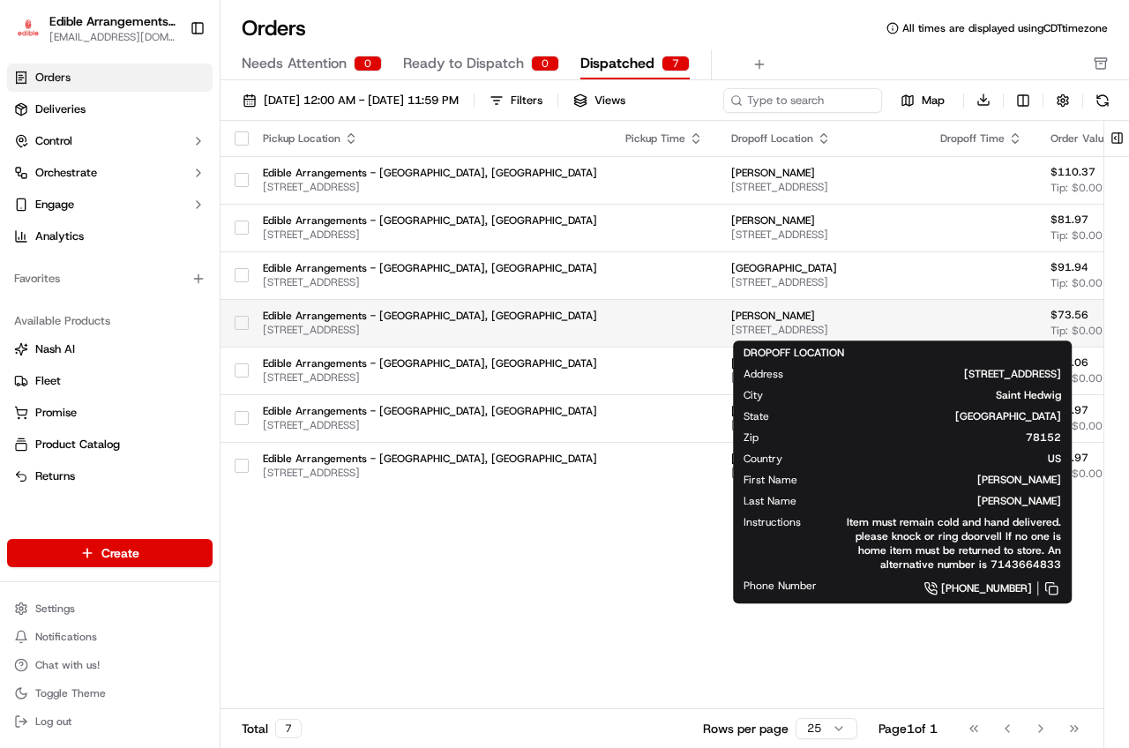
drag, startPoint x: 773, startPoint y: 324, endPoint x: 712, endPoint y: 326, distance: 61.8
click at [717, 326] on td "[PERSON_NAME] [STREET_ADDRESS]" at bounding box center [821, 323] width 209 height 48
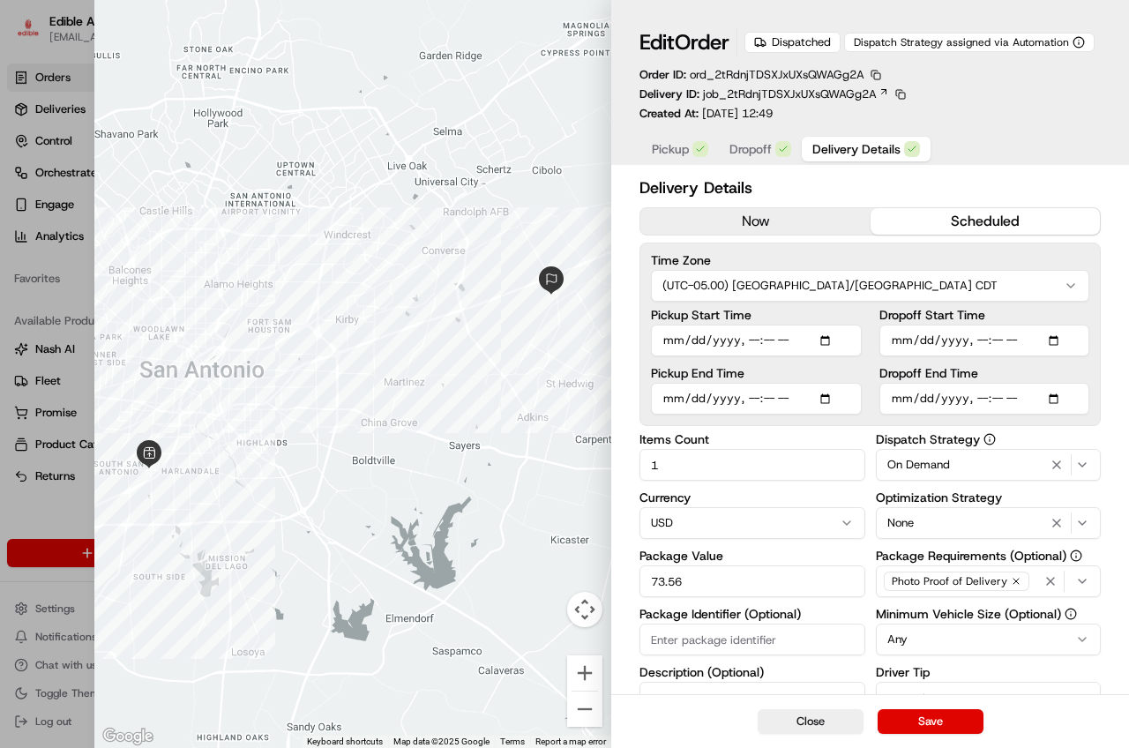
click at [908, 226] on button "scheduled" at bounding box center [984, 221] width 229 height 26
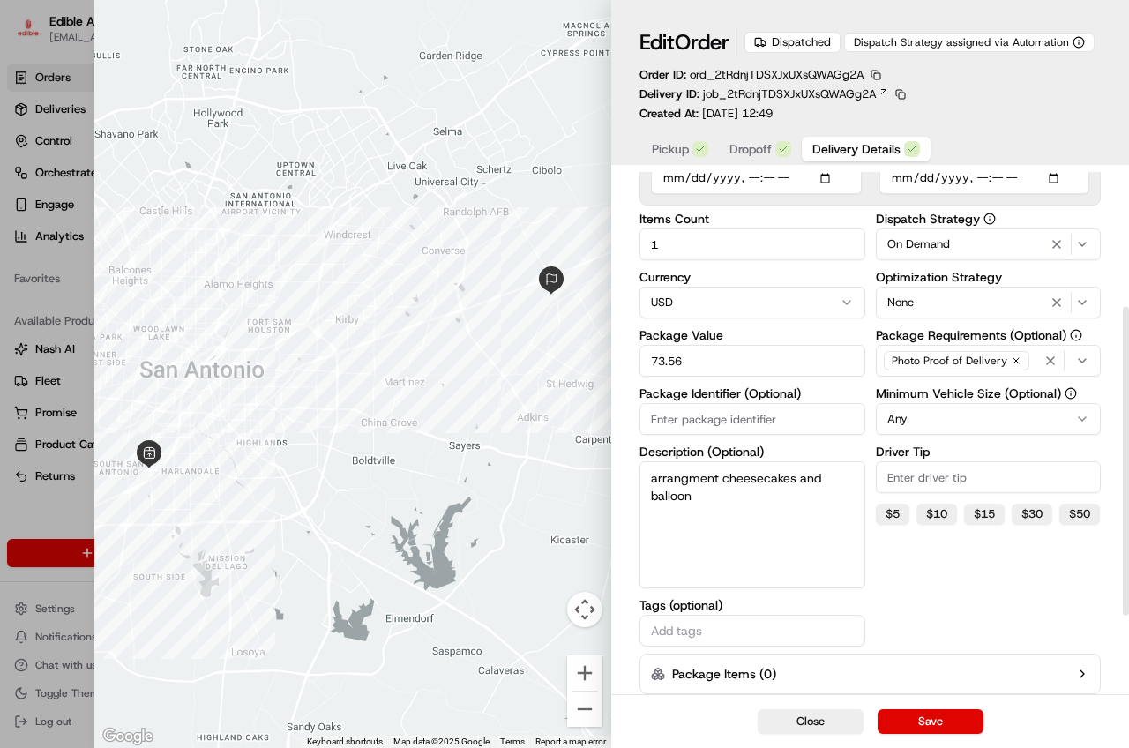
scroll to position [322, 0]
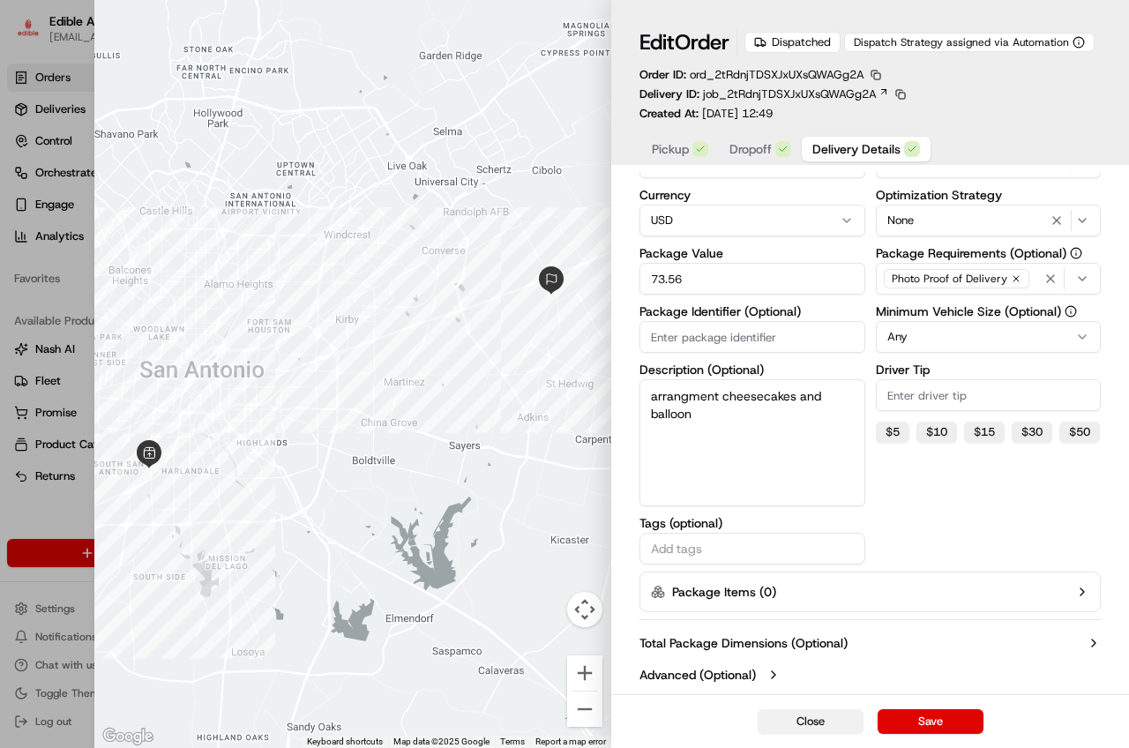
click at [794, 721] on button "Close" at bounding box center [811, 721] width 106 height 25
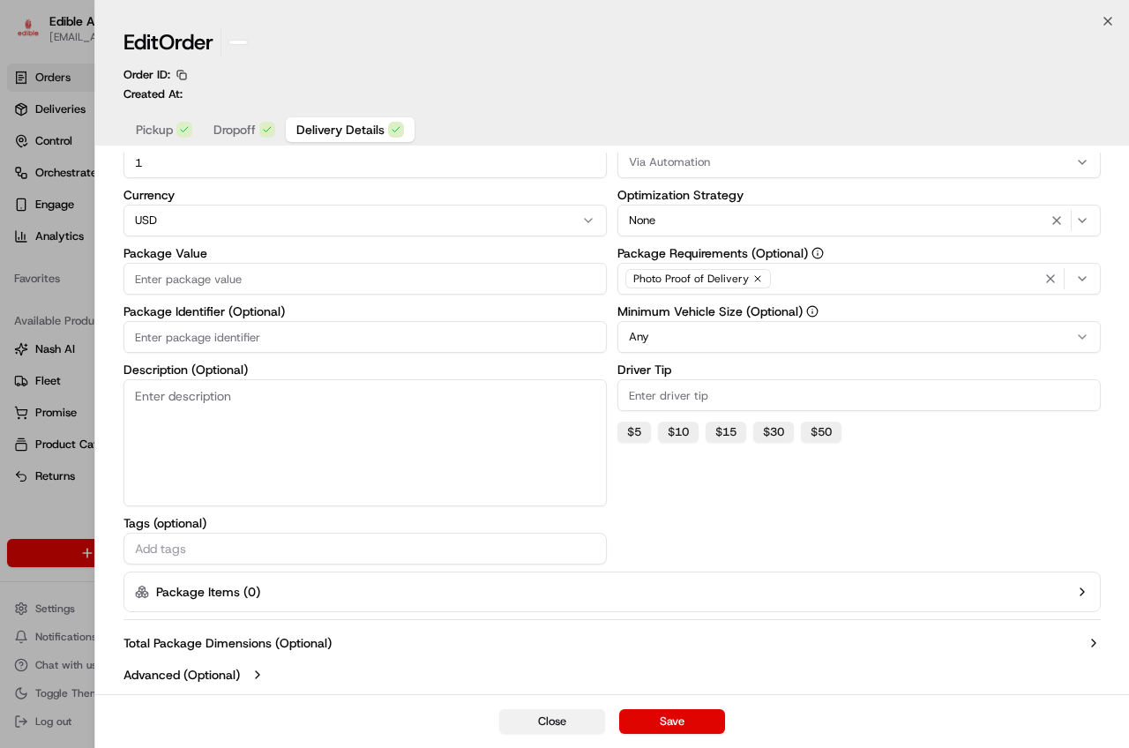
scroll to position [100, 0]
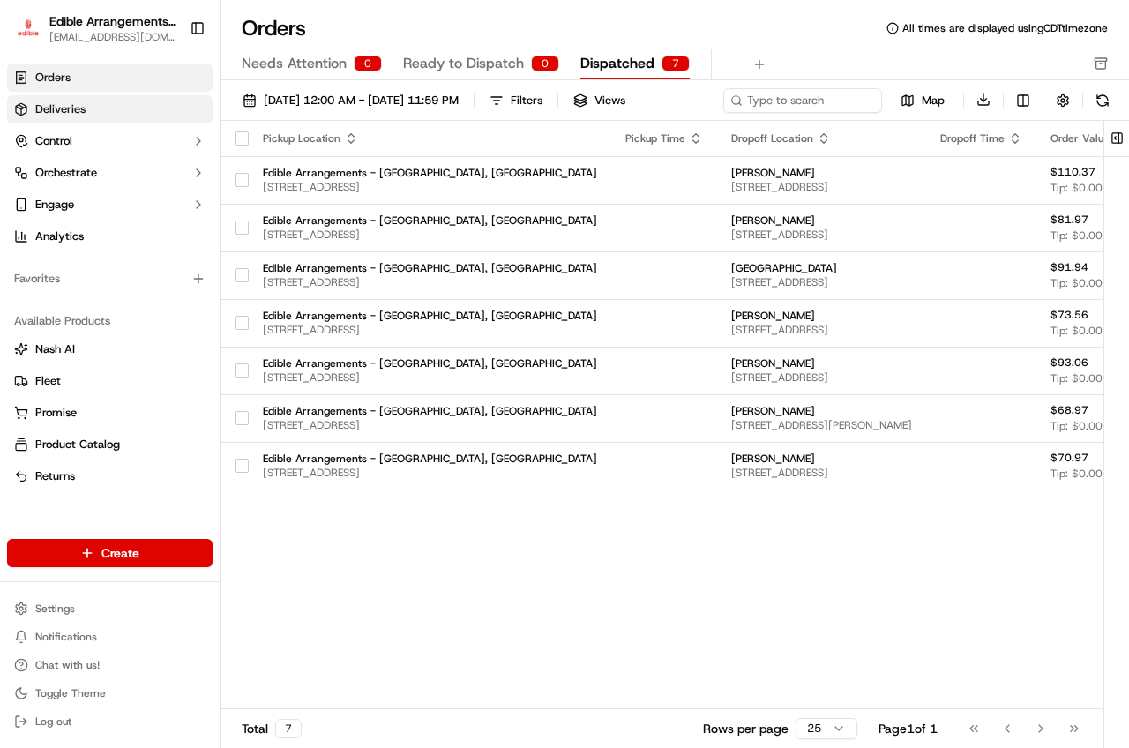
click at [144, 100] on link "Deliveries" at bounding box center [109, 109] width 205 height 28
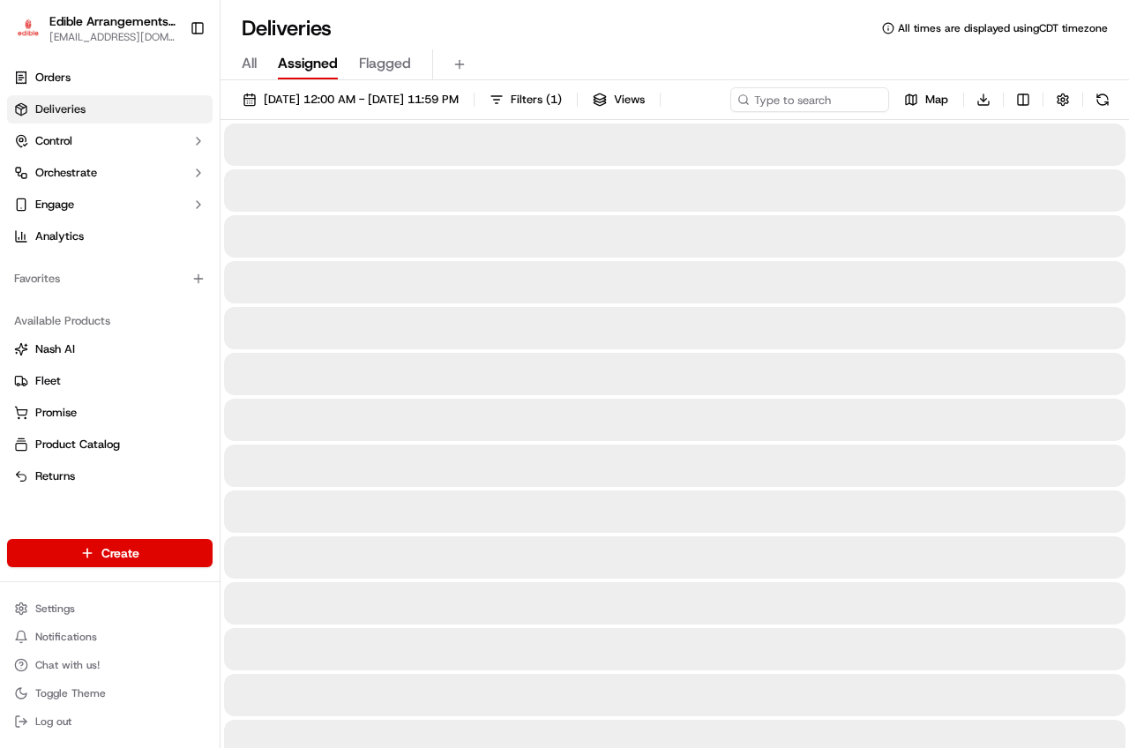
click at [311, 72] on span "Assigned" at bounding box center [308, 63] width 60 height 21
click at [366, 68] on span "Flagged" at bounding box center [385, 63] width 52 height 21
click at [336, 68] on span "Assigned" at bounding box center [308, 63] width 60 height 21
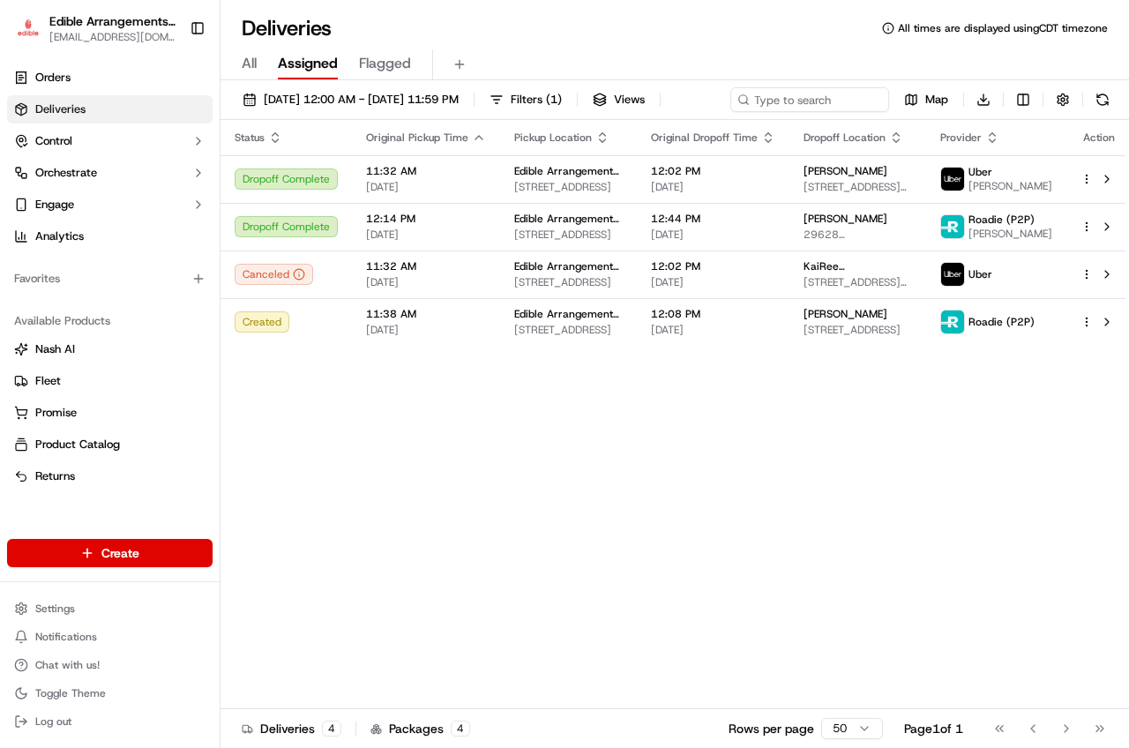
click at [270, 66] on div "All Assigned Flagged" at bounding box center [674, 64] width 908 height 31
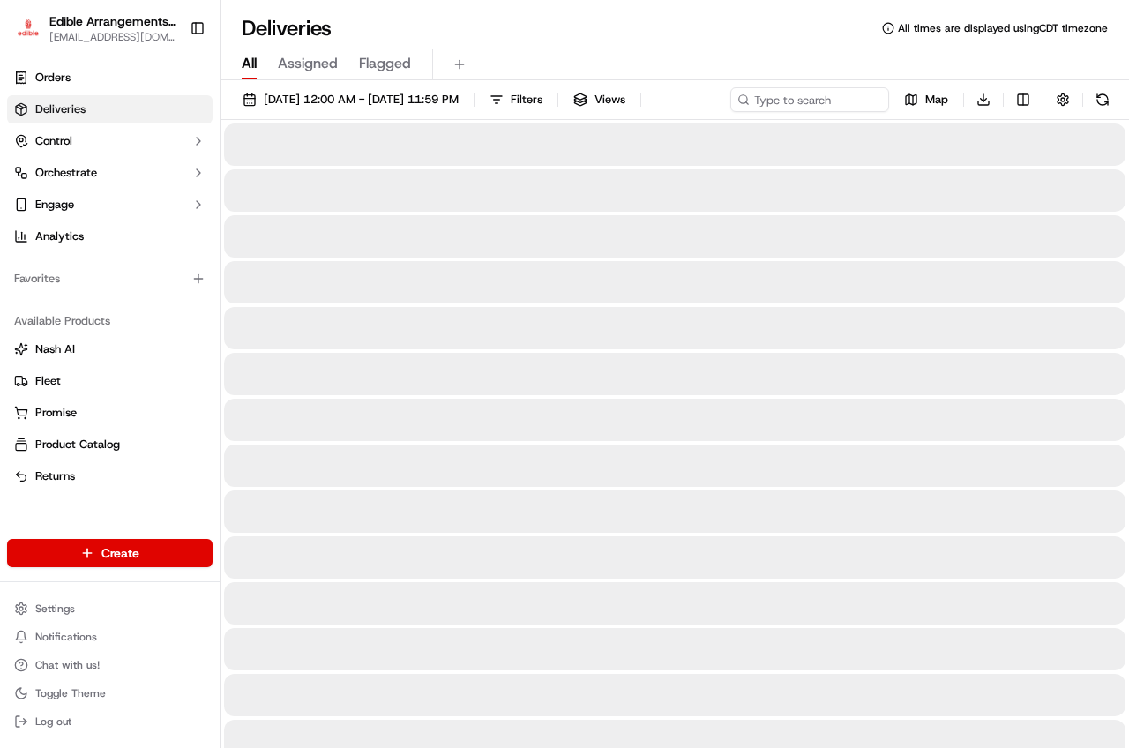
click at [243, 63] on span "All" at bounding box center [249, 63] width 15 height 21
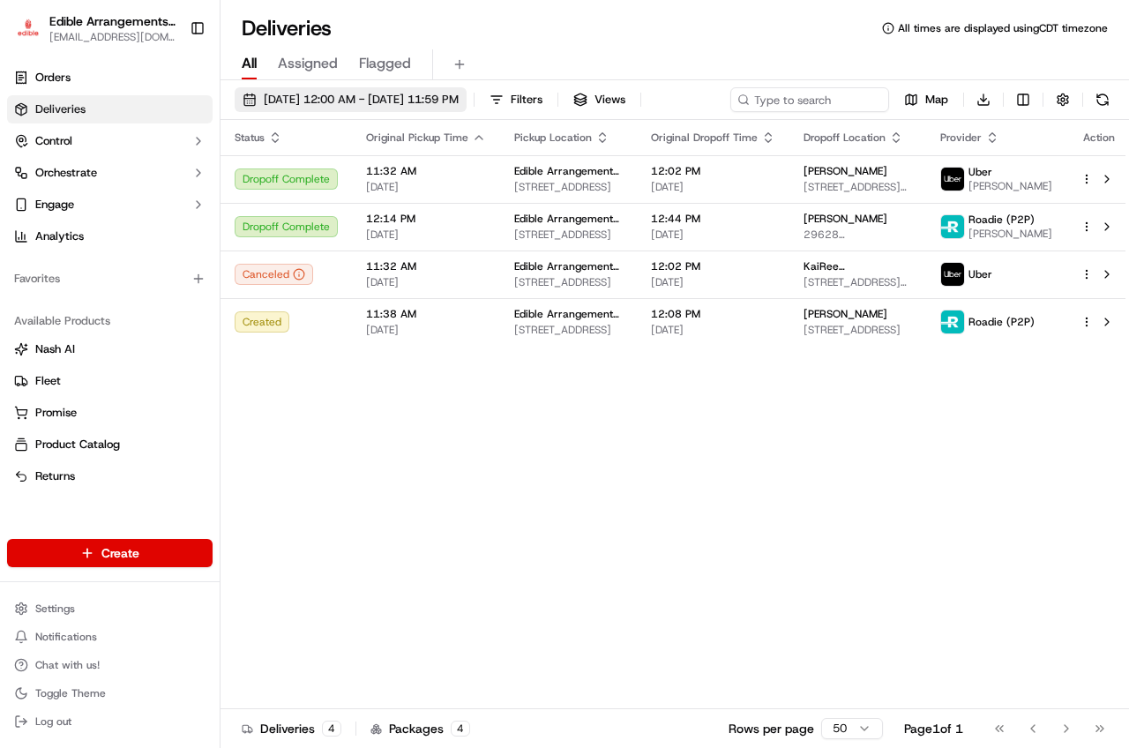
click at [430, 92] on span "[DATE] 12:00 AM - [DATE] 11:59 PM" at bounding box center [361, 100] width 195 height 16
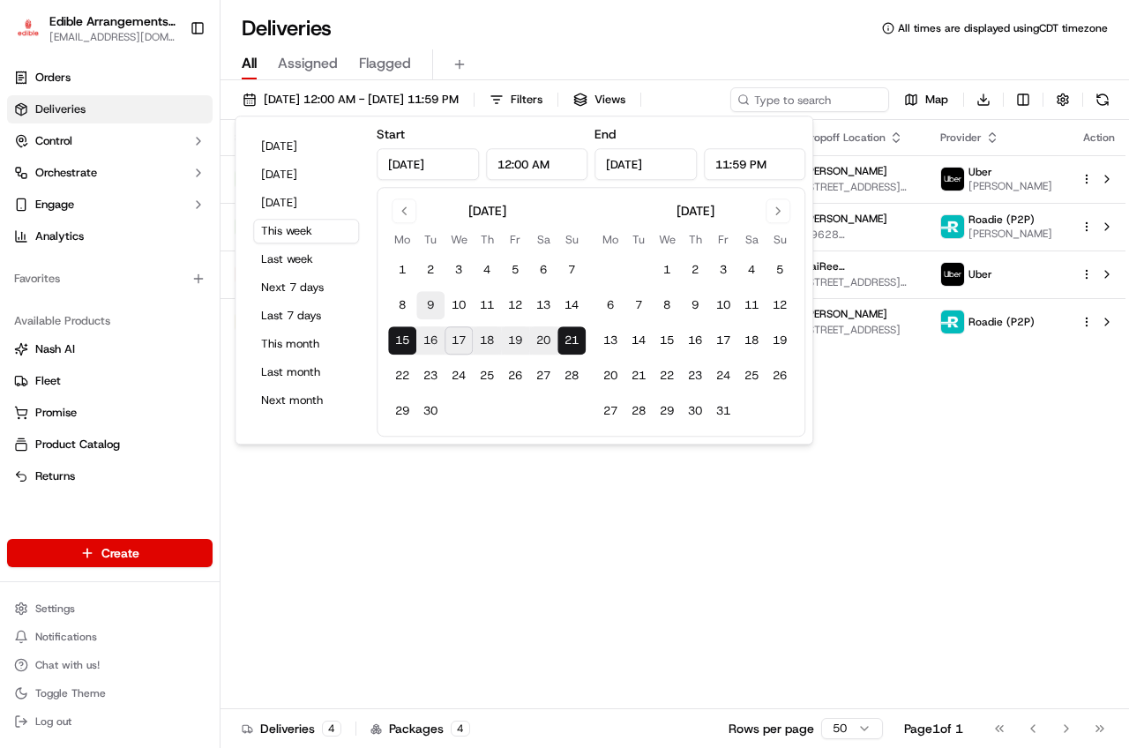
click at [430, 304] on button "9" at bounding box center [430, 305] width 28 height 28
type input "[DATE]"
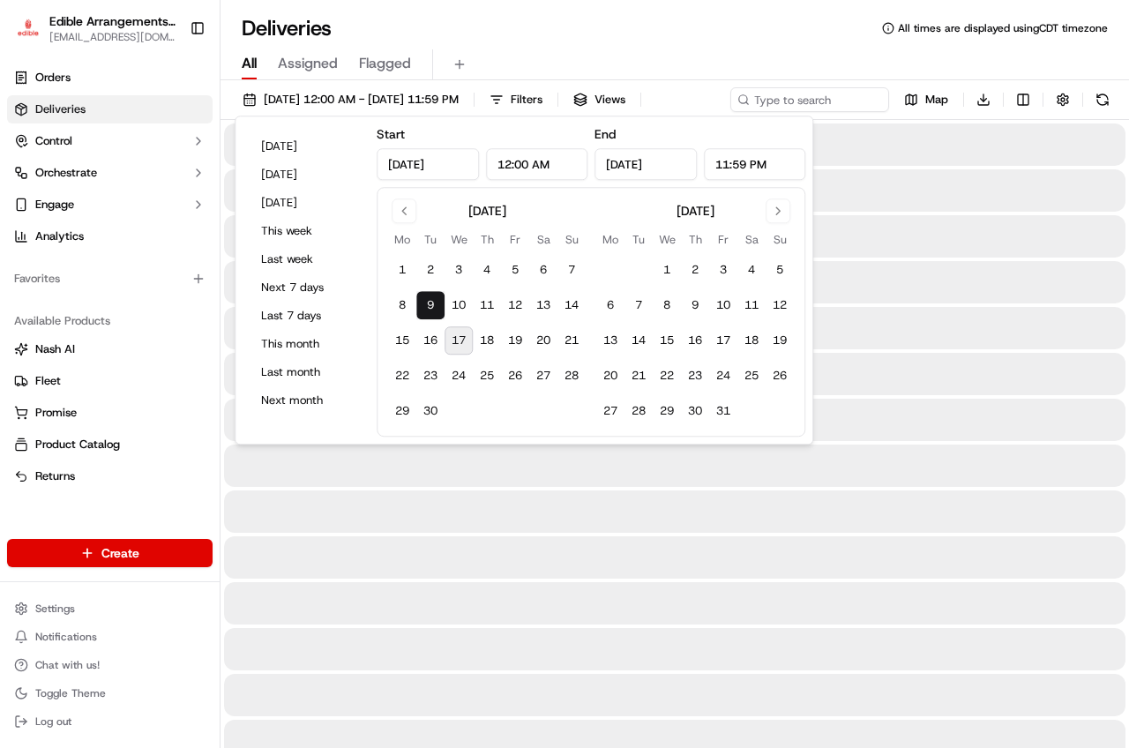
click at [430, 304] on button "9" at bounding box center [430, 305] width 28 height 28
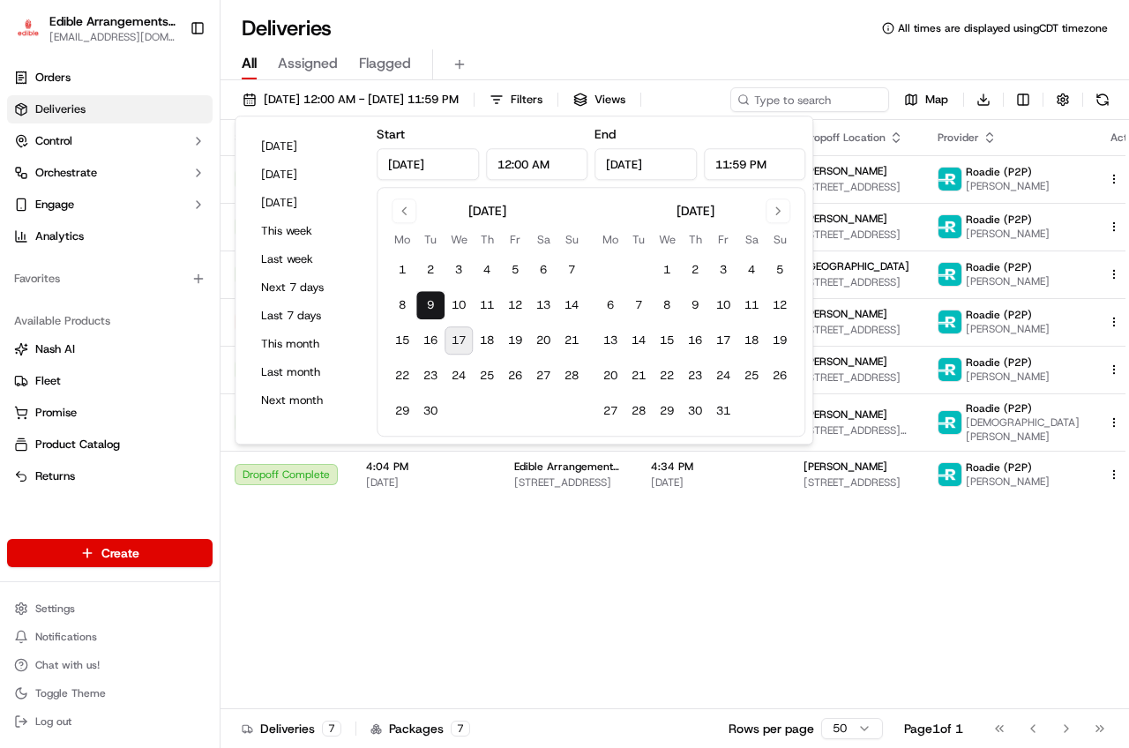
click at [451, 517] on div "Status Original Pickup Time Pickup Location Original Dropoff Time Dropoff Locat…" at bounding box center [689, 414] width 938 height 589
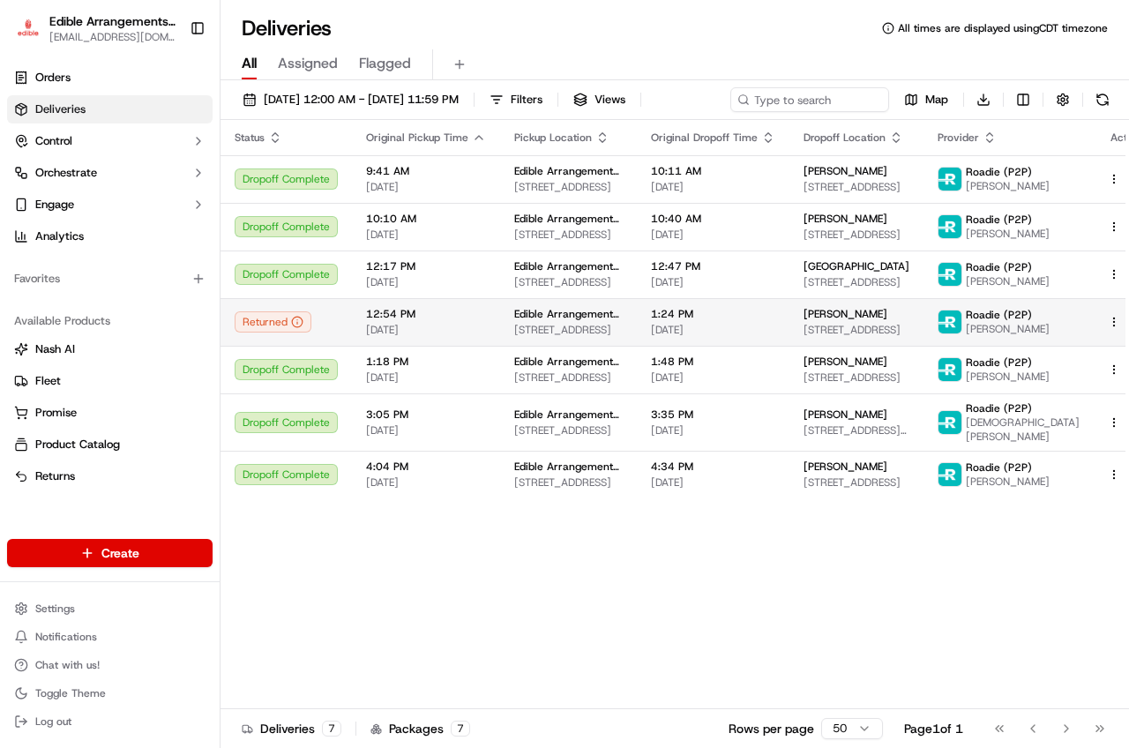
click at [879, 324] on span "[STREET_ADDRESS]" at bounding box center [856, 330] width 106 height 14
click at [840, 318] on span "[PERSON_NAME]" at bounding box center [845, 314] width 84 height 14
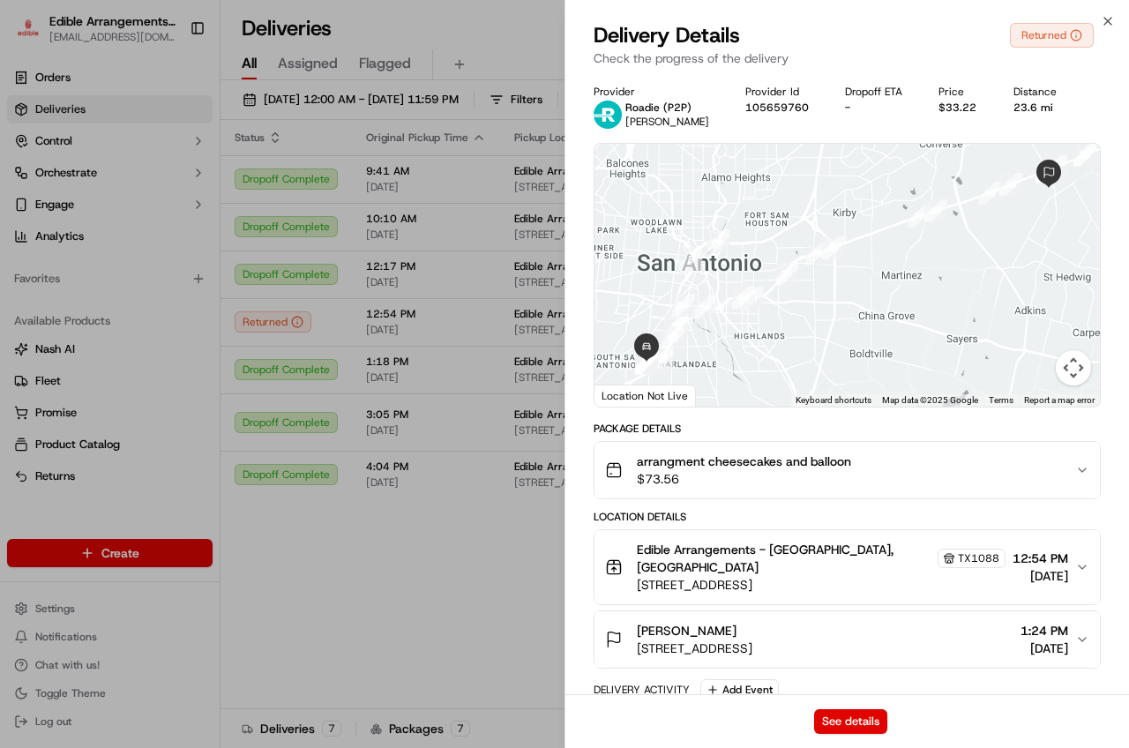
click at [664, 121] on span "[PERSON_NAME]" at bounding box center [667, 122] width 84 height 14
drag, startPoint x: 690, startPoint y: 121, endPoint x: 679, endPoint y: 121, distance: 10.6
click at [679, 121] on div "Roadie (P2P) [PERSON_NAME]" at bounding box center [667, 115] width 84 height 28
click at [642, 119] on span "[PERSON_NAME]" at bounding box center [667, 122] width 84 height 14
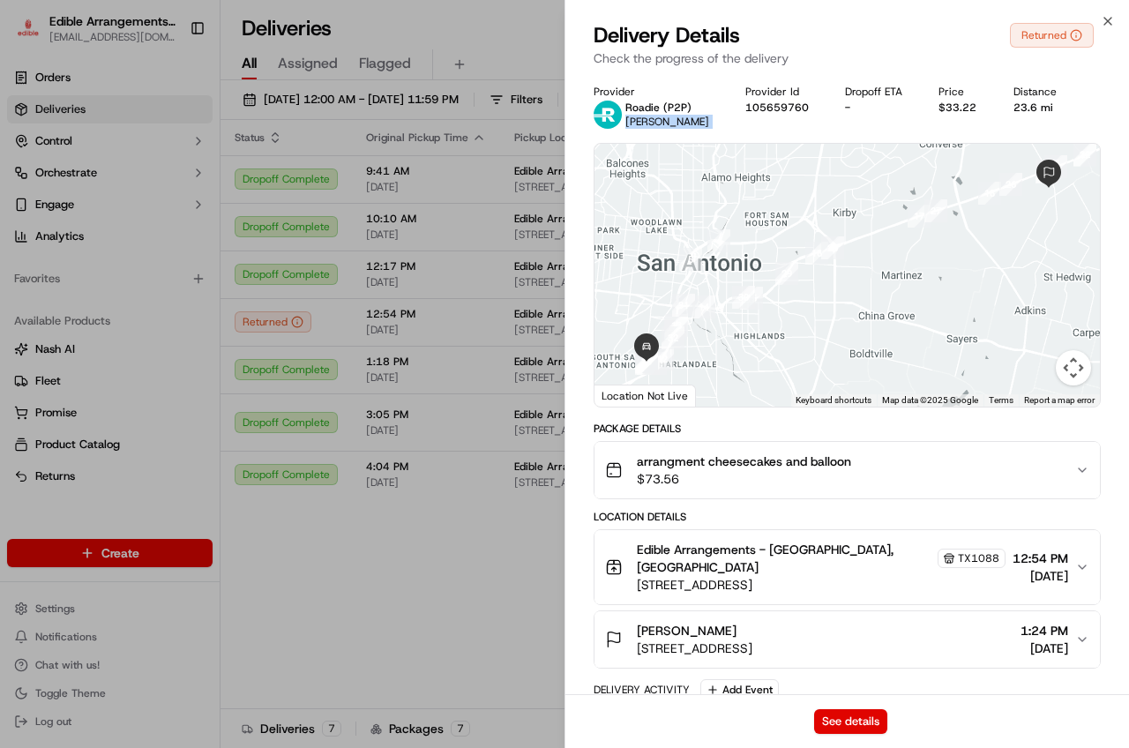
click at [642, 119] on span "[PERSON_NAME]" at bounding box center [667, 122] width 84 height 14
click at [870, 116] on div "Provider Roadie (P2P) [PERSON_NAME] Provider Id 105659760 Dropoff ETA - Price $…" at bounding box center [847, 107] width 507 height 44
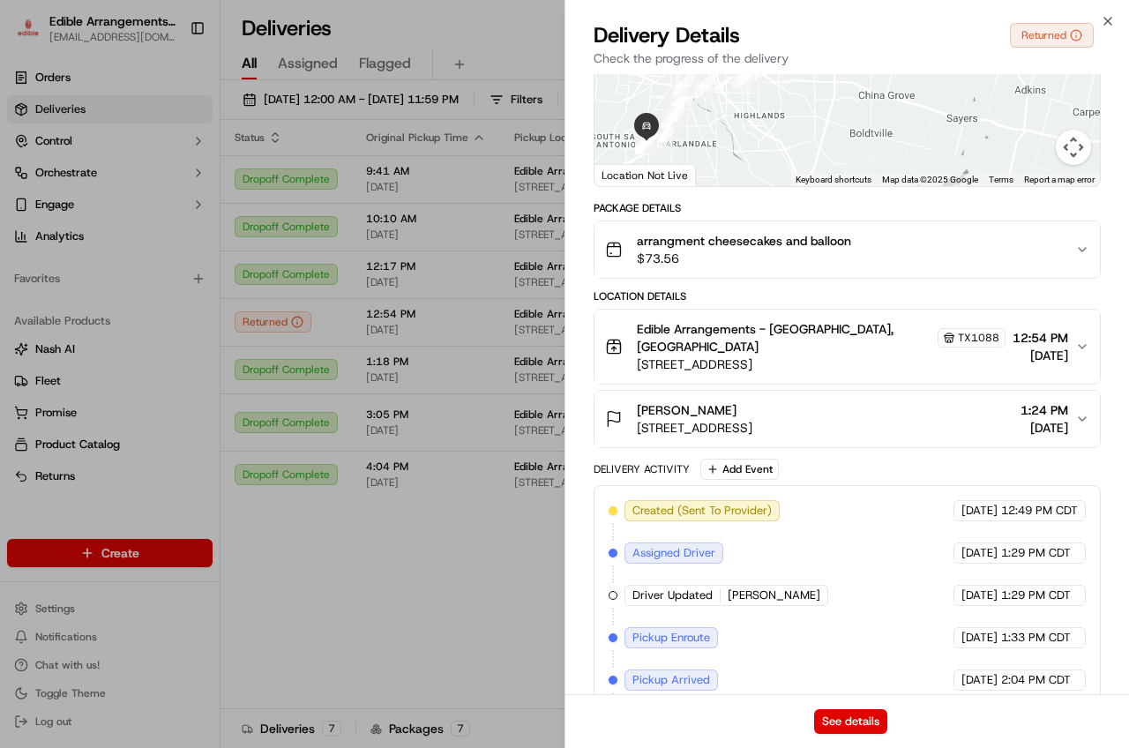
click at [706, 258] on span "$73.56" at bounding box center [744, 259] width 214 height 18
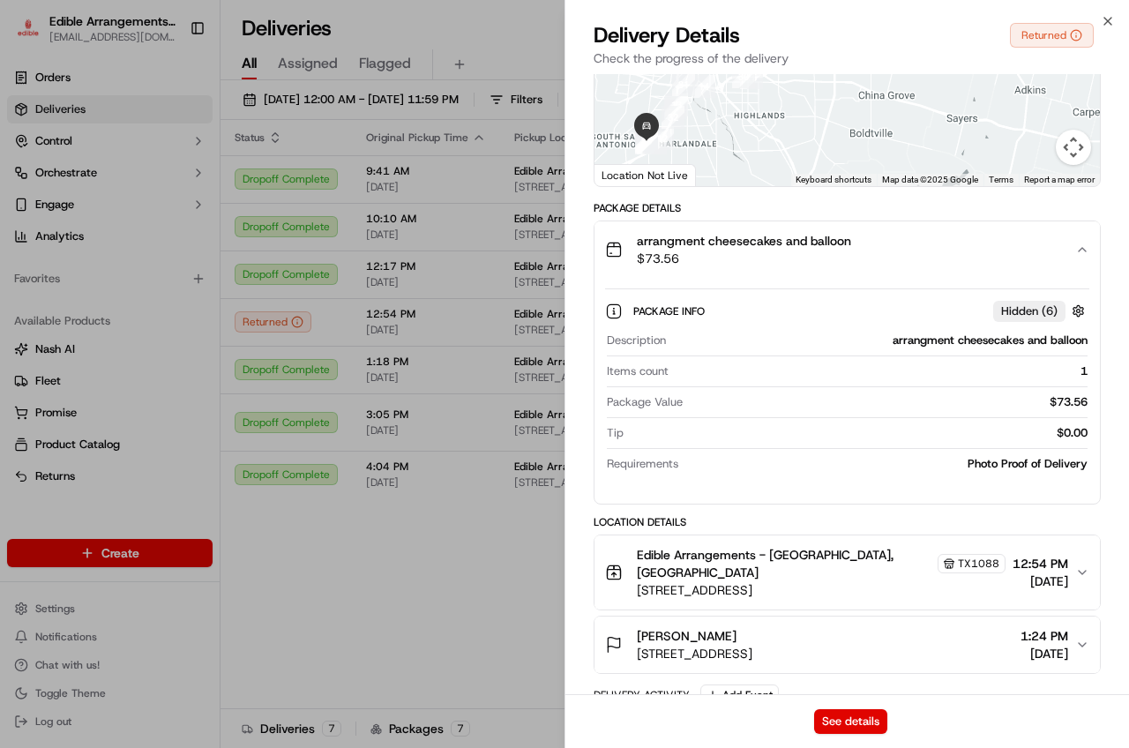
click at [706, 258] on span "$73.56" at bounding box center [744, 259] width 214 height 18
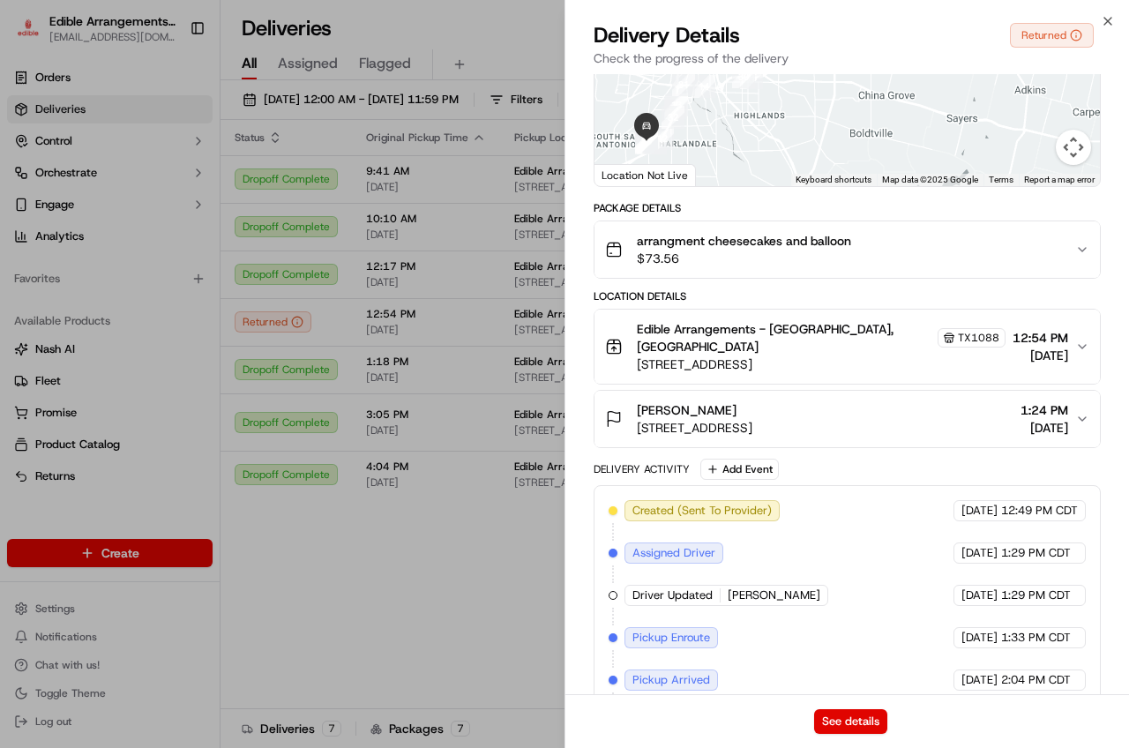
click at [708, 311] on button "Edible Arrangements - [GEOGRAPHIC_DATA] [STREET_ADDRESS] 12:54 PM [DATE]" at bounding box center [846, 347] width 505 height 74
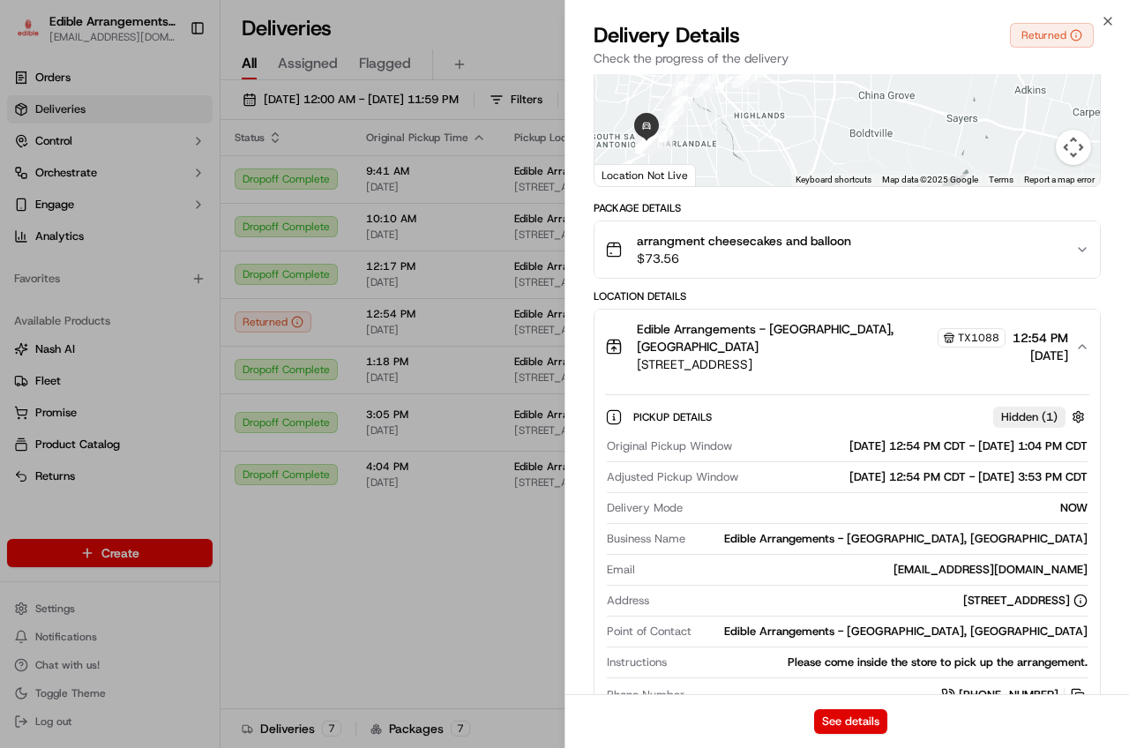
click at [708, 311] on button "Edible Arrangements - [GEOGRAPHIC_DATA] [STREET_ADDRESS] 12:54 PM [DATE]" at bounding box center [846, 347] width 505 height 74
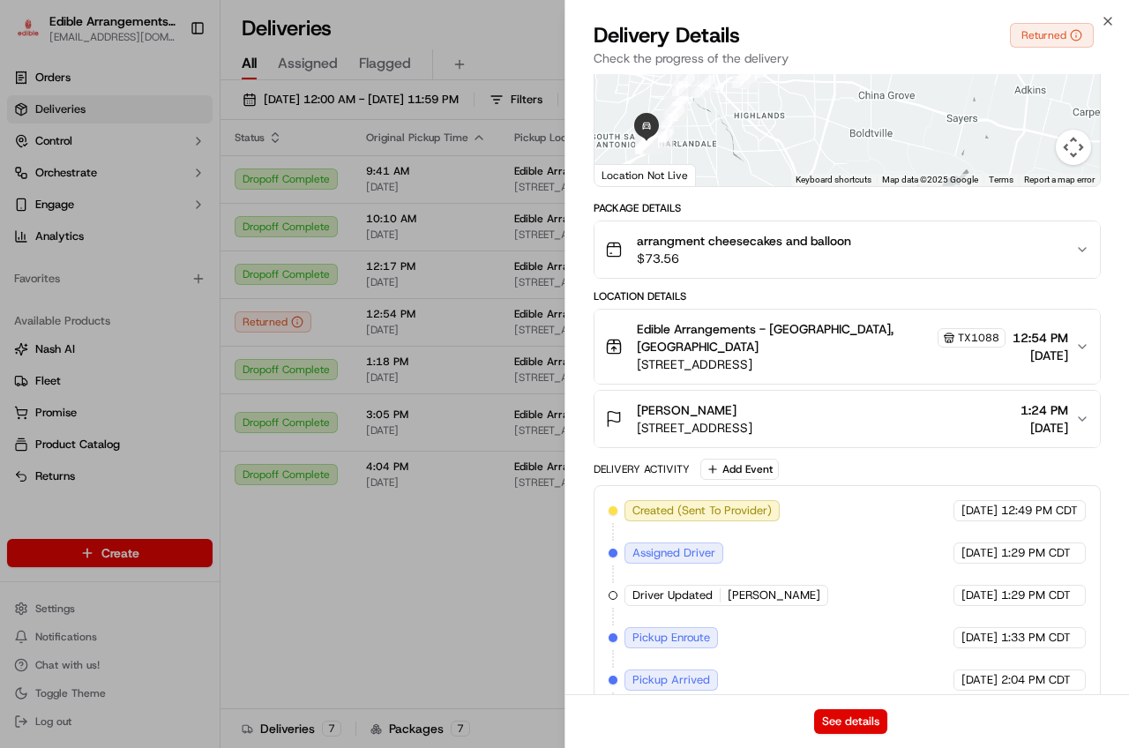
click at [704, 419] on span "[STREET_ADDRESS]" at bounding box center [695, 428] width 116 height 18
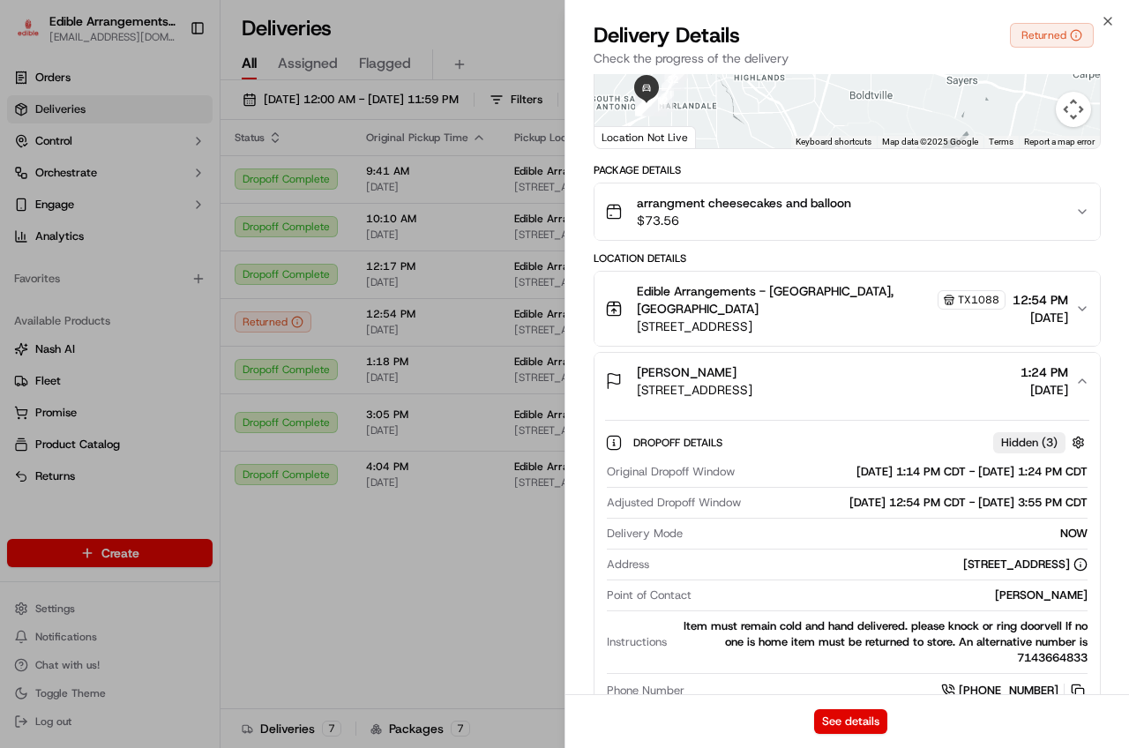
scroll to position [0, 0]
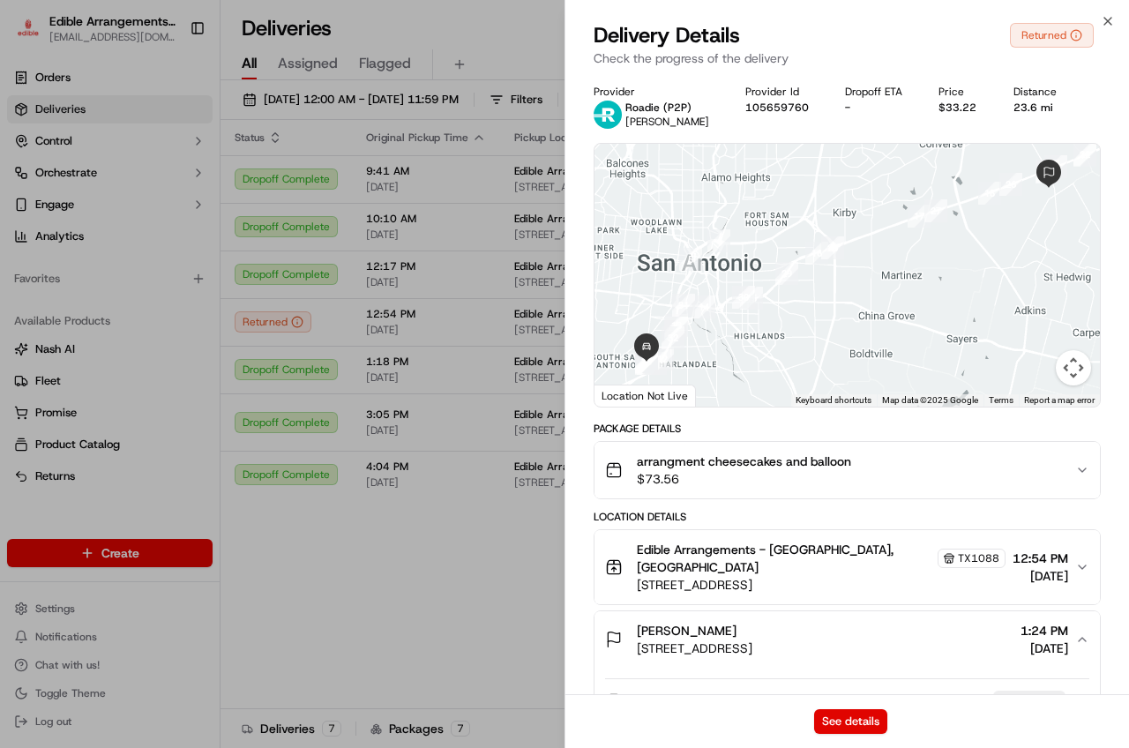
click at [720, 103] on div "Provider Roadie (P2P) [PERSON_NAME] Provider Id 105659760 Dropoff ETA - Price $…" at bounding box center [847, 107] width 507 height 44
click at [662, 111] on p "Roadie (P2P)" at bounding box center [667, 108] width 84 height 14
click at [662, 115] on span "[PERSON_NAME]" at bounding box center [667, 122] width 84 height 14
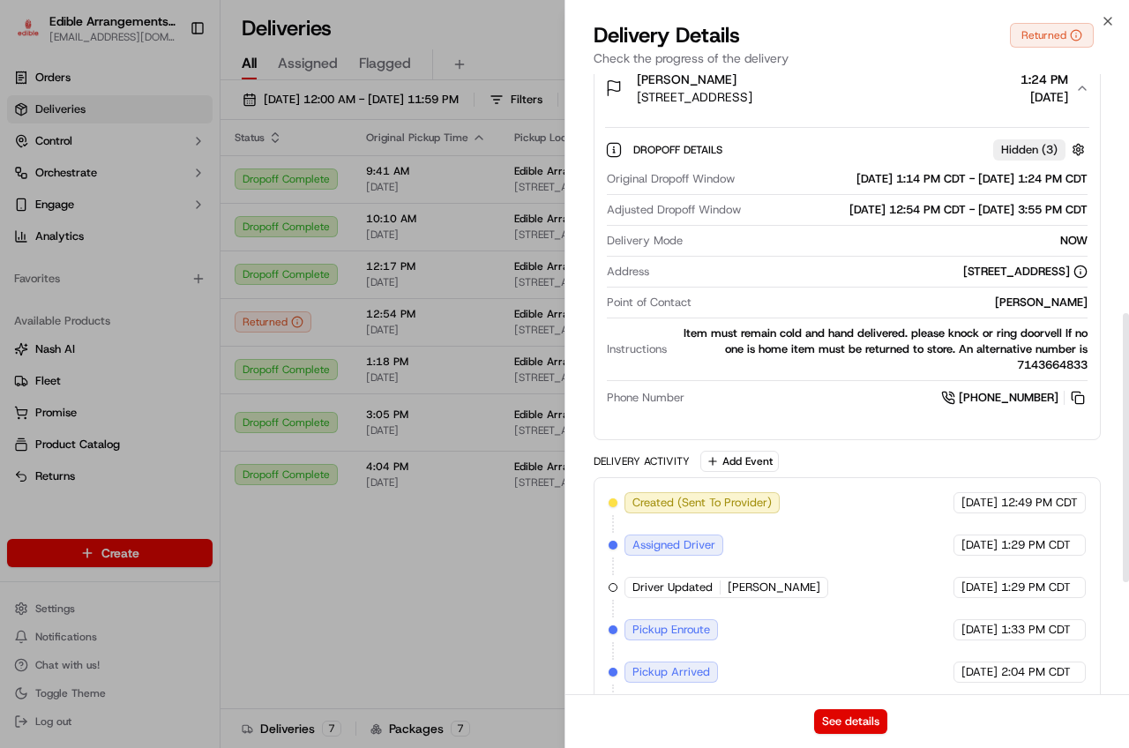
scroll to position [810, 0]
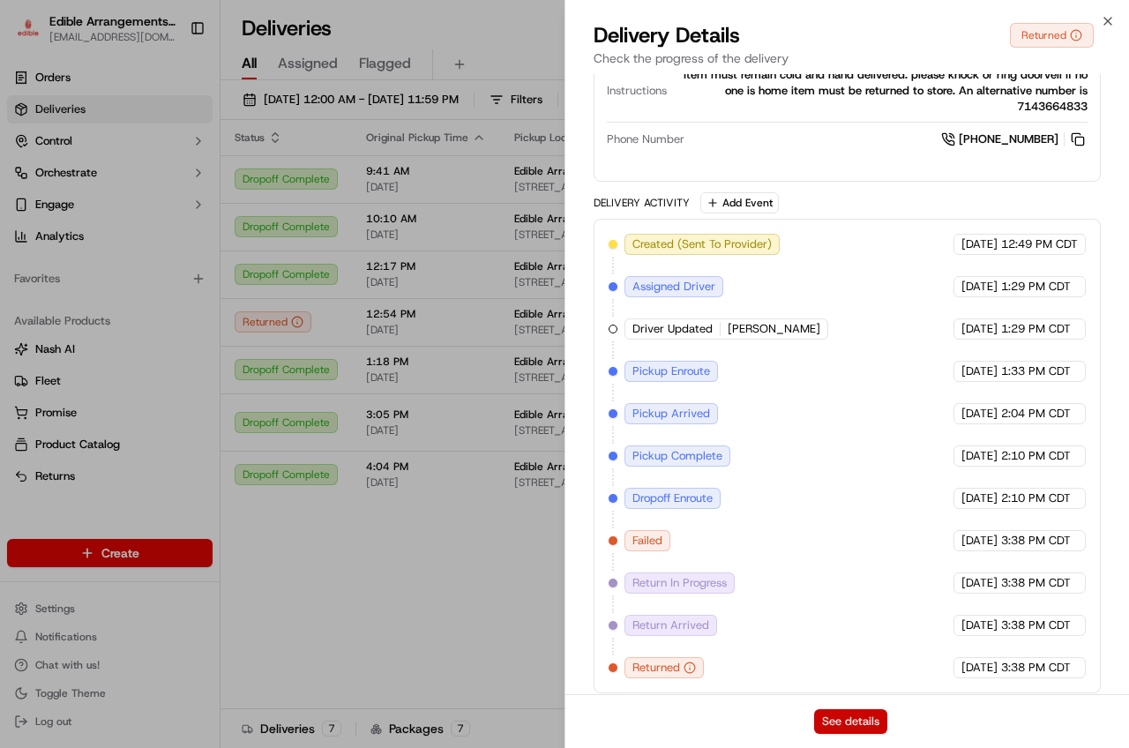
click at [826, 721] on button "See details" at bounding box center [850, 721] width 73 height 25
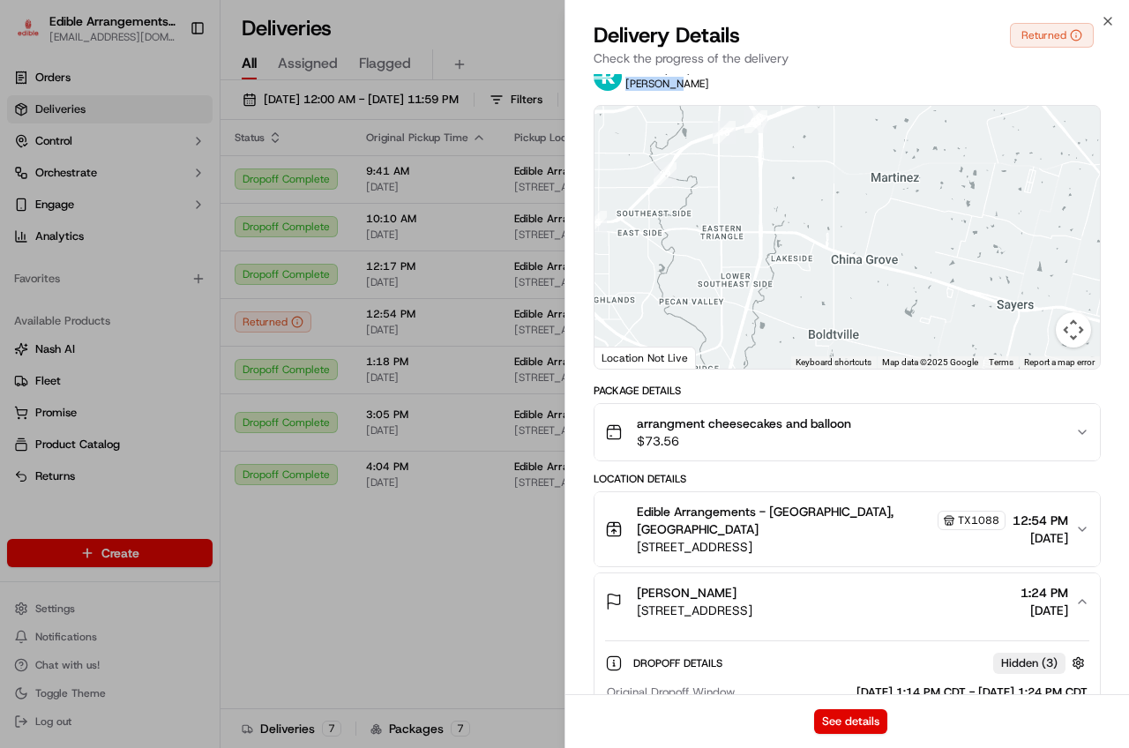
scroll to position [0, 0]
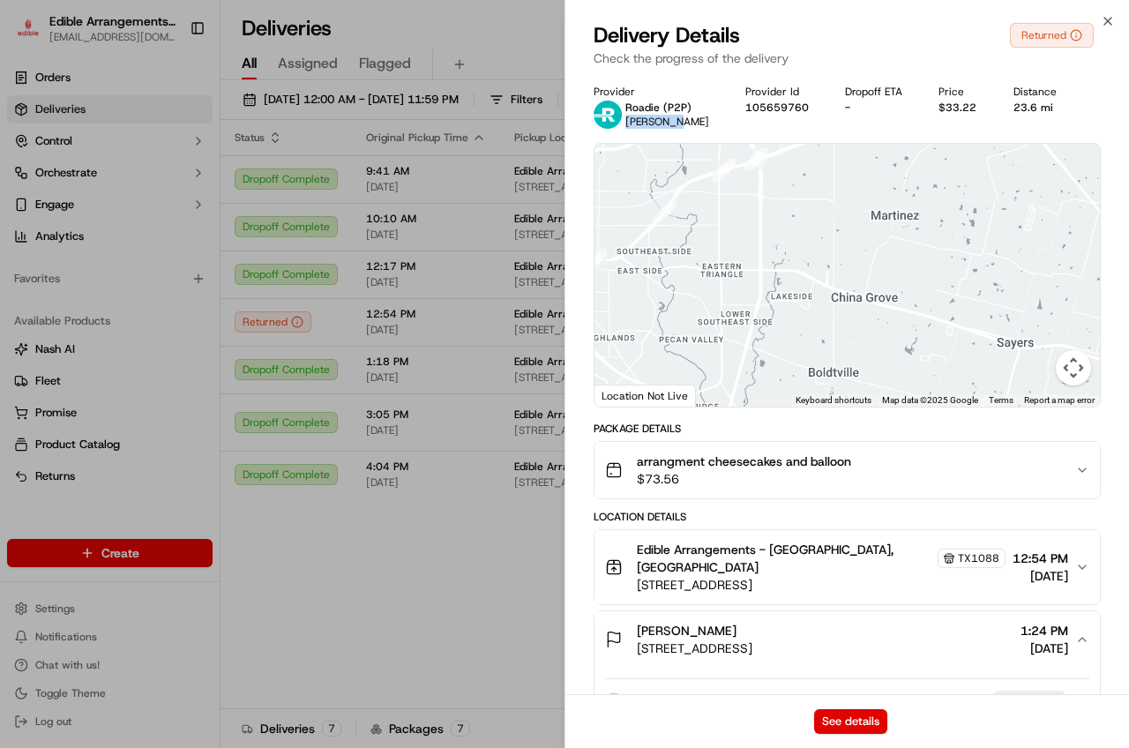
click at [666, 115] on span "[PERSON_NAME]" at bounding box center [667, 122] width 84 height 14
click at [661, 119] on span "[PERSON_NAME]" at bounding box center [667, 122] width 84 height 14
click at [1105, 20] on icon "button" at bounding box center [1108, 21] width 14 height 14
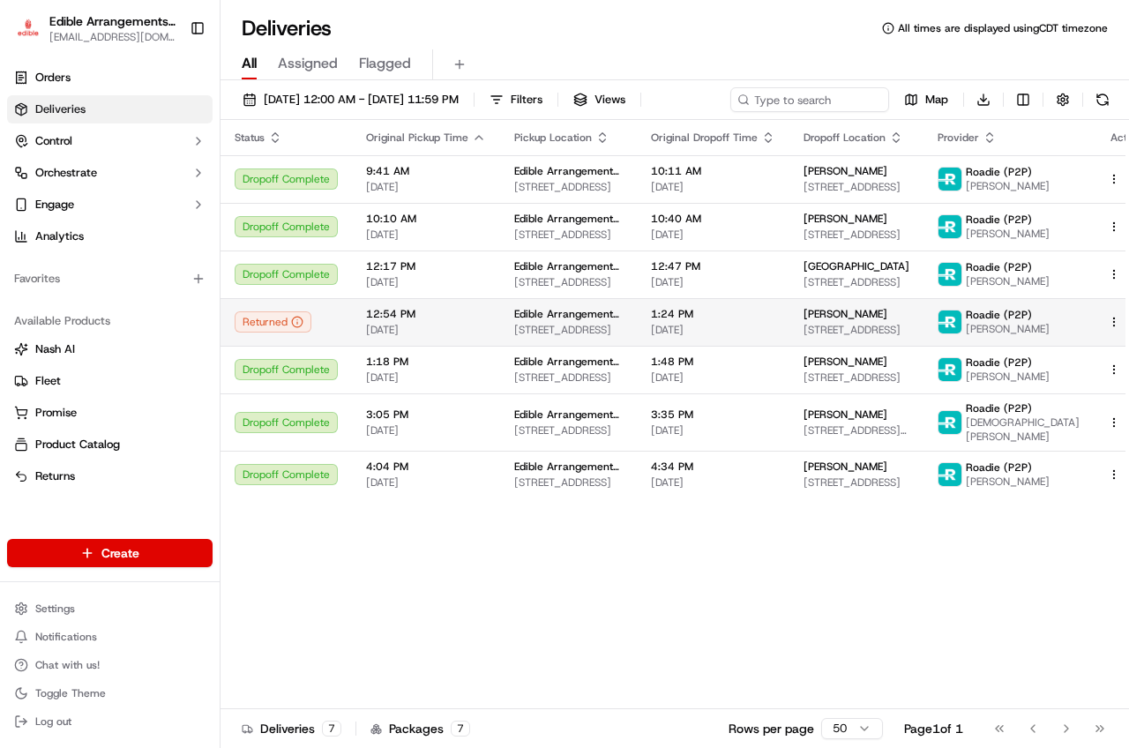
click at [1085, 319] on html "Edible Arrangements - [GEOGRAPHIC_DATA][EMAIL_ADDRESS][DOMAIN_NAME] Toggle Side…" at bounding box center [564, 374] width 1129 height 748
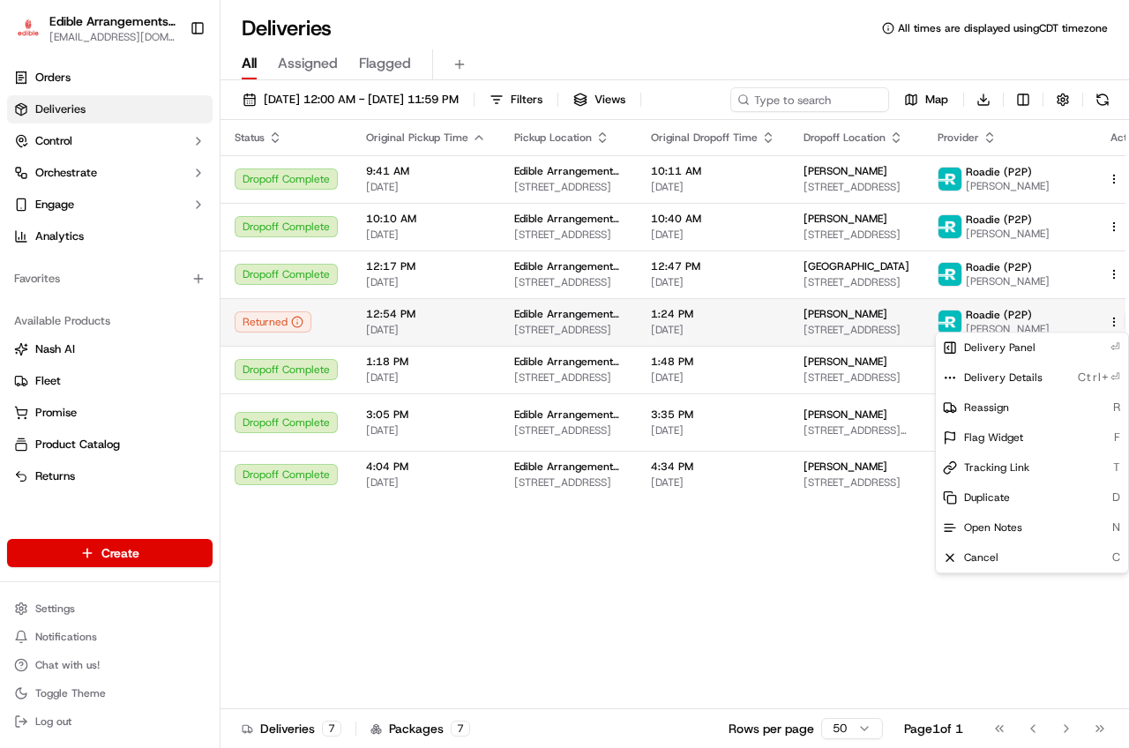
click at [1109, 322] on html "Edible Arrangements - [GEOGRAPHIC_DATA][EMAIL_ADDRESS][DOMAIN_NAME] Toggle Side…" at bounding box center [564, 374] width 1129 height 748
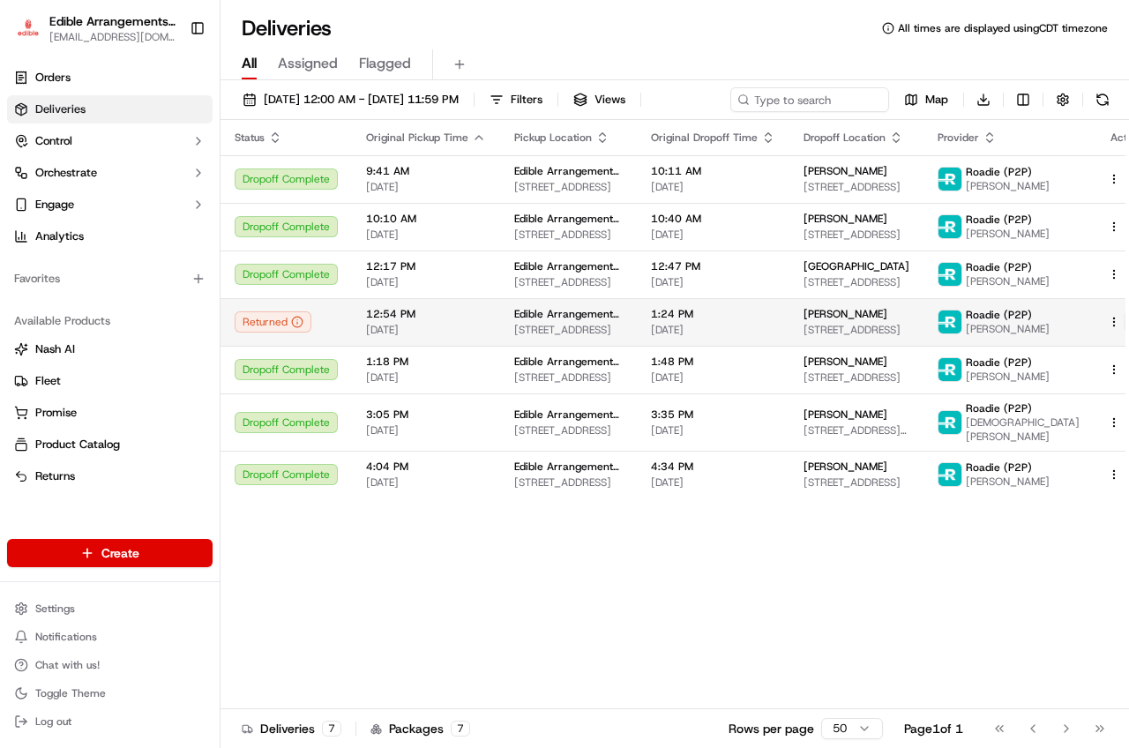
click at [1124, 322] on button at bounding box center [1134, 321] width 21 height 21
